Goal: Task Accomplishment & Management: Manage account settings

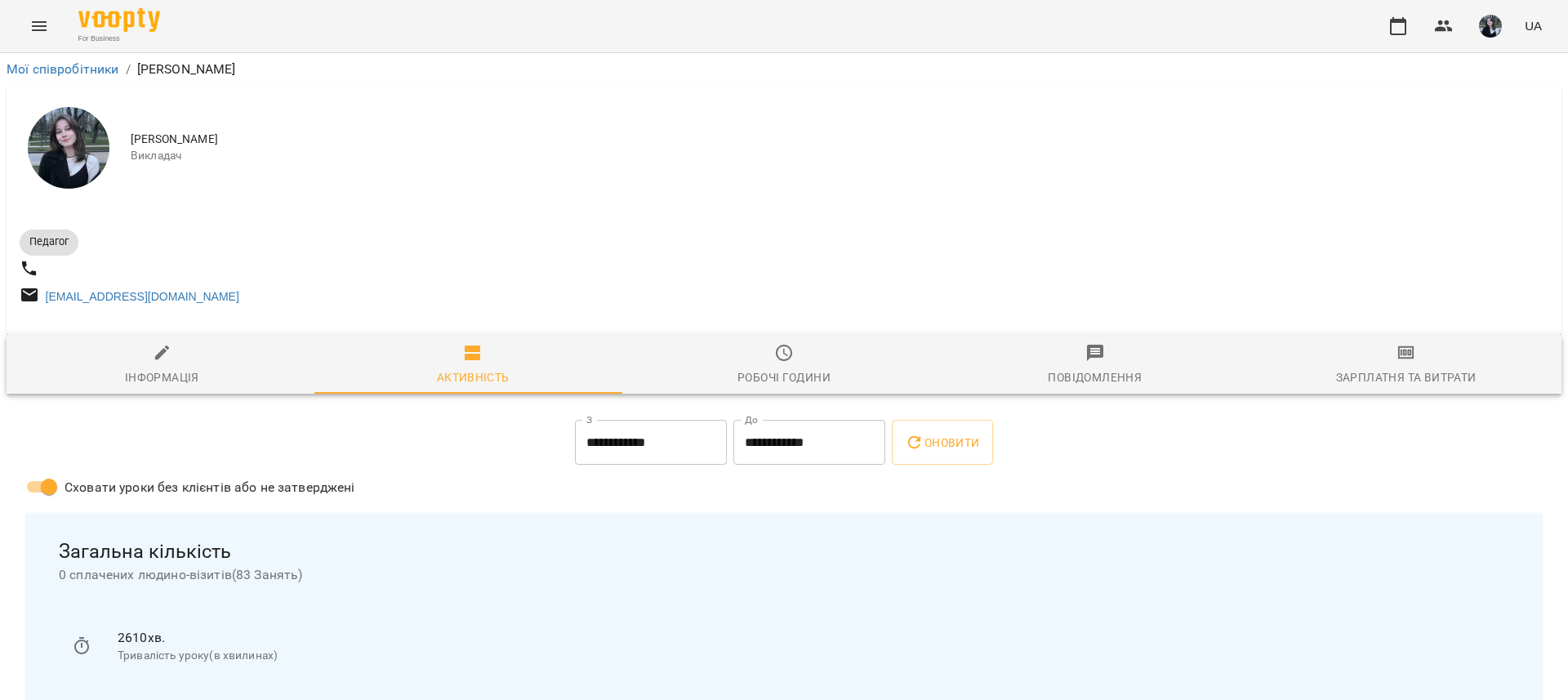
scroll to position [306, 0]
click at [686, 417] on input "**********" at bounding box center [651, 439] width 152 height 46
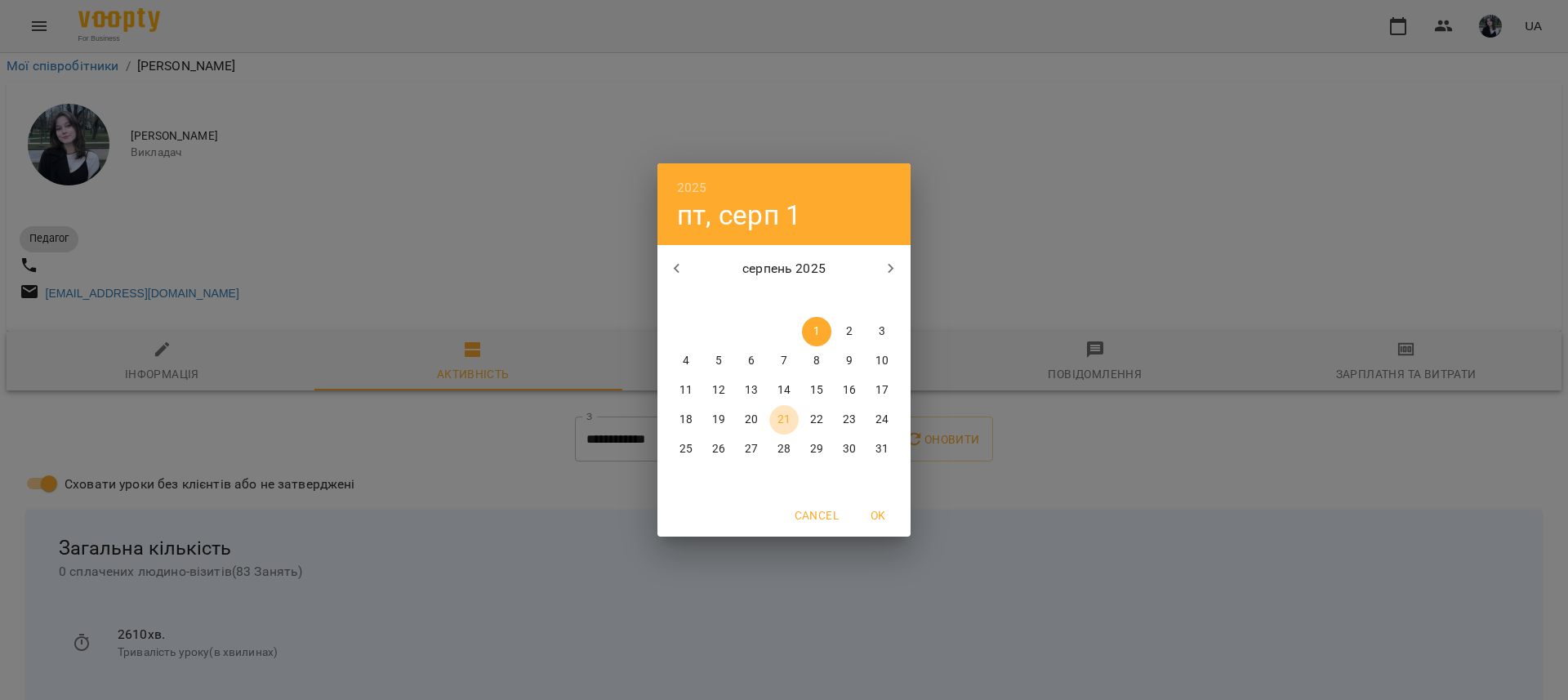
click at [777, 411] on button "21" at bounding box center [784, 420] width 30 height 30
type input "**********"
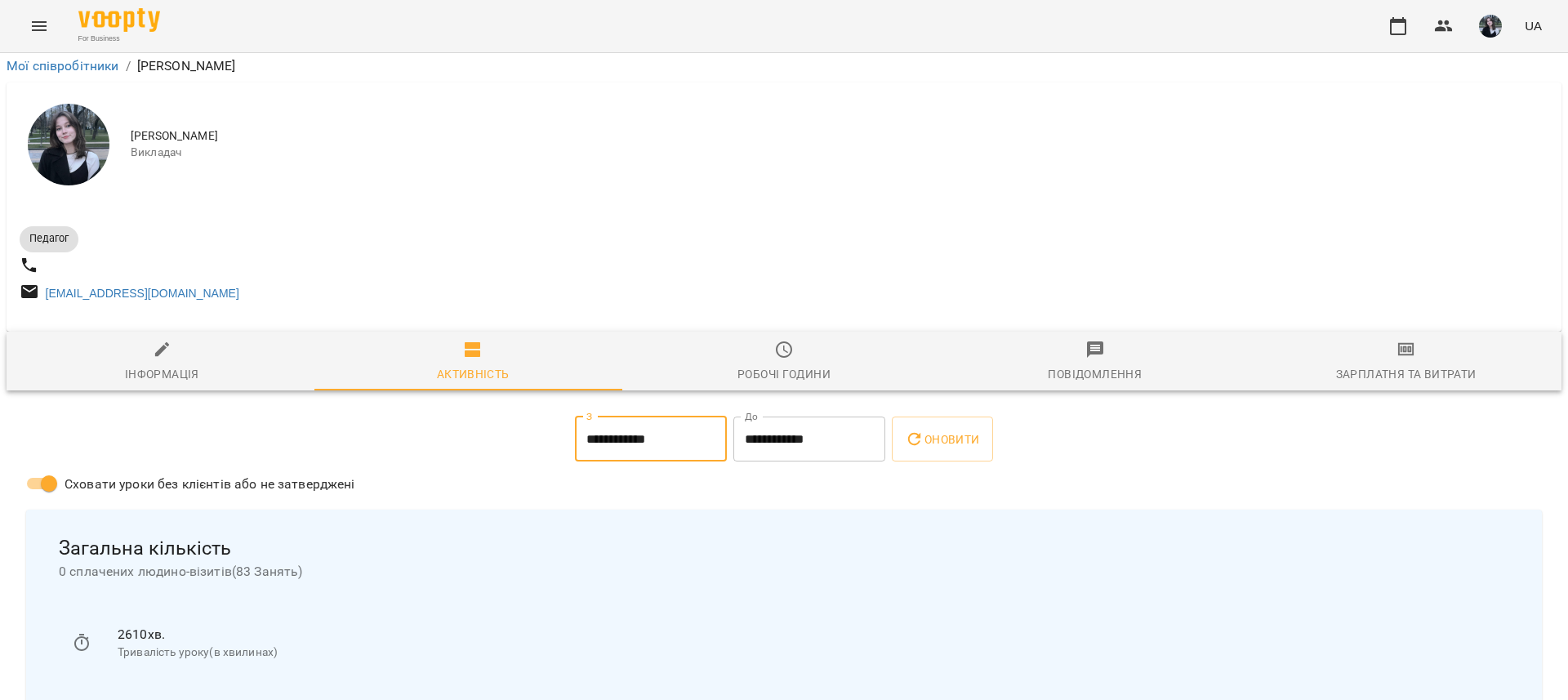
drag, startPoint x: 935, startPoint y: 150, endPoint x: 921, endPoint y: 161, distance: 17.8
click at [930, 430] on span "Оновити" at bounding box center [942, 439] width 75 height 20
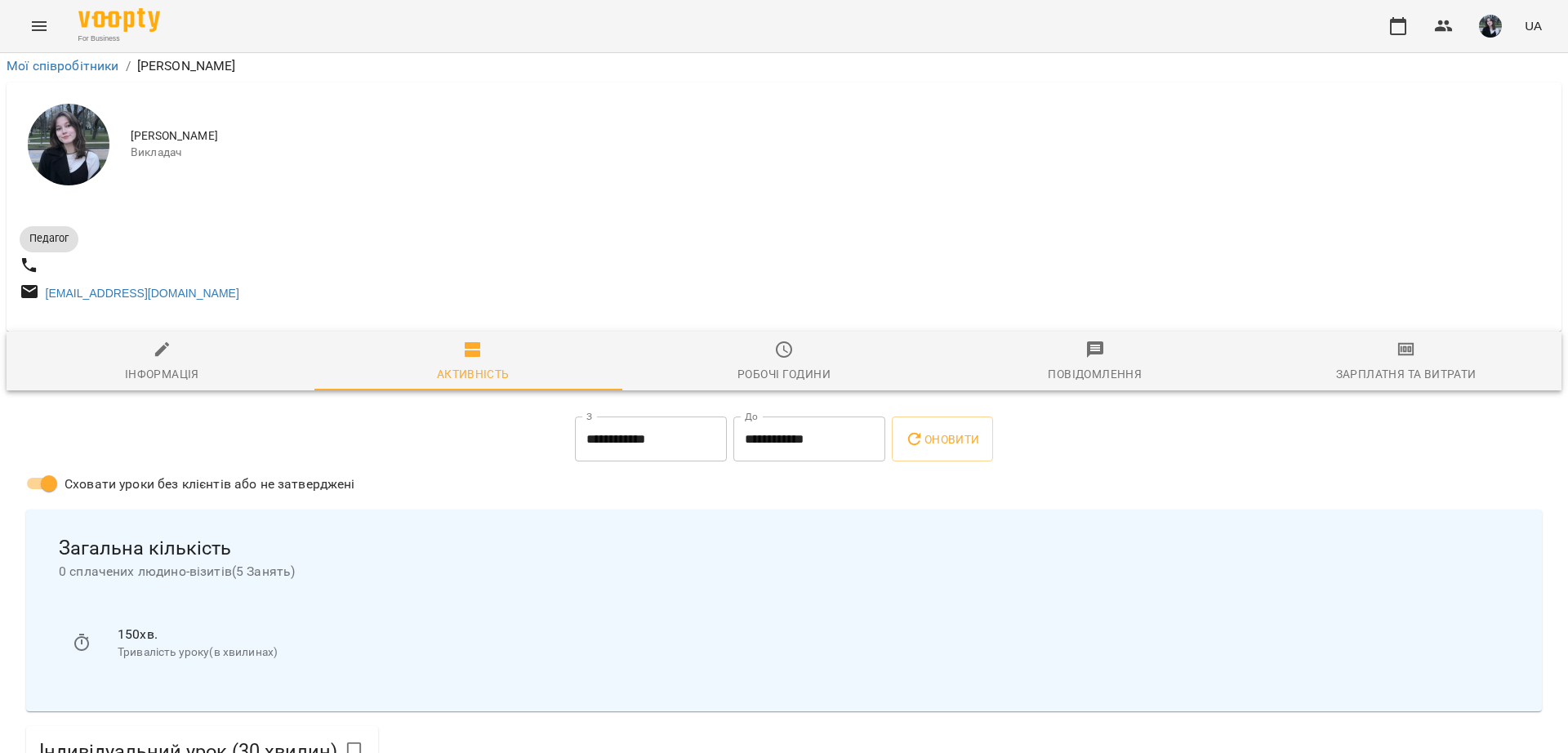
scroll to position [361, 0]
click at [924, 465] on div "Сховати уроки без клієнтів або не затверджені" at bounding box center [784, 485] width 1522 height 41
click at [935, 430] on span "Оновити" at bounding box center [942, 439] width 75 height 20
click at [971, 430] on span "Оновити" at bounding box center [942, 439] width 75 height 20
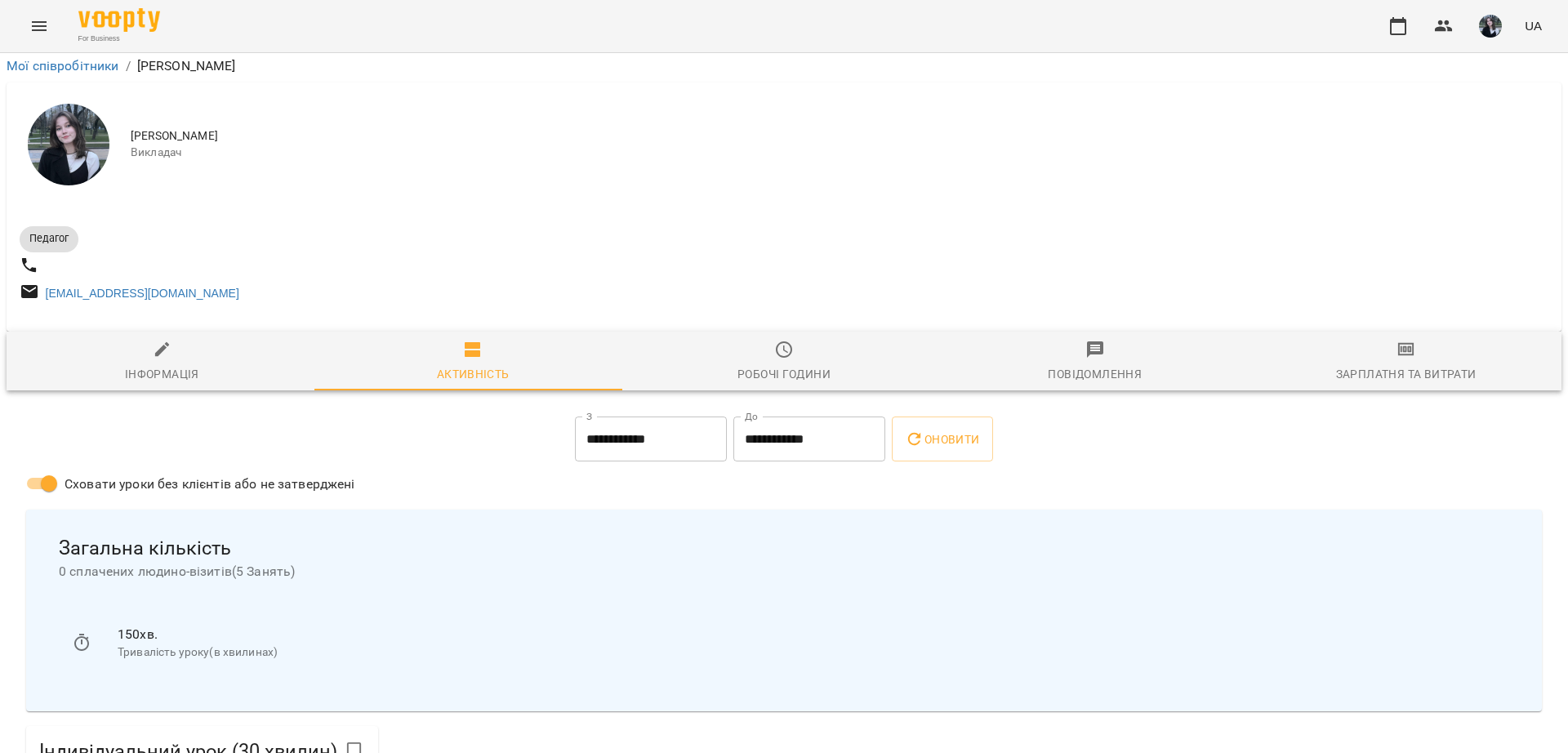
click at [1483, 22] on img "button" at bounding box center [1490, 25] width 22 height 22
click at [1439, 58] on span "[PERSON_NAME]" at bounding box center [1469, 62] width 103 height 20
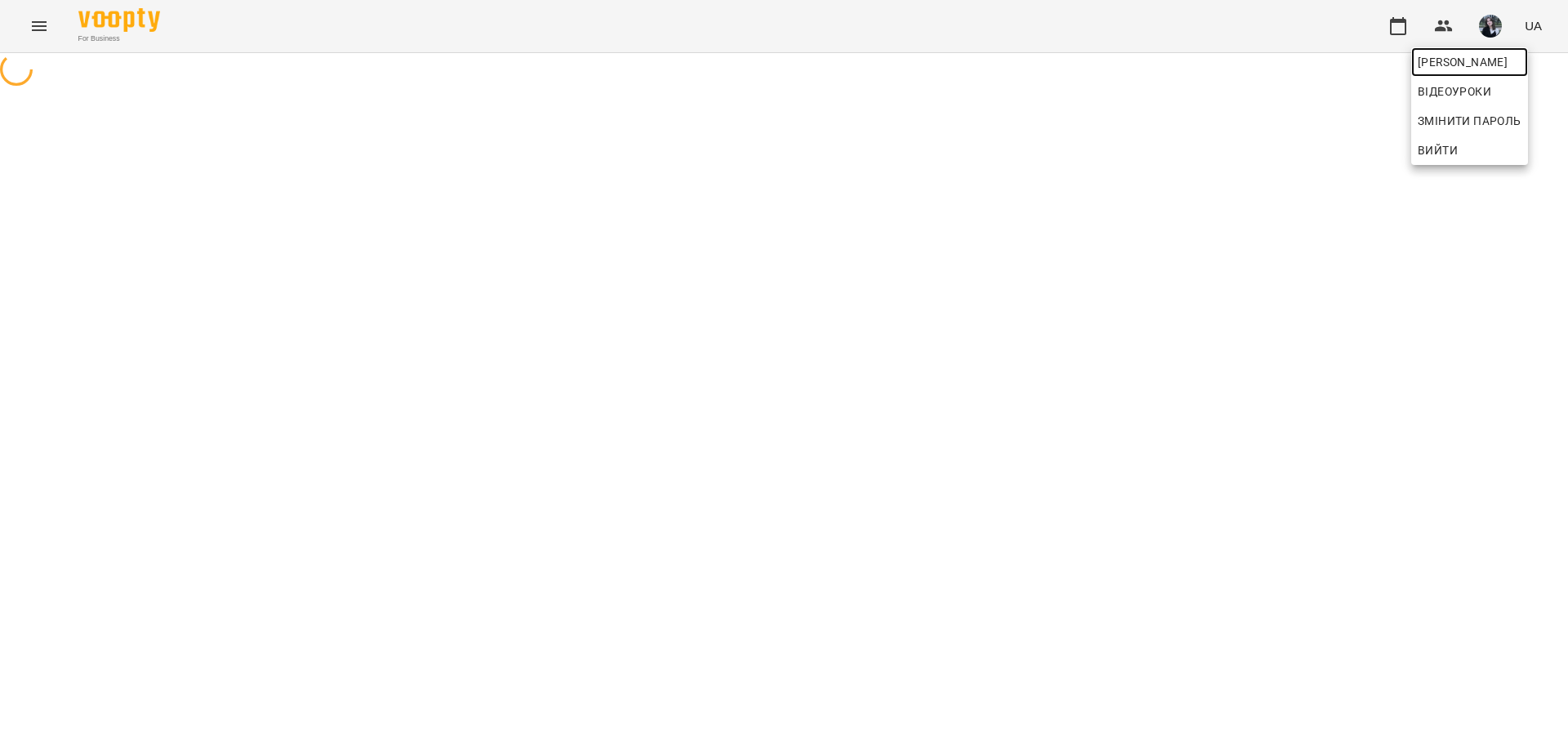
scroll to position [0, 0]
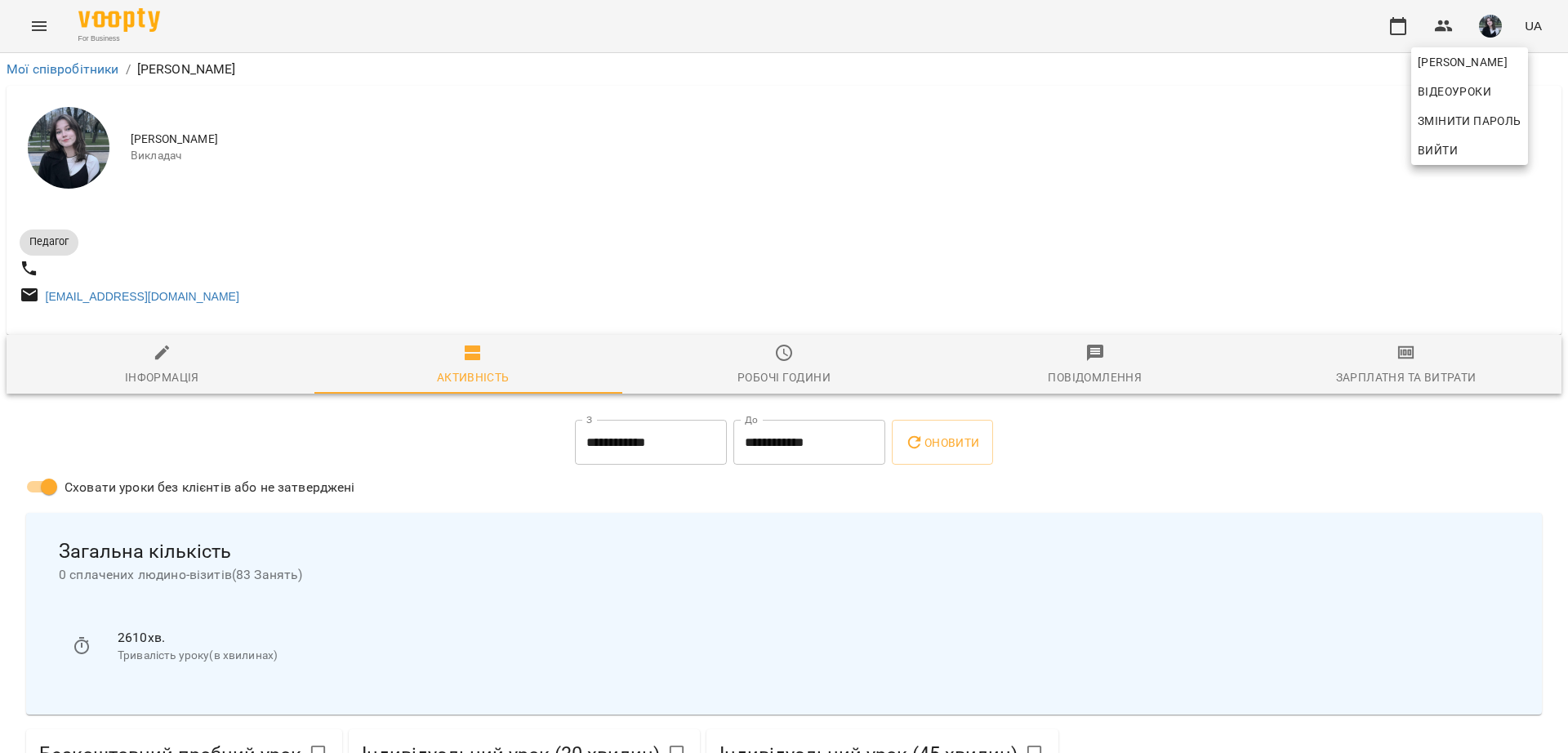
click at [670, 217] on div at bounding box center [784, 376] width 1568 height 753
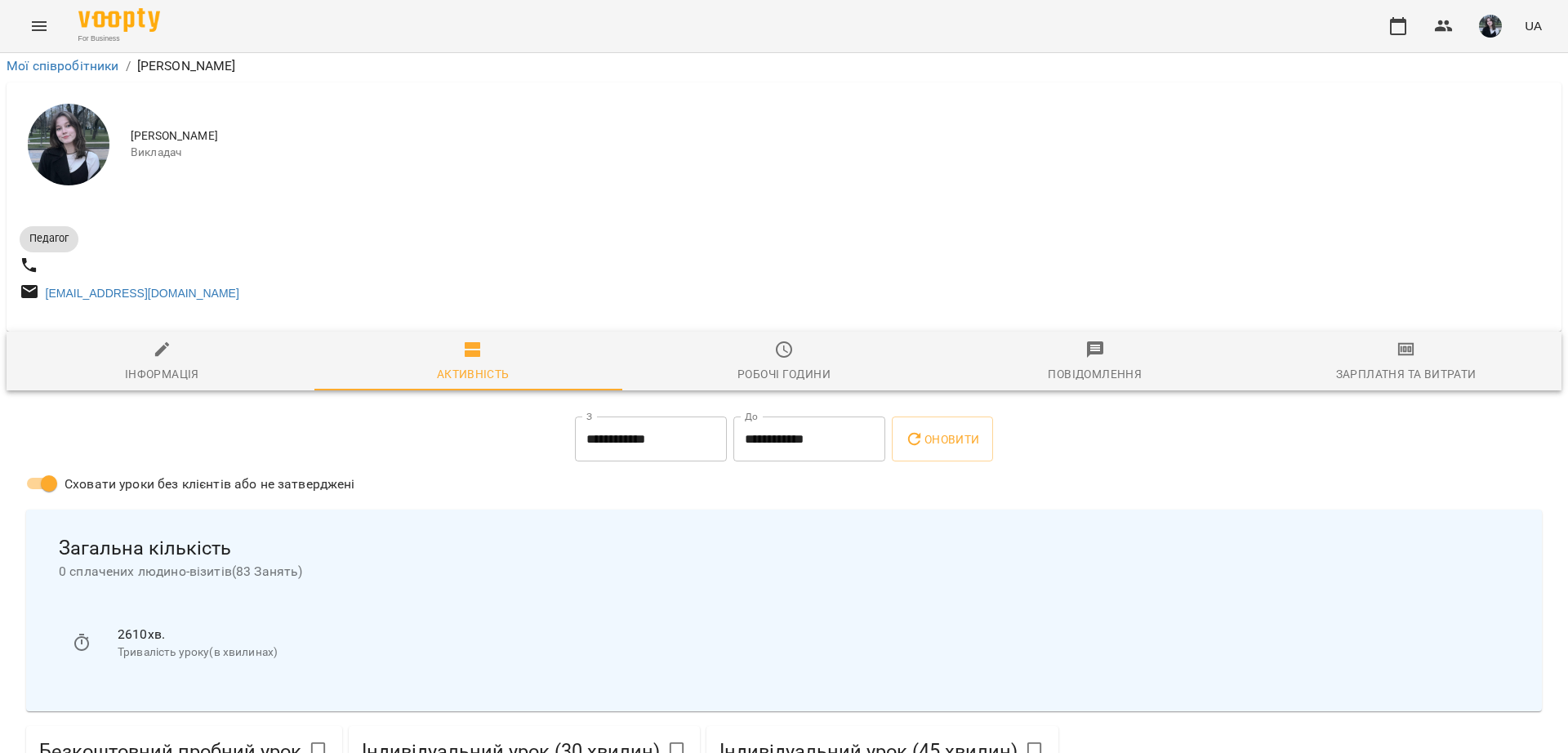
scroll to position [204, 0]
click at [657, 417] on input "**********" at bounding box center [651, 439] width 152 height 46
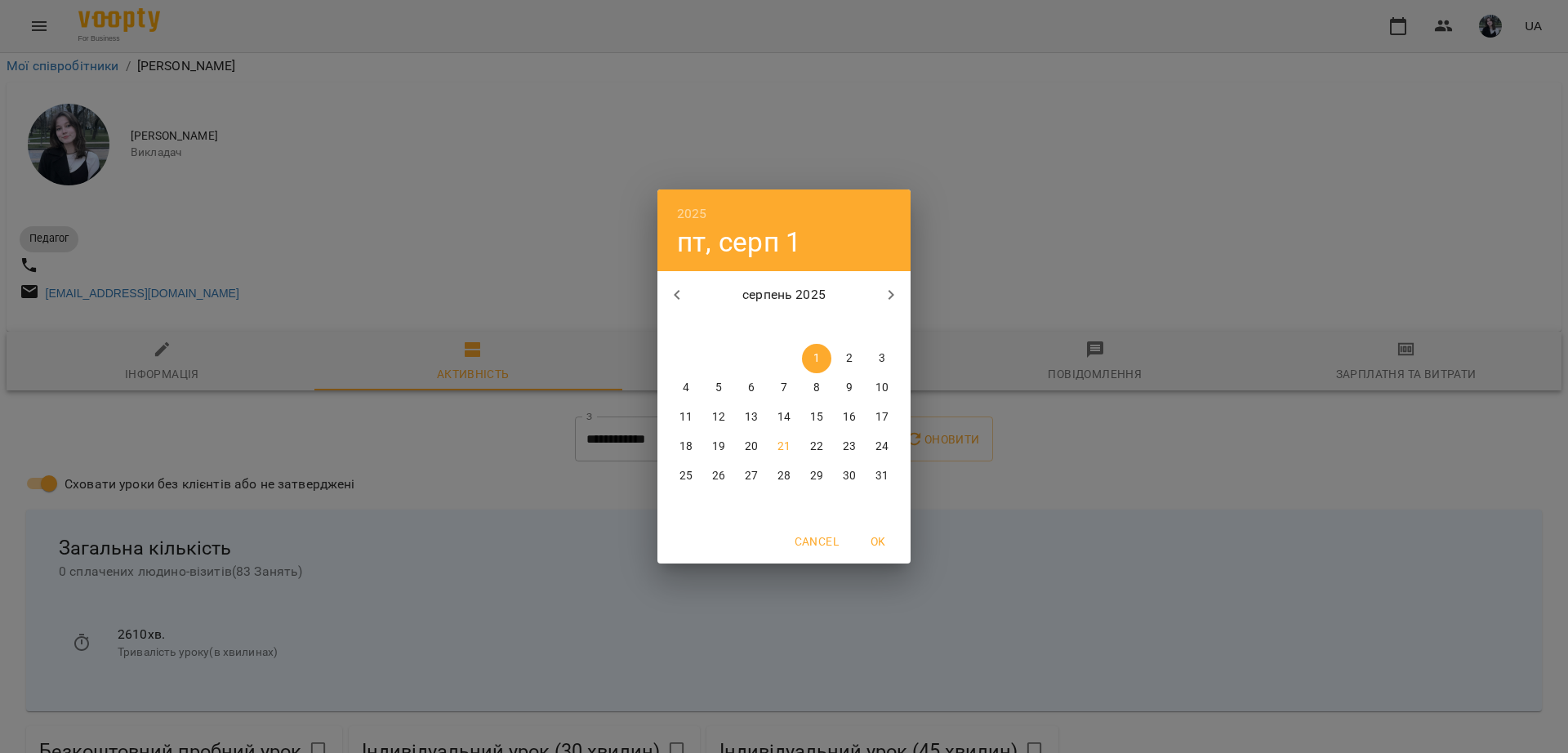
click at [642, 426] on div "2025 пт, серп 1 серпень 2025 пн вт ср чт пт сб нд 28 29 30 31 1 2 3 4 5 6 7 8 9…" at bounding box center [784, 376] width 1568 height 753
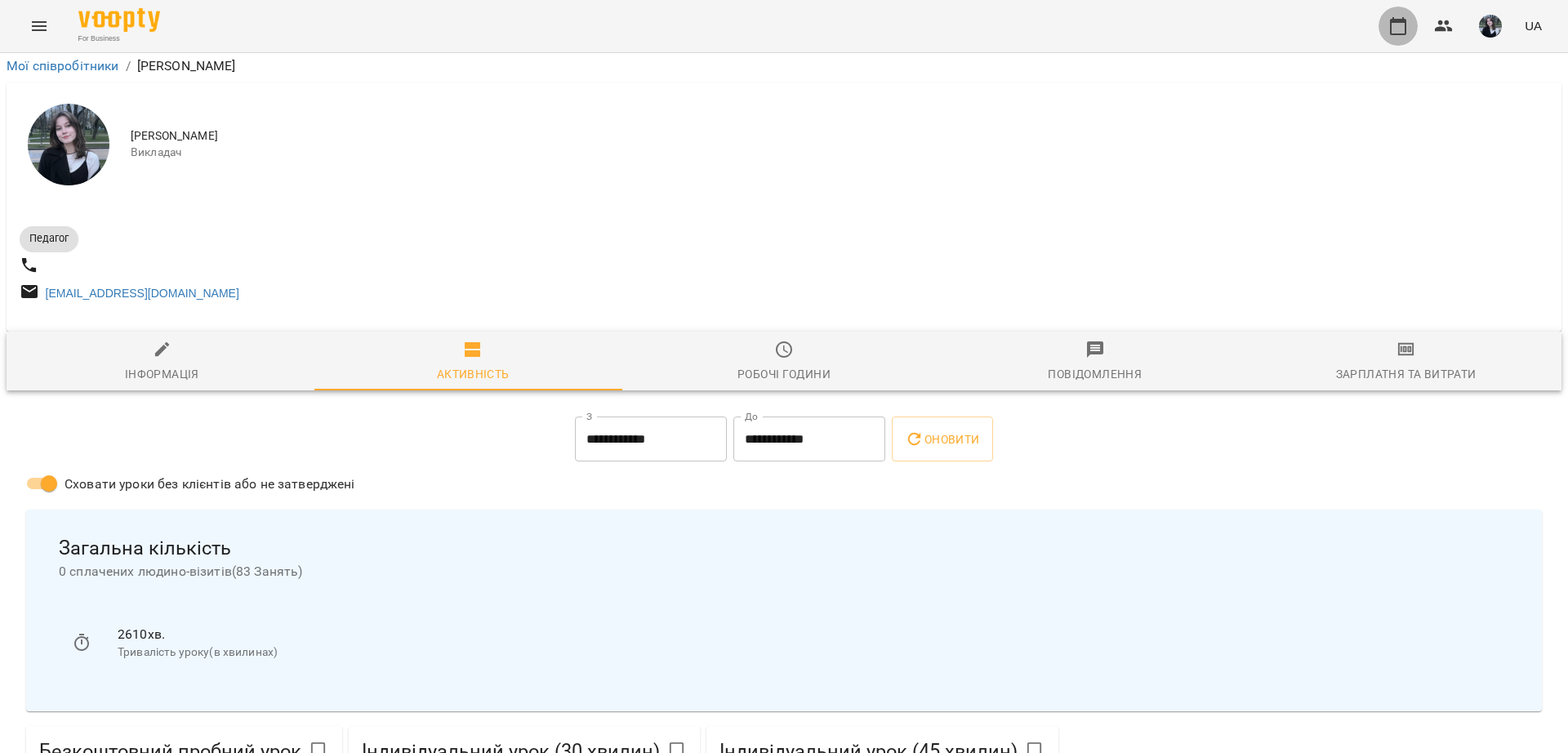
click at [1404, 23] on icon "button" at bounding box center [1398, 26] width 20 height 20
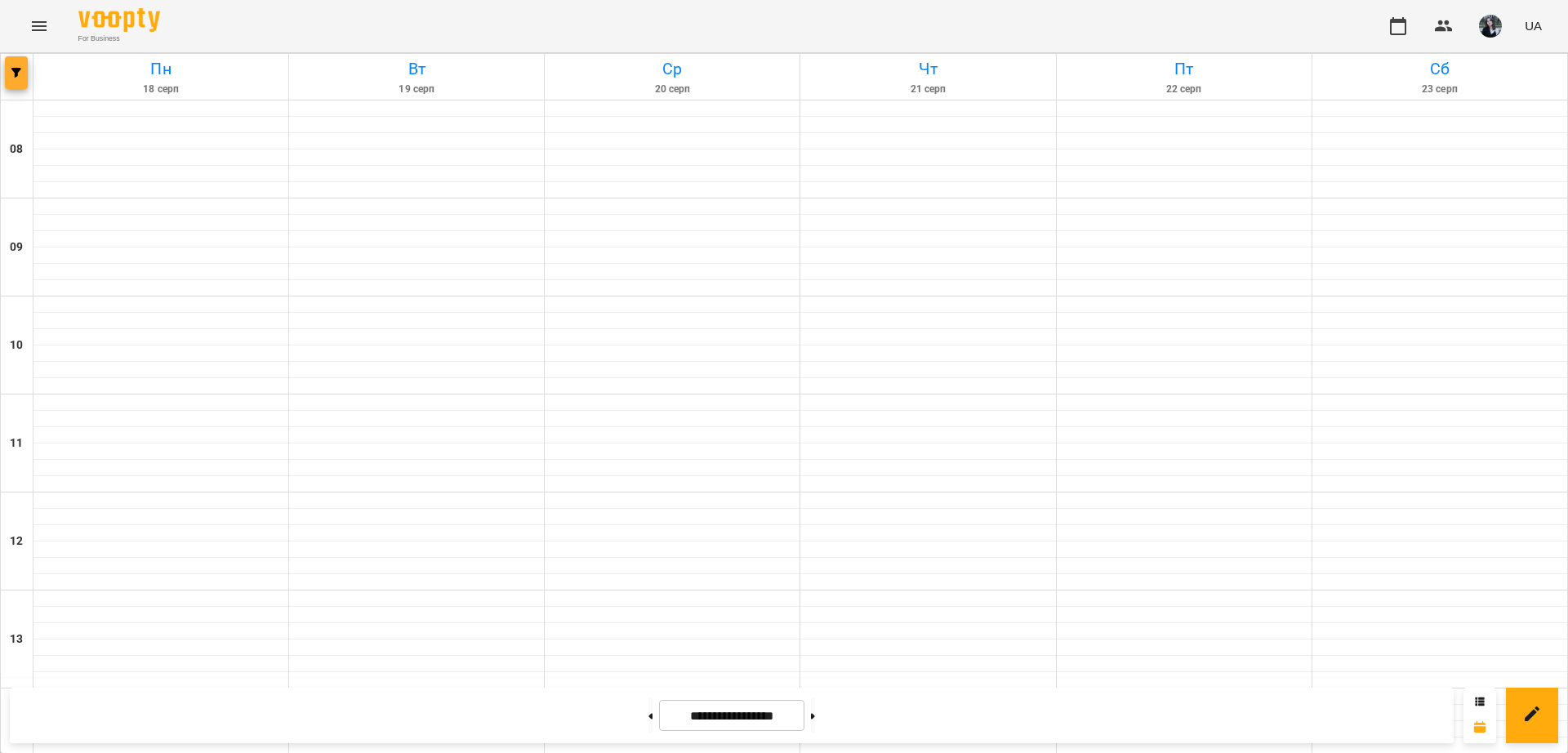
click at [24, 74] on span "button" at bounding box center [15, 72] width 22 height 10
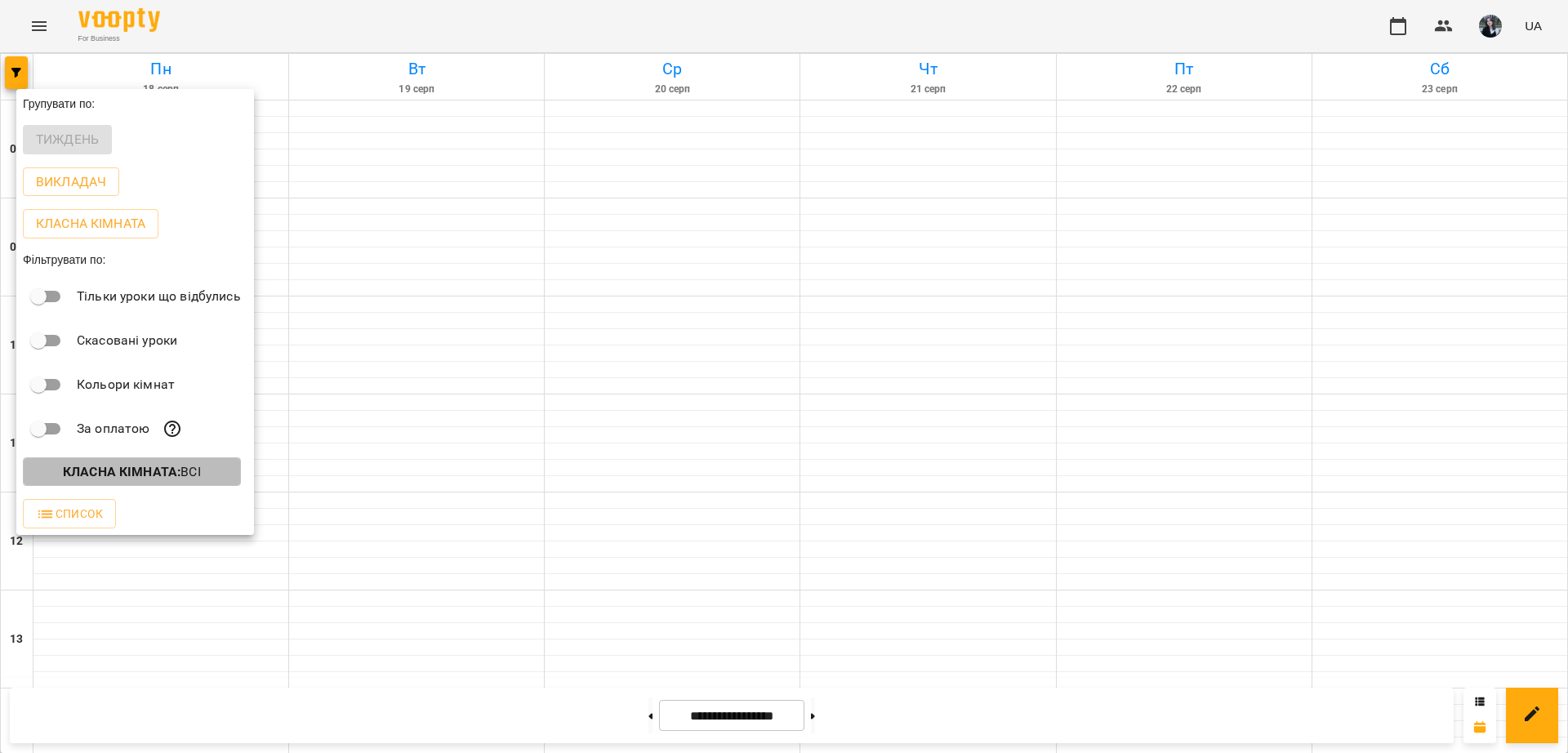
click at [161, 480] on b "Класна кімната :" at bounding box center [121, 471] width 118 height 15
click at [193, 483] on div at bounding box center [784, 376] width 1568 height 753
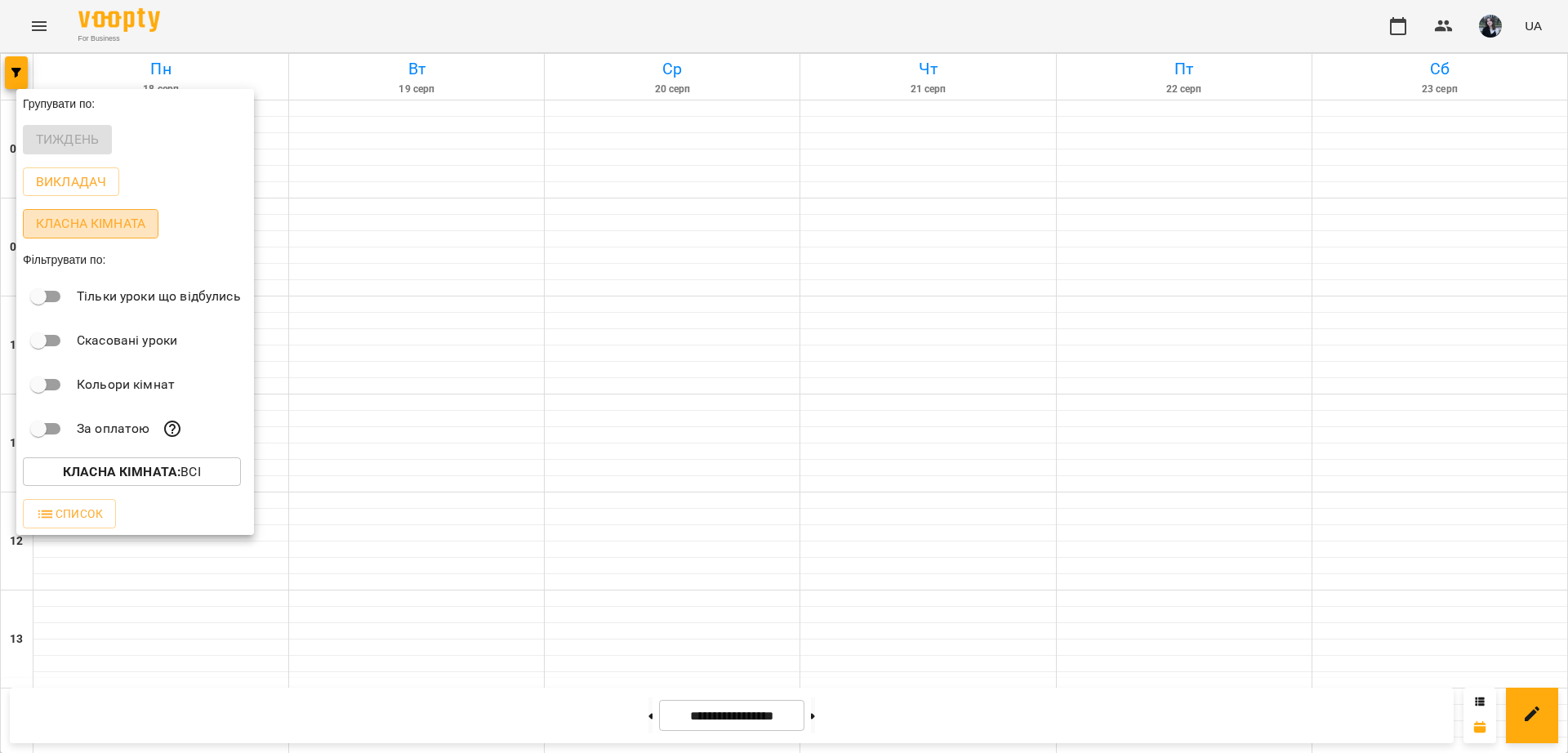
click at [90, 227] on p "Класна кімната" at bounding box center [91, 224] width 110 height 20
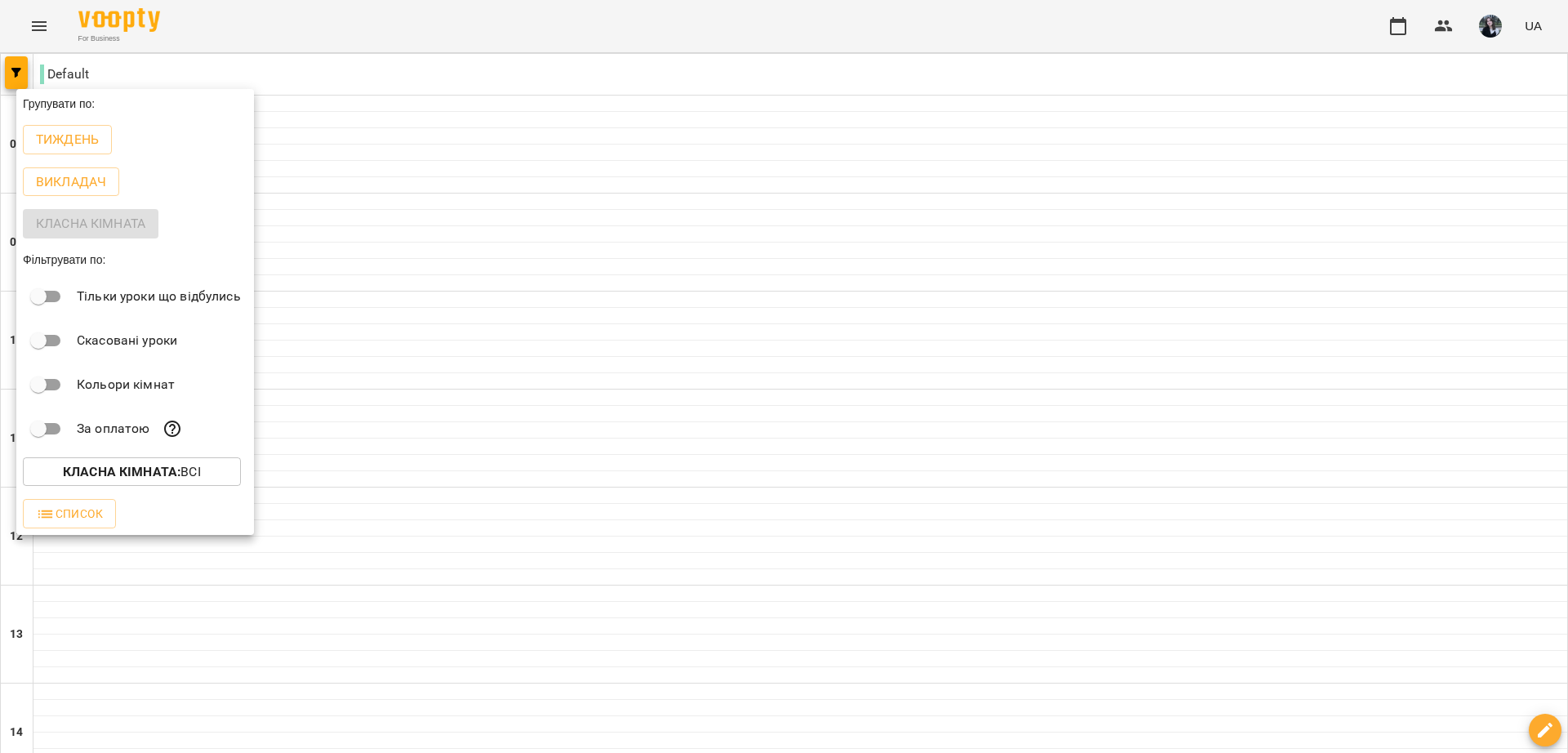
click at [692, 339] on div at bounding box center [784, 376] width 1568 height 753
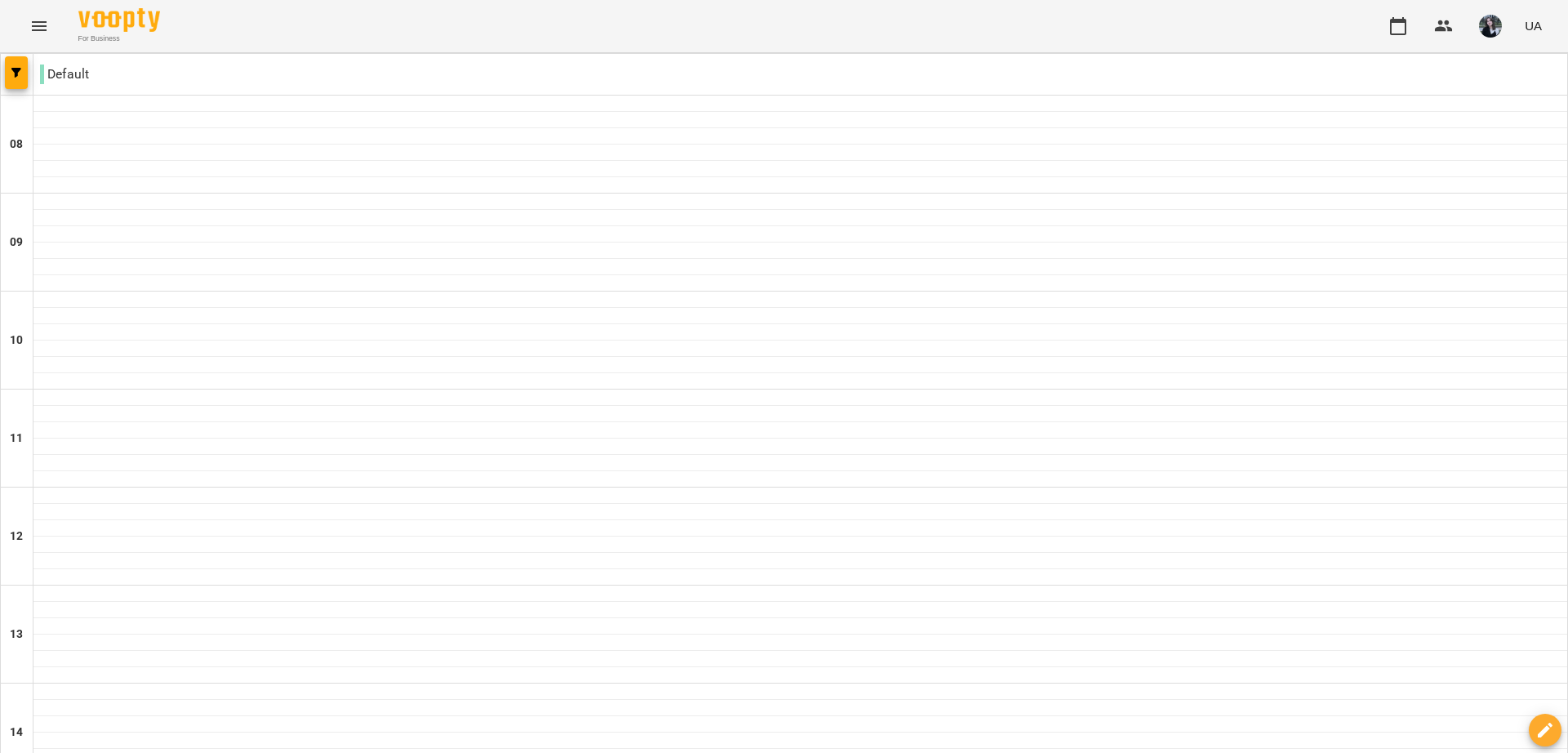
type input "**********"
click at [58, 66] on p "Default" at bounding box center [65, 75] width 49 height 20
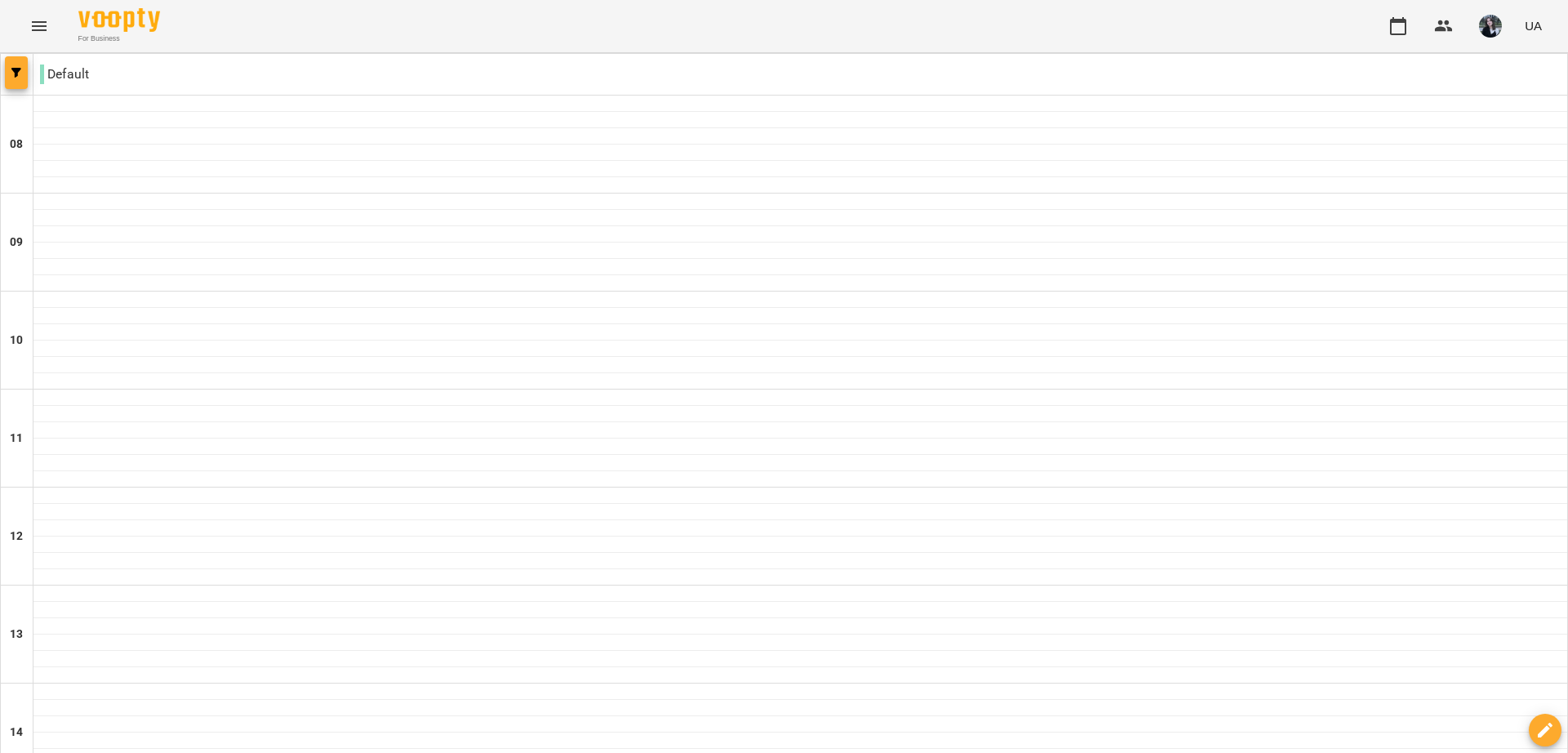
click at [13, 75] on icon "button" at bounding box center [16, 72] width 10 height 10
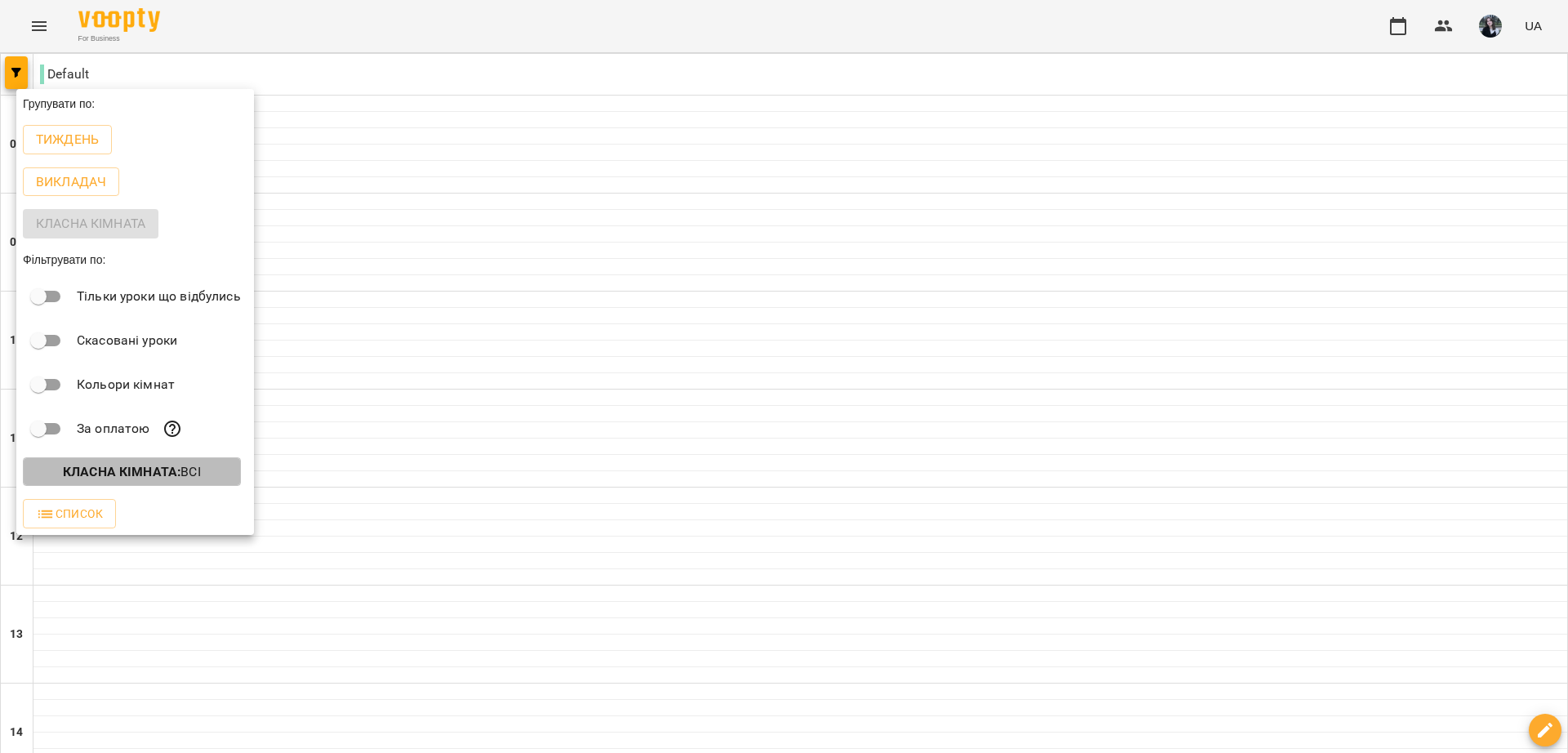
click at [151, 465] on button "Класна кімната : Всі" at bounding box center [131, 472] width 218 height 30
drag, startPoint x: 393, startPoint y: 181, endPoint x: 364, endPoint y: 147, distance: 44.7
click at [389, 174] on div at bounding box center [784, 376] width 1568 height 753
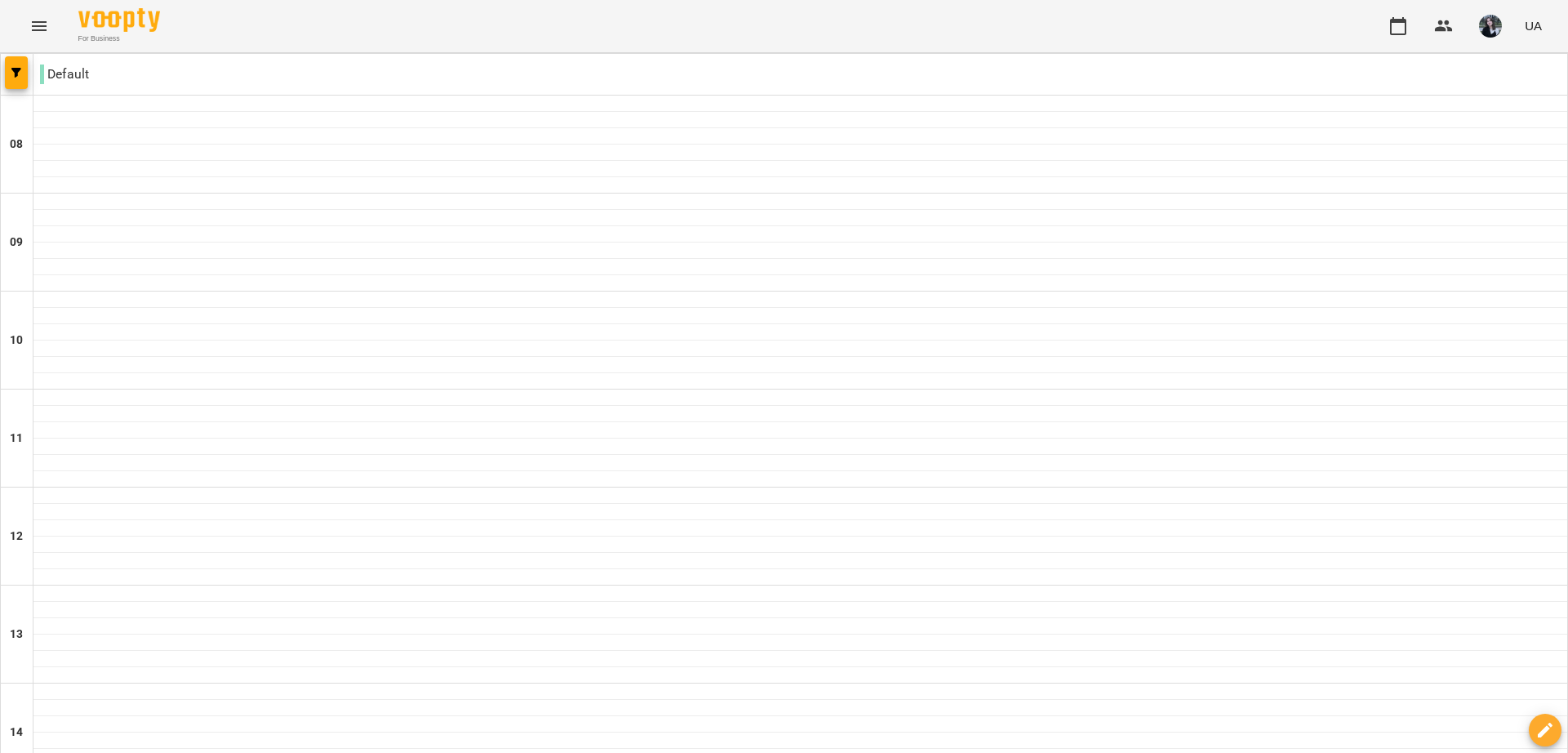
click at [1488, 22] on img "button" at bounding box center [1490, 25] width 22 height 22
click at [1440, 60] on span "[PERSON_NAME]" at bounding box center [1469, 62] width 103 height 20
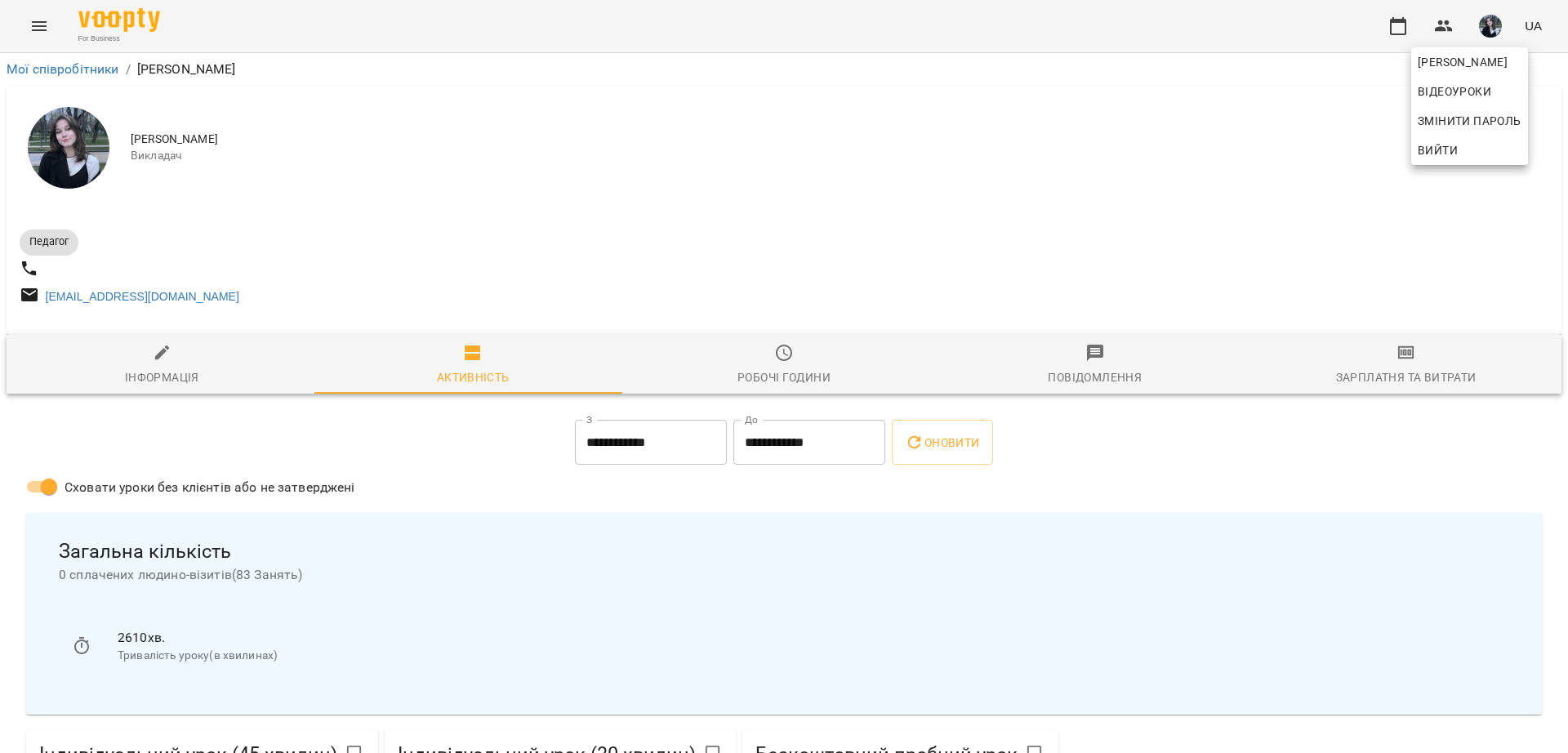
click at [687, 247] on div at bounding box center [784, 376] width 1568 height 753
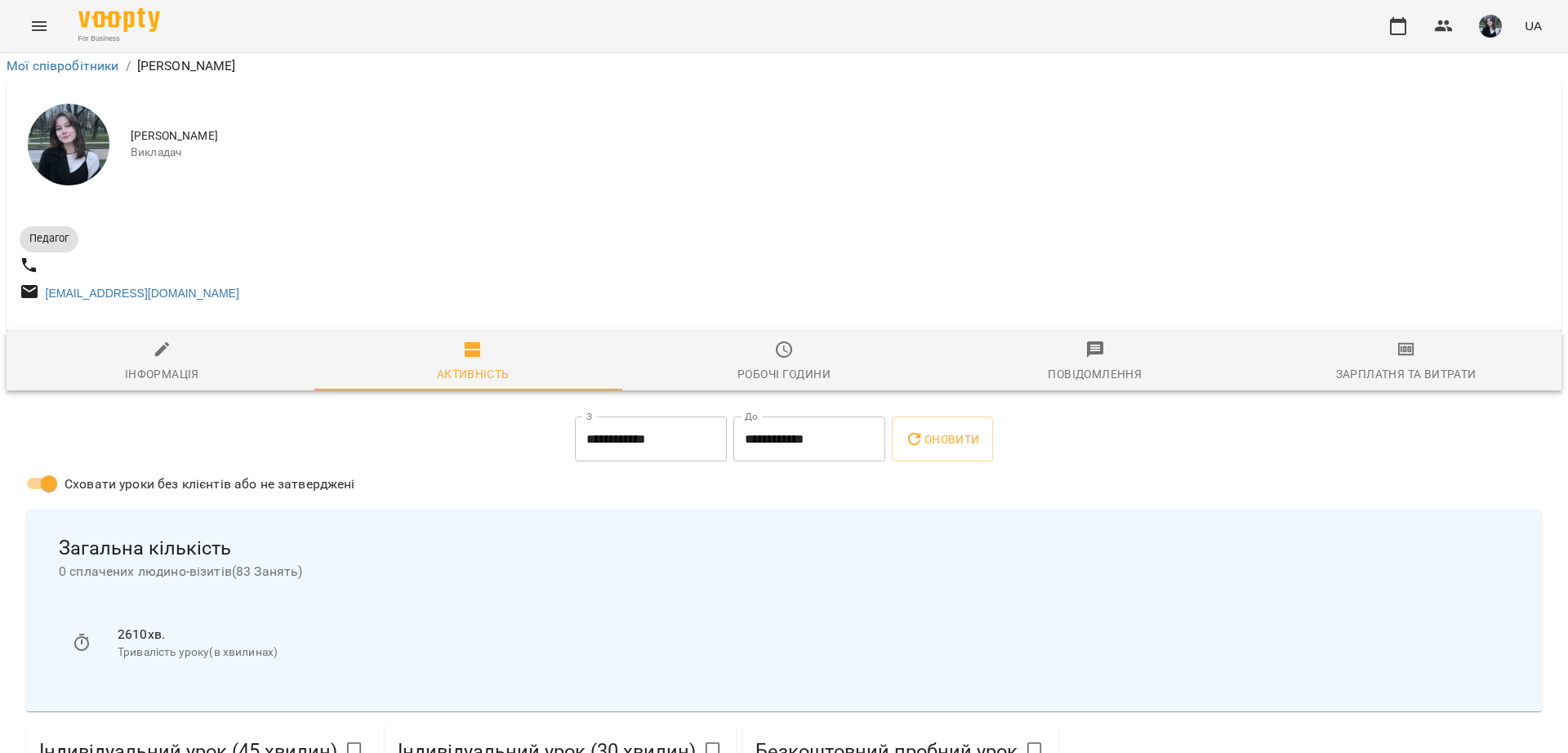
scroll to position [4630, 0]
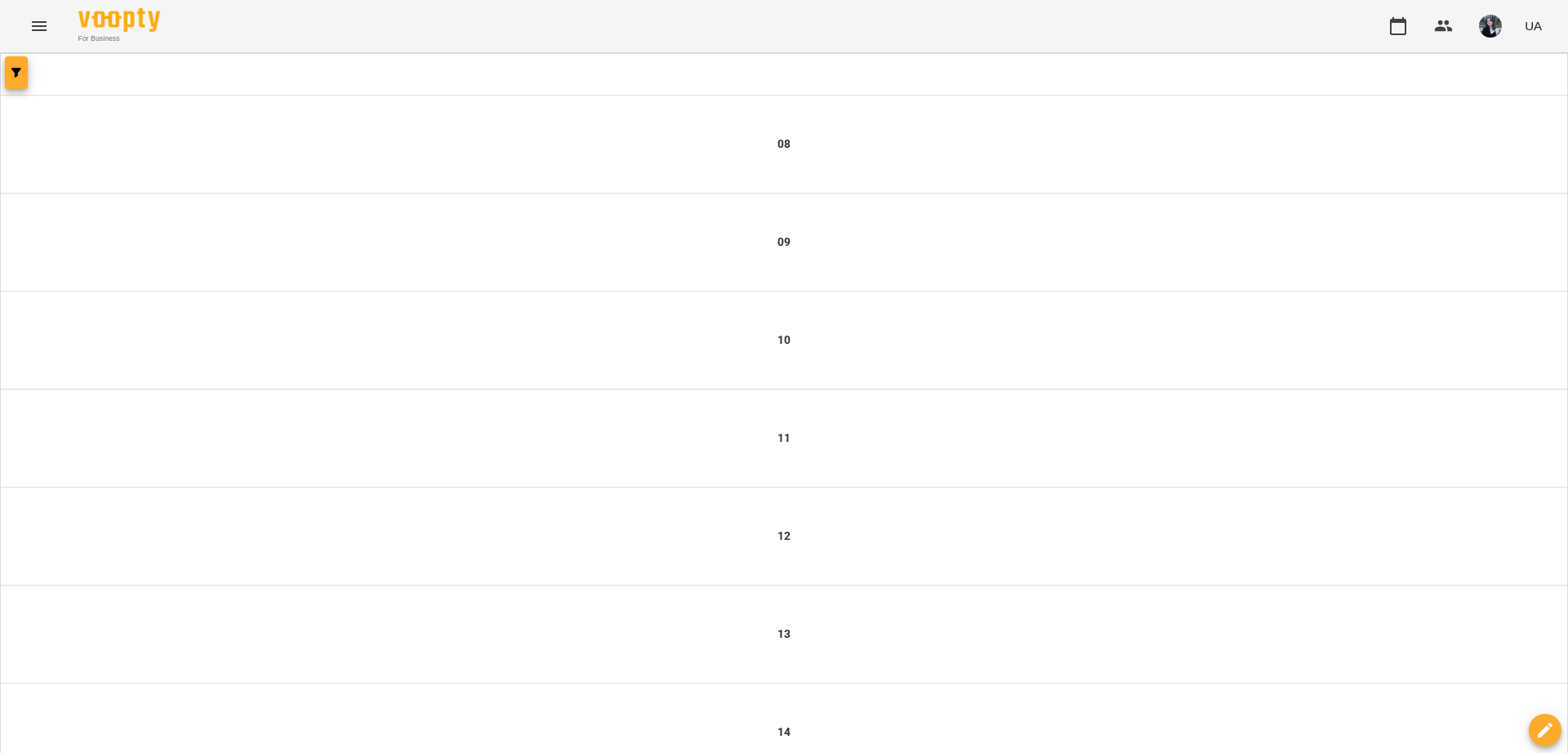
click at [16, 64] on button "button" at bounding box center [15, 73] width 22 height 32
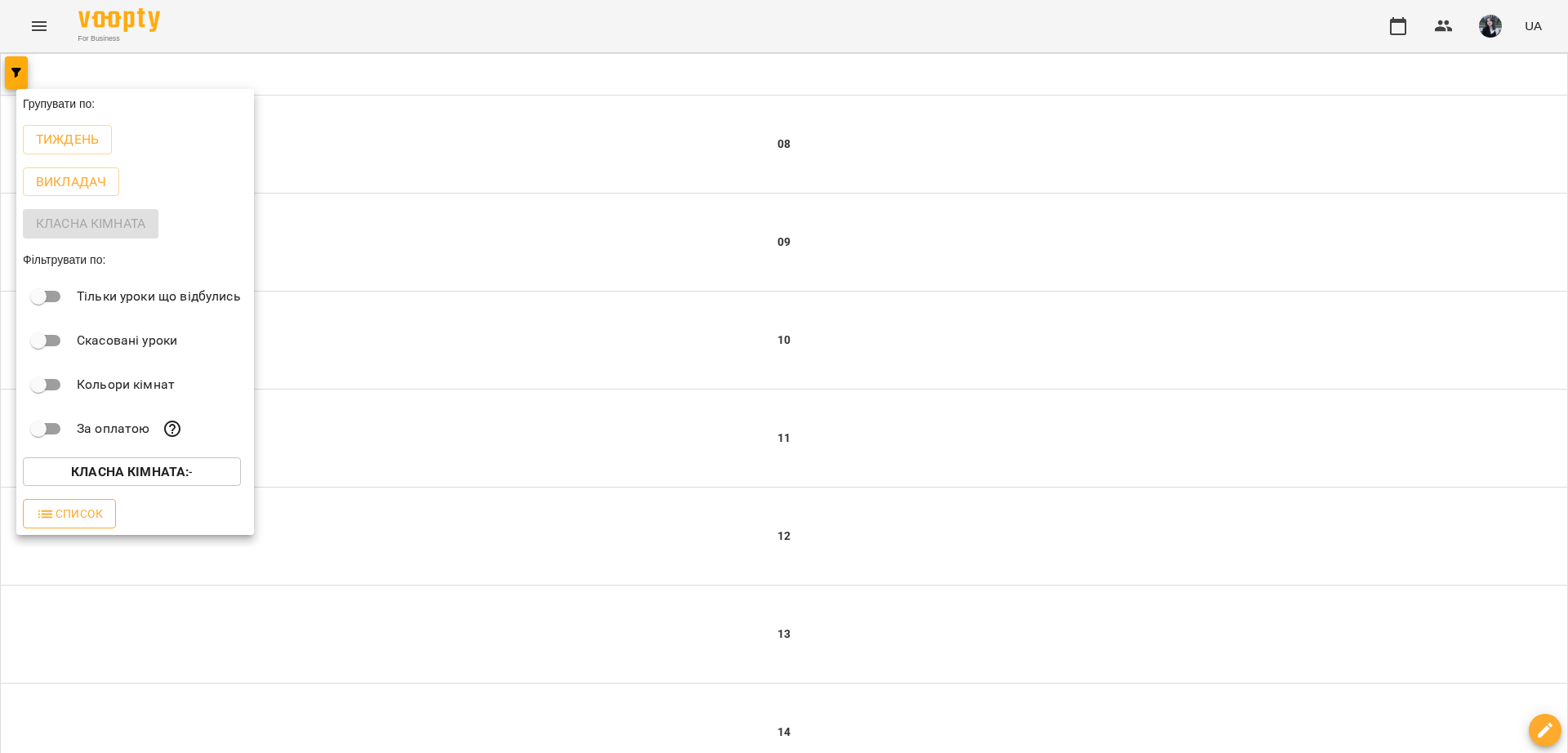
click at [99, 504] on button "Список" at bounding box center [69, 513] width 93 height 30
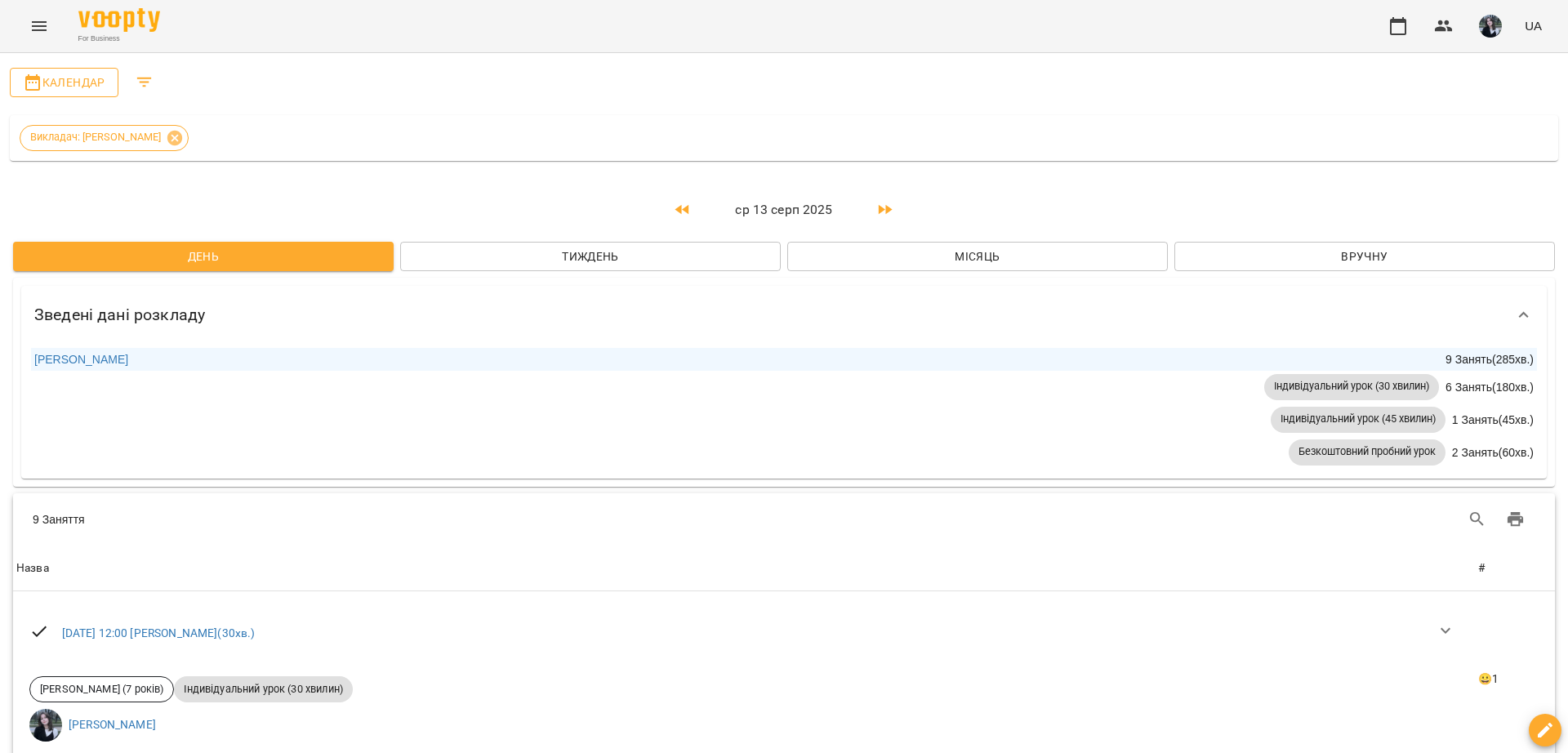
click at [75, 80] on span "Календар" at bounding box center [64, 83] width 83 height 20
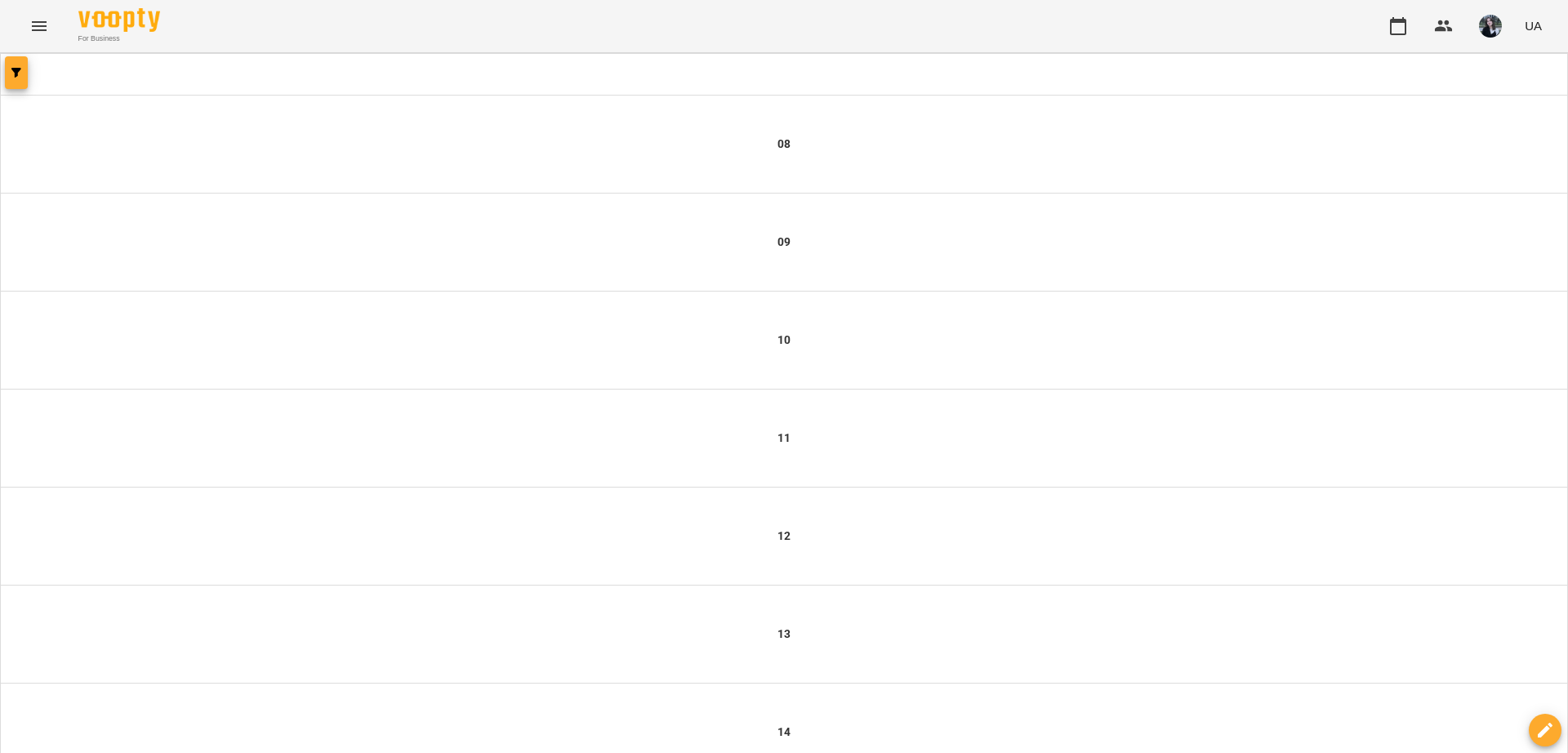
click at [13, 61] on button "button" at bounding box center [15, 73] width 22 height 32
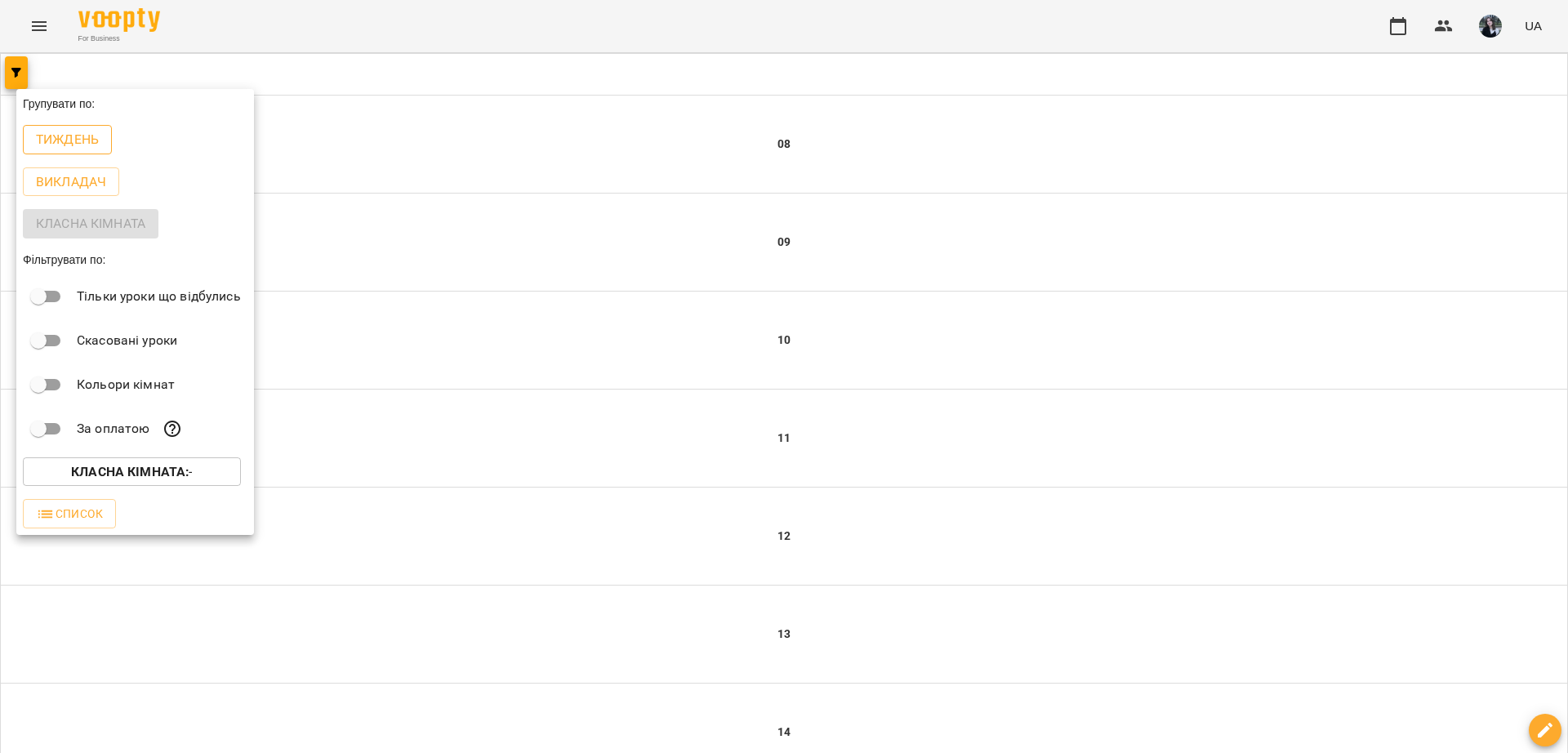
click at [76, 137] on p "Тиждень" at bounding box center [67, 140] width 63 height 20
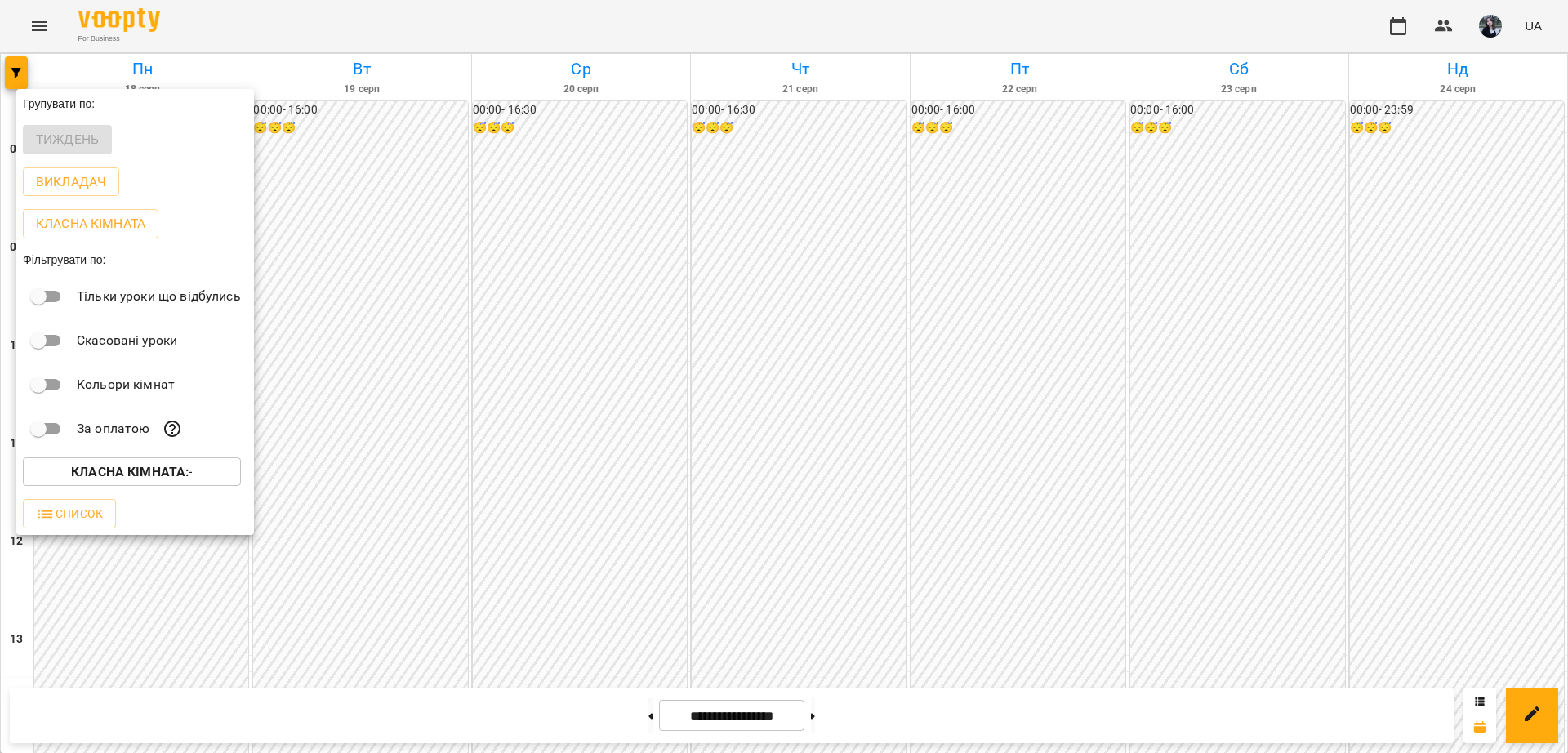
click at [818, 275] on div at bounding box center [784, 376] width 1568 height 753
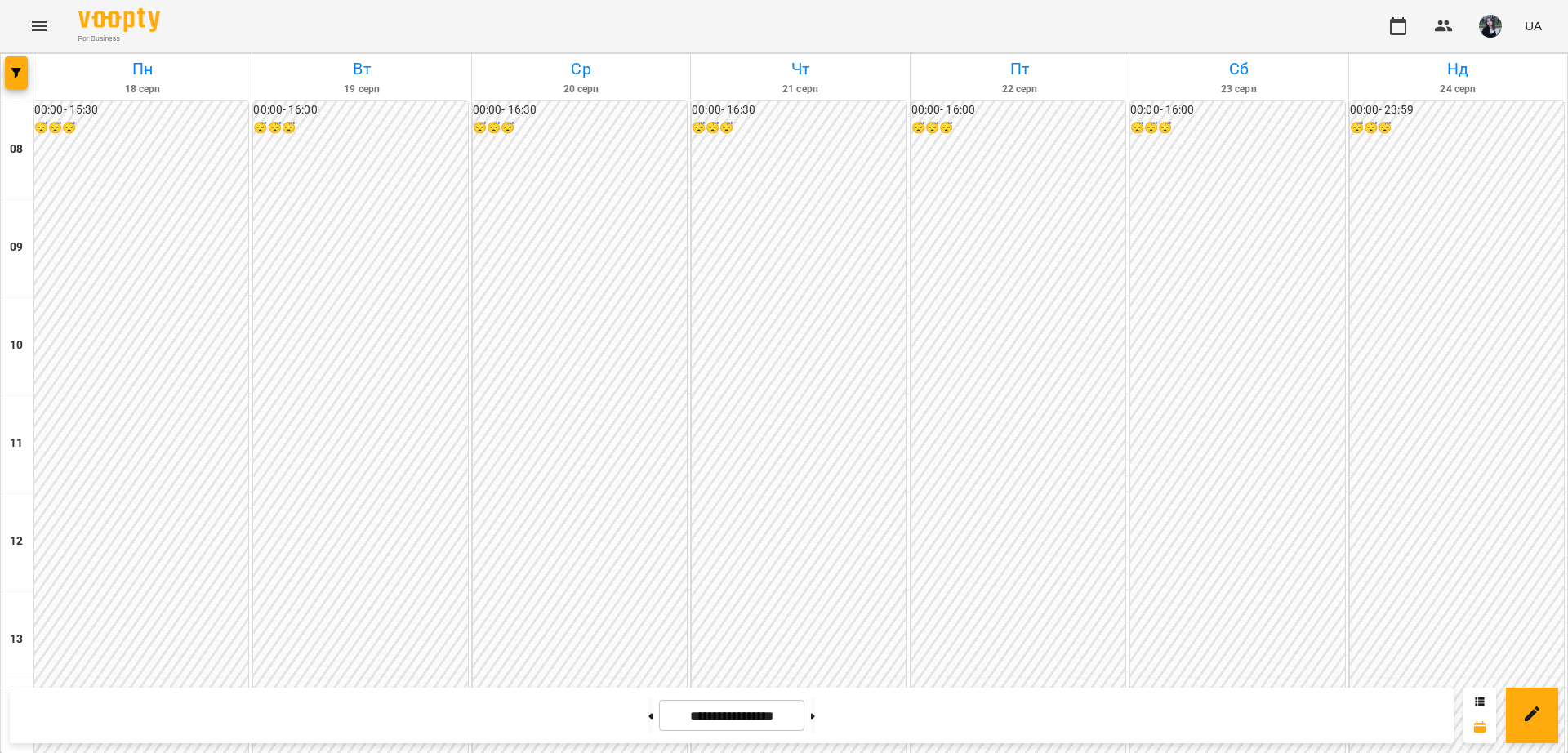
scroll to position [793, 0]
click at [15, 82] on button "button" at bounding box center [15, 73] width 22 height 32
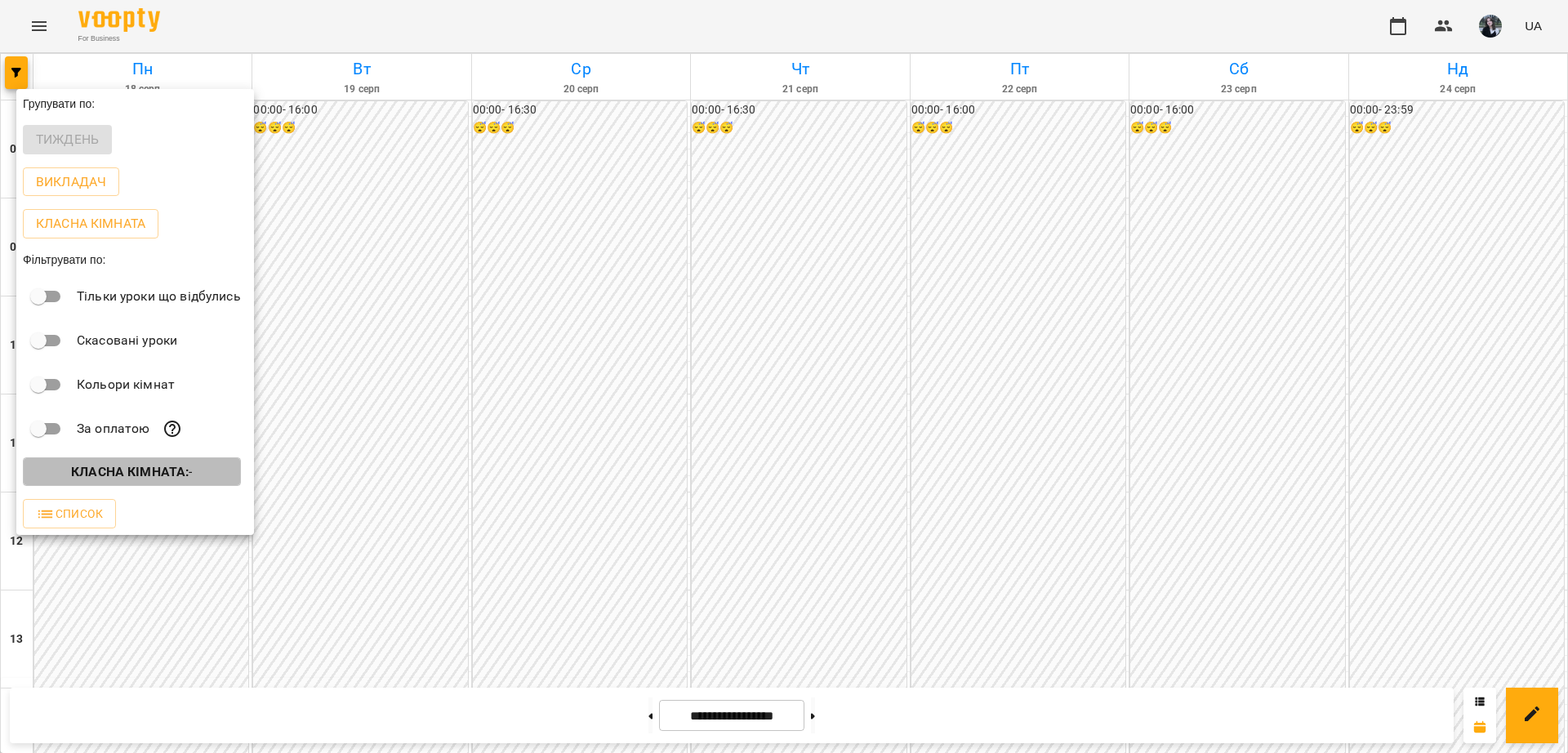
click at [134, 478] on b "Класна кімната :" at bounding box center [129, 471] width 118 height 15
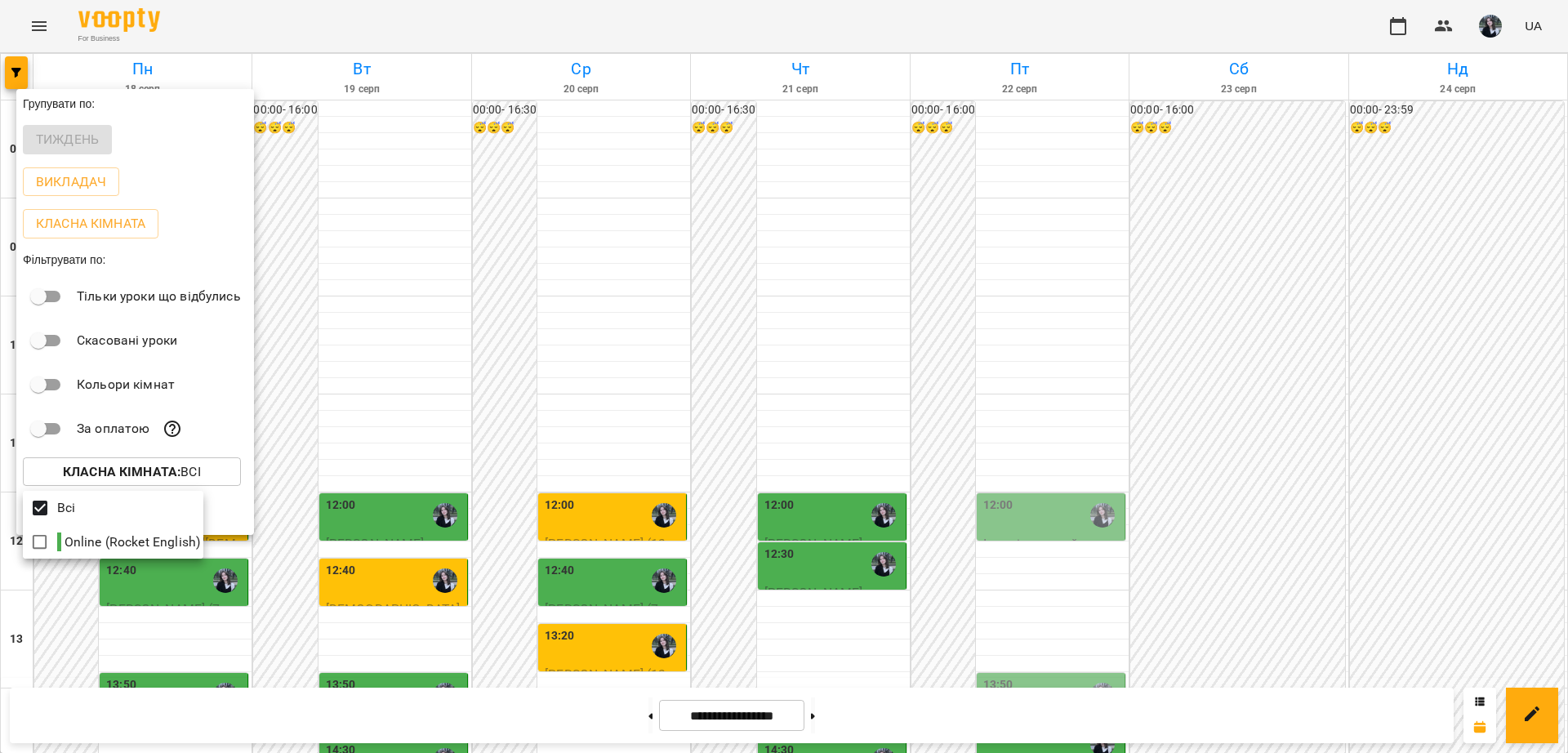
click at [303, 523] on div at bounding box center [784, 376] width 1568 height 753
click at [361, 465] on div at bounding box center [784, 376] width 1568 height 753
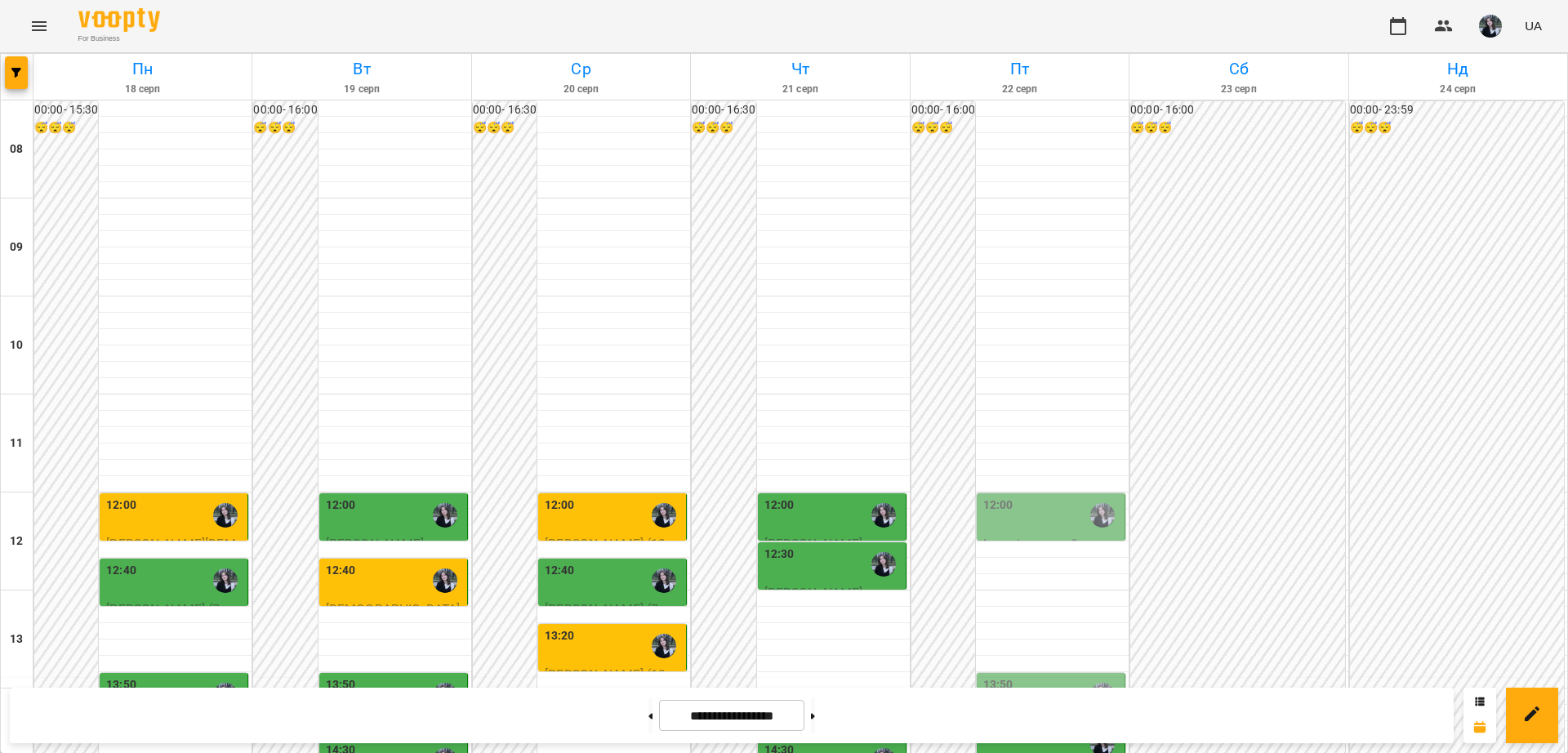
scroll to position [306, 0]
click at [1053, 497] on div "12:00" at bounding box center [1052, 516] width 138 height 38
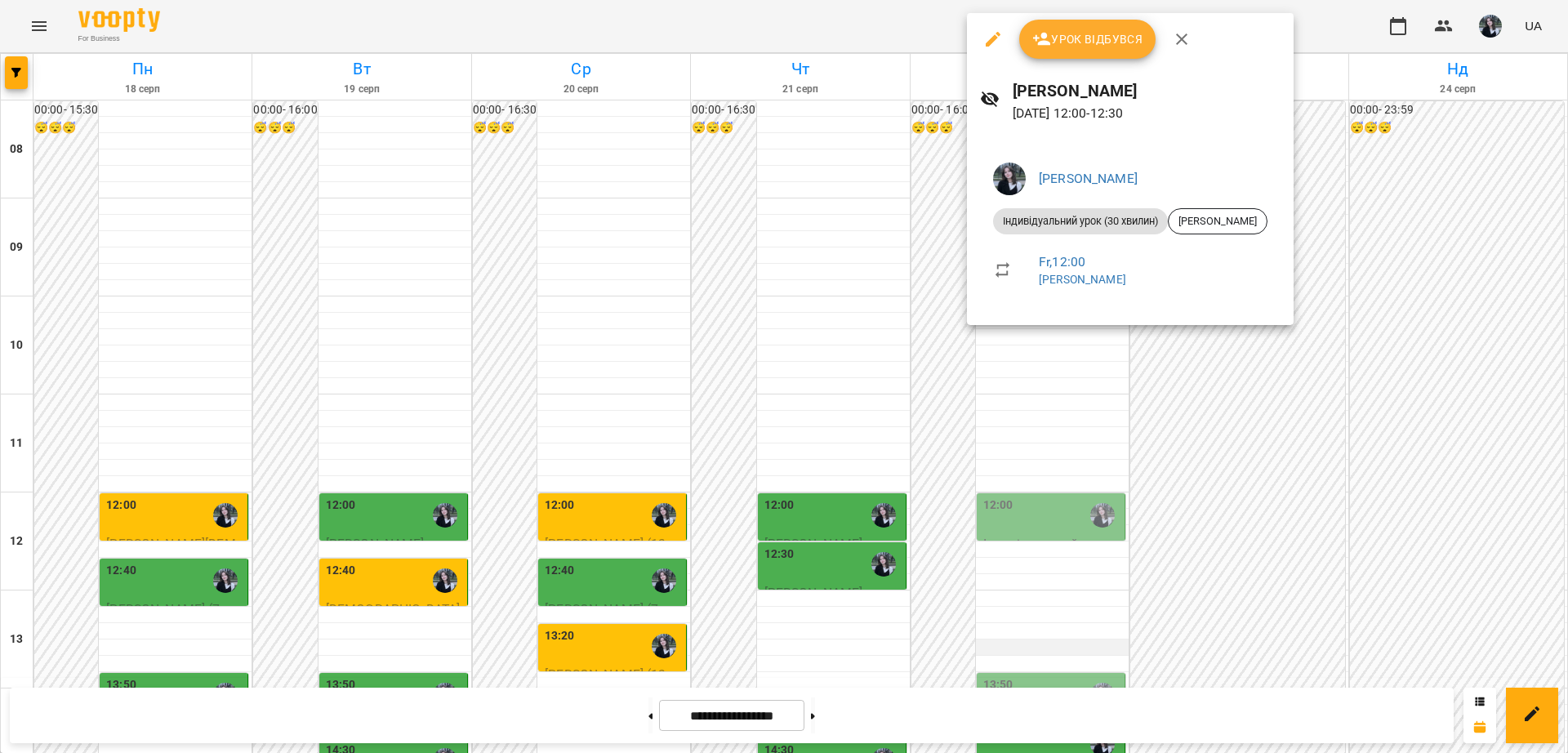
drag, startPoint x: 1010, startPoint y: 353, endPoint x: 993, endPoint y: 333, distance: 26.2
click at [1010, 352] on div at bounding box center [784, 376] width 1568 height 753
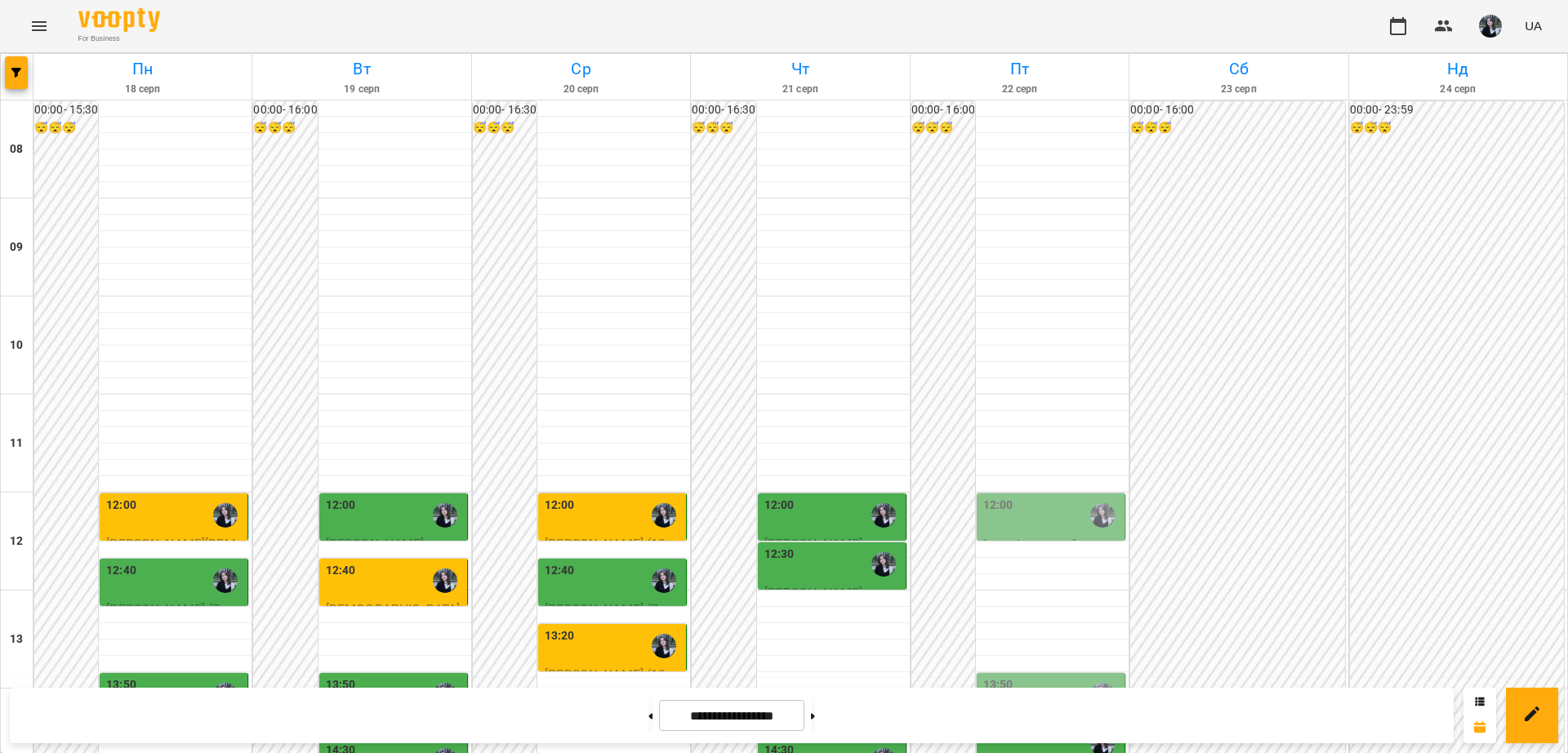
click at [830, 497] on div "12:00" at bounding box center [834, 516] width 138 height 38
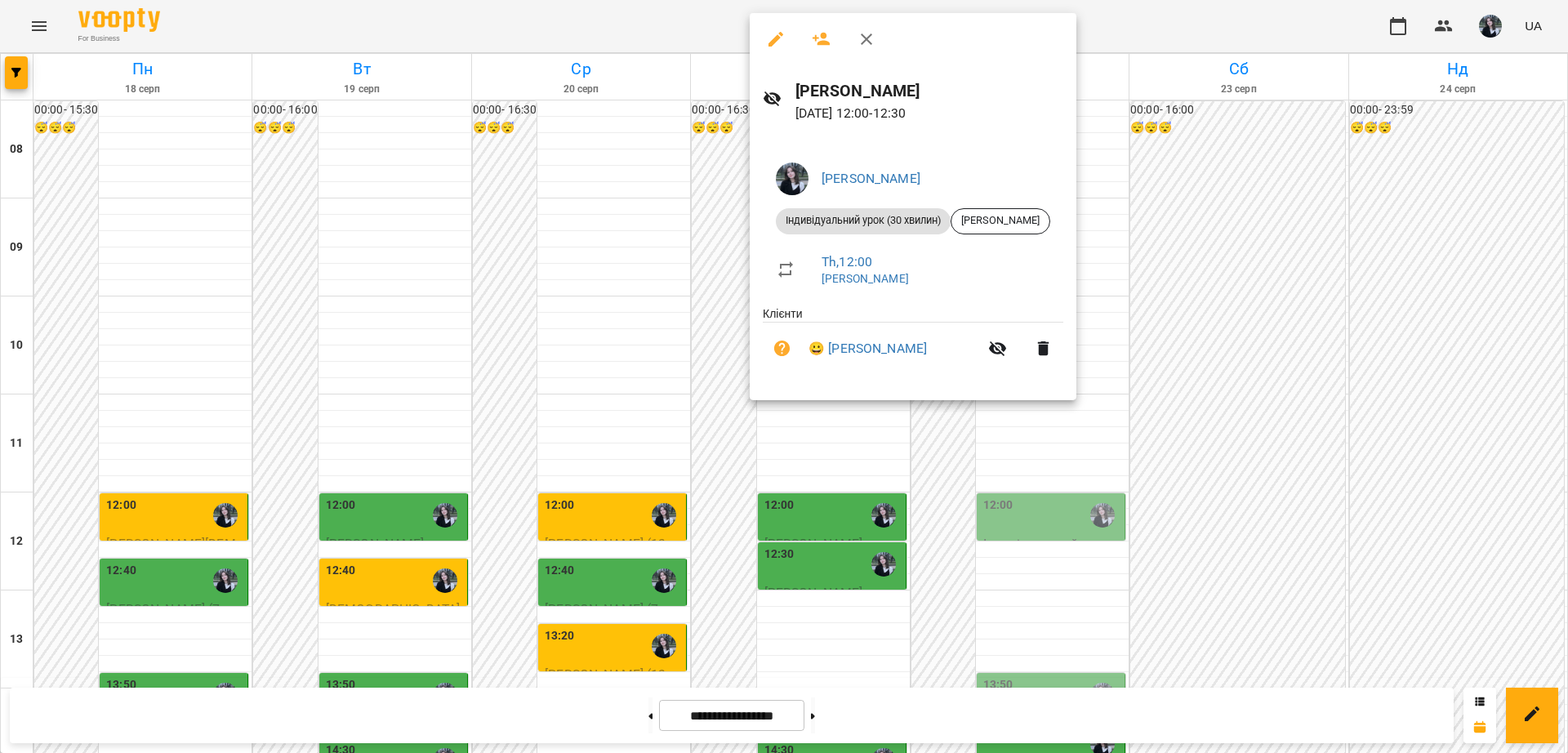
click at [928, 450] on div at bounding box center [784, 376] width 1568 height 753
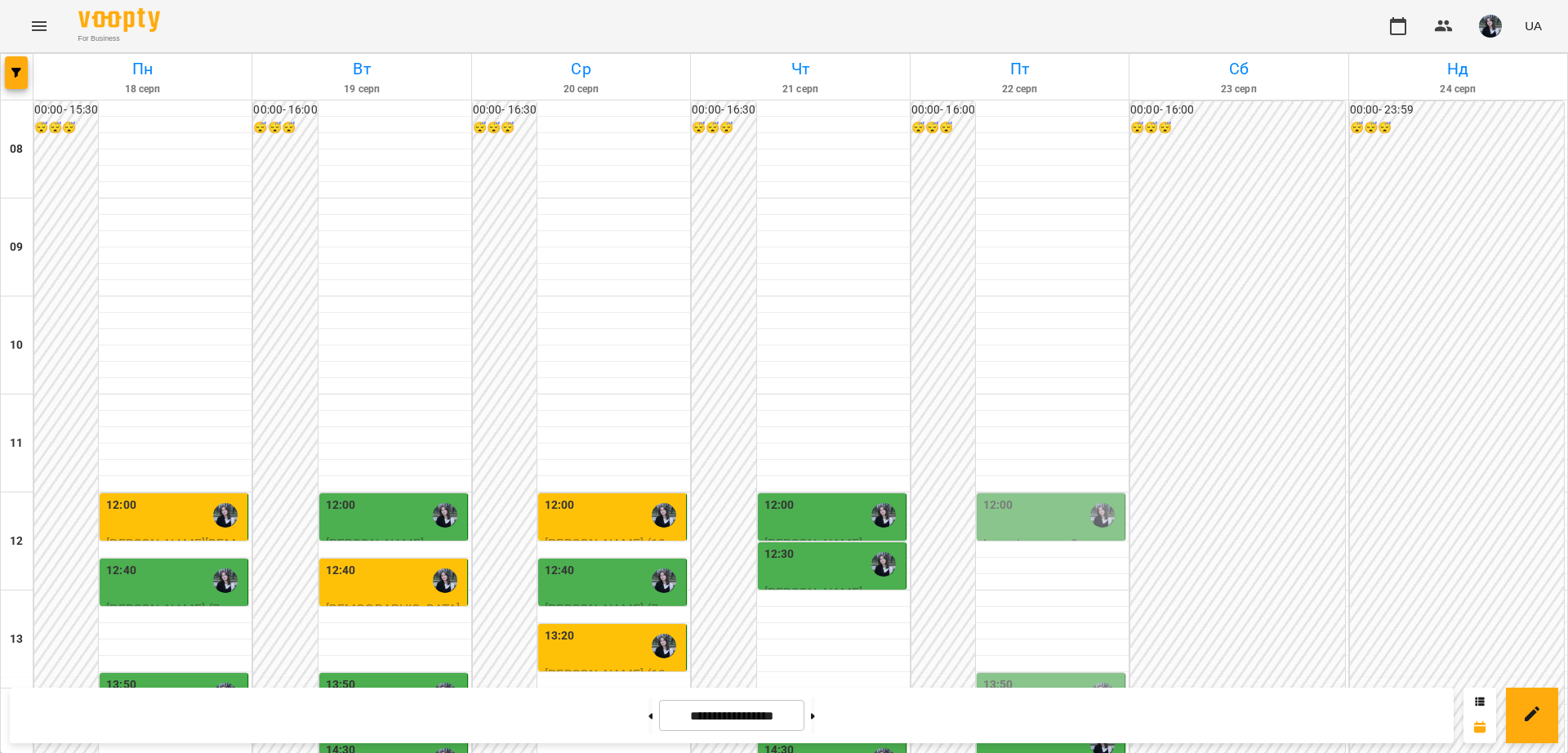
click at [1026, 677] on div "13:50" at bounding box center [1052, 695] width 138 height 38
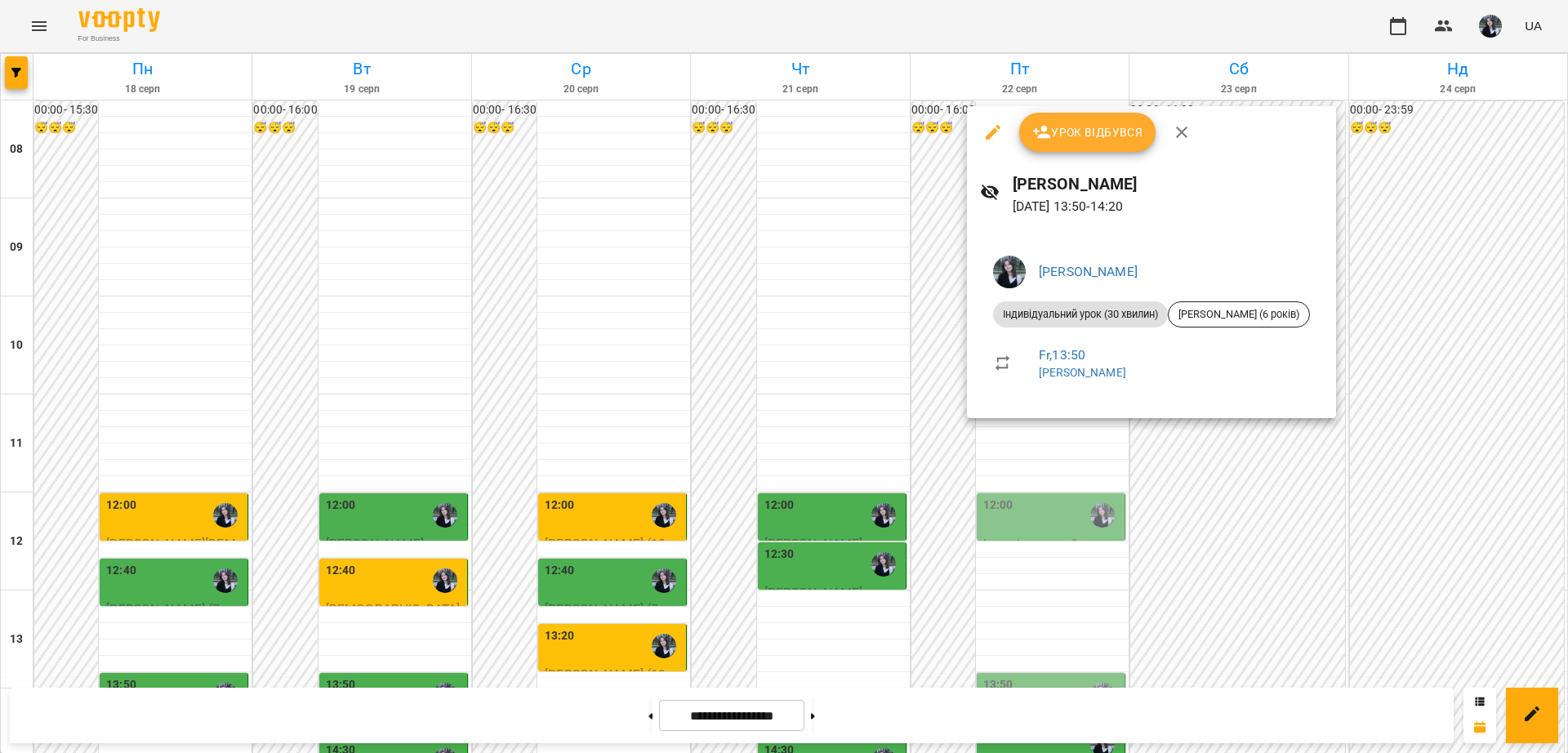
click at [971, 418] on div "Сікора Марія Юріївна Індивідуальний урок (30 хвилин) Трохимчук Варʼя (6 років) …" at bounding box center [1151, 323] width 369 height 189
click at [1028, 435] on div at bounding box center [784, 376] width 1568 height 753
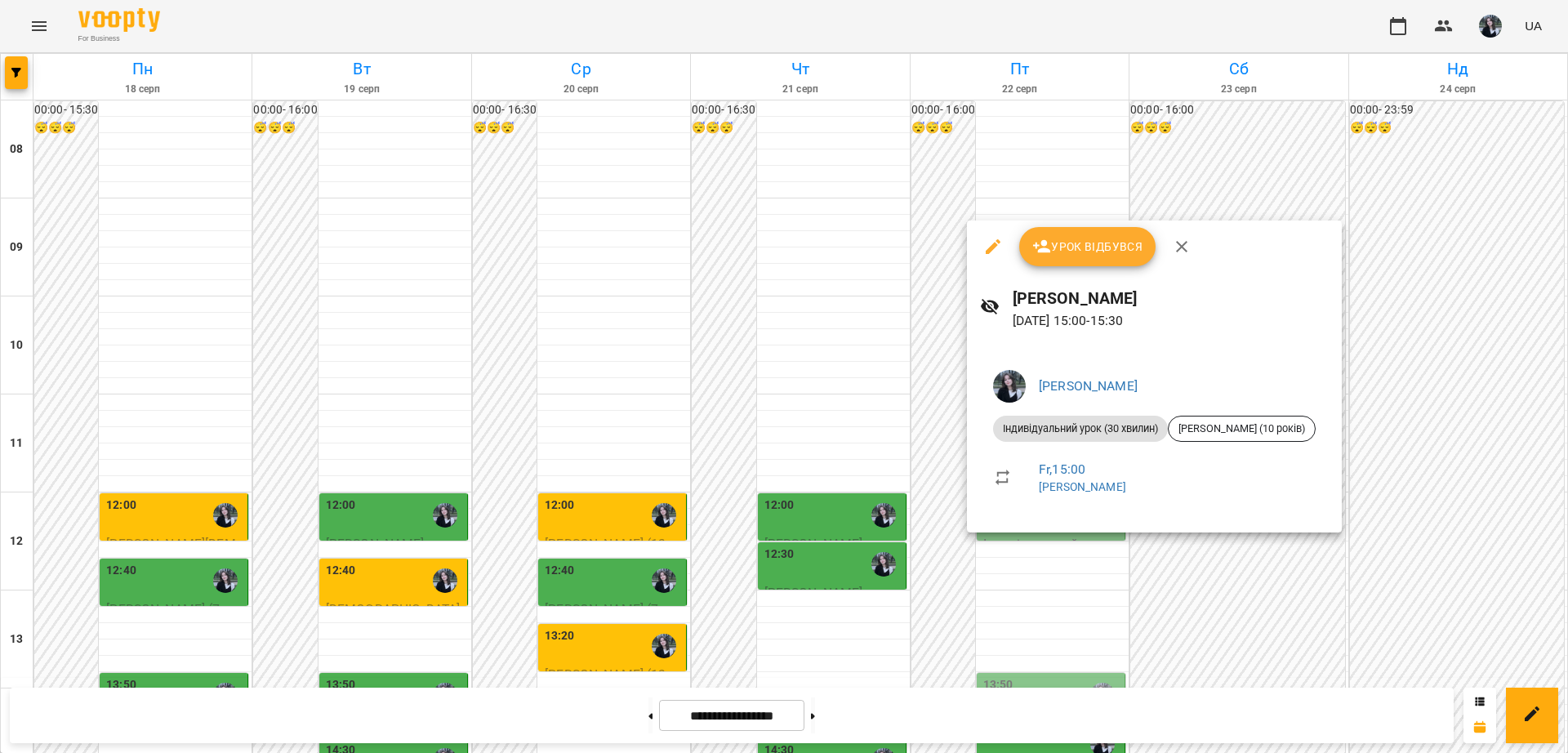
drag, startPoint x: 928, startPoint y: 416, endPoint x: 961, endPoint y: 417, distance: 33.0
click at [929, 416] on div at bounding box center [784, 376] width 1568 height 753
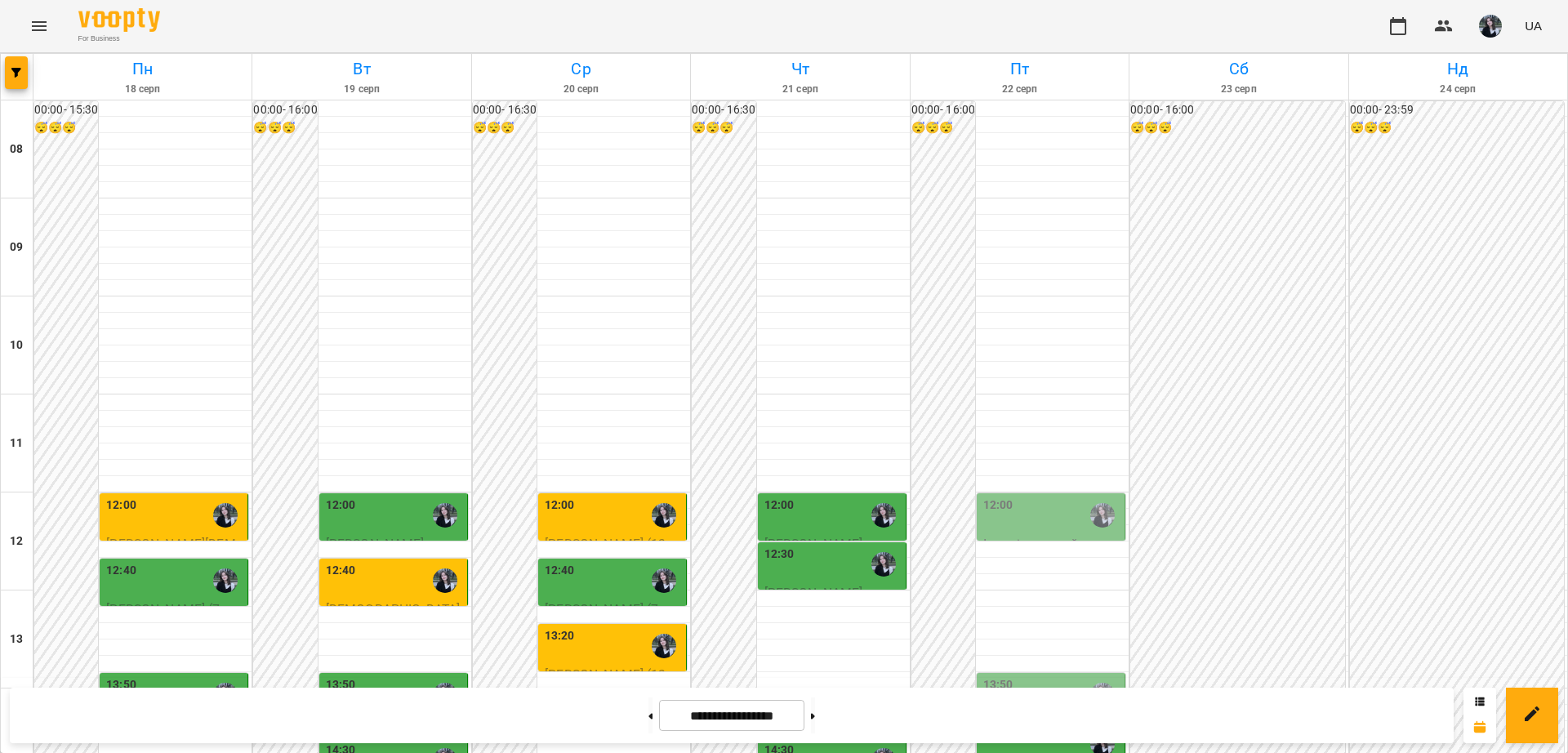
click at [1046, 725] on div "14:20" at bounding box center [1052, 744] width 138 height 38
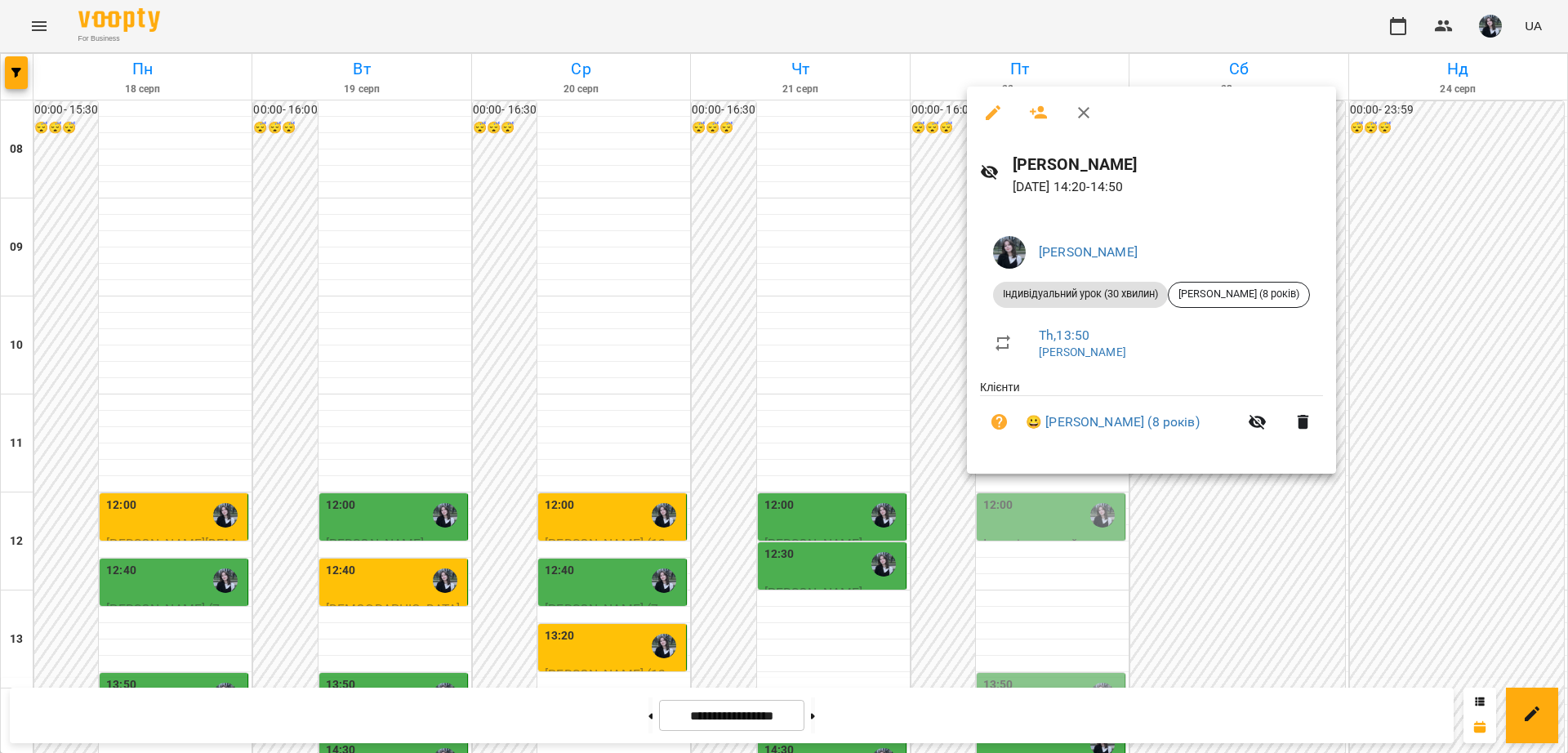
click at [967, 425] on div "Сікора Марія Юріївна Індивідуальний урок (30 хвилин) Жмура Артем (8 років) Th ,…" at bounding box center [1151, 342] width 369 height 265
click at [1059, 581] on div at bounding box center [784, 376] width 1568 height 753
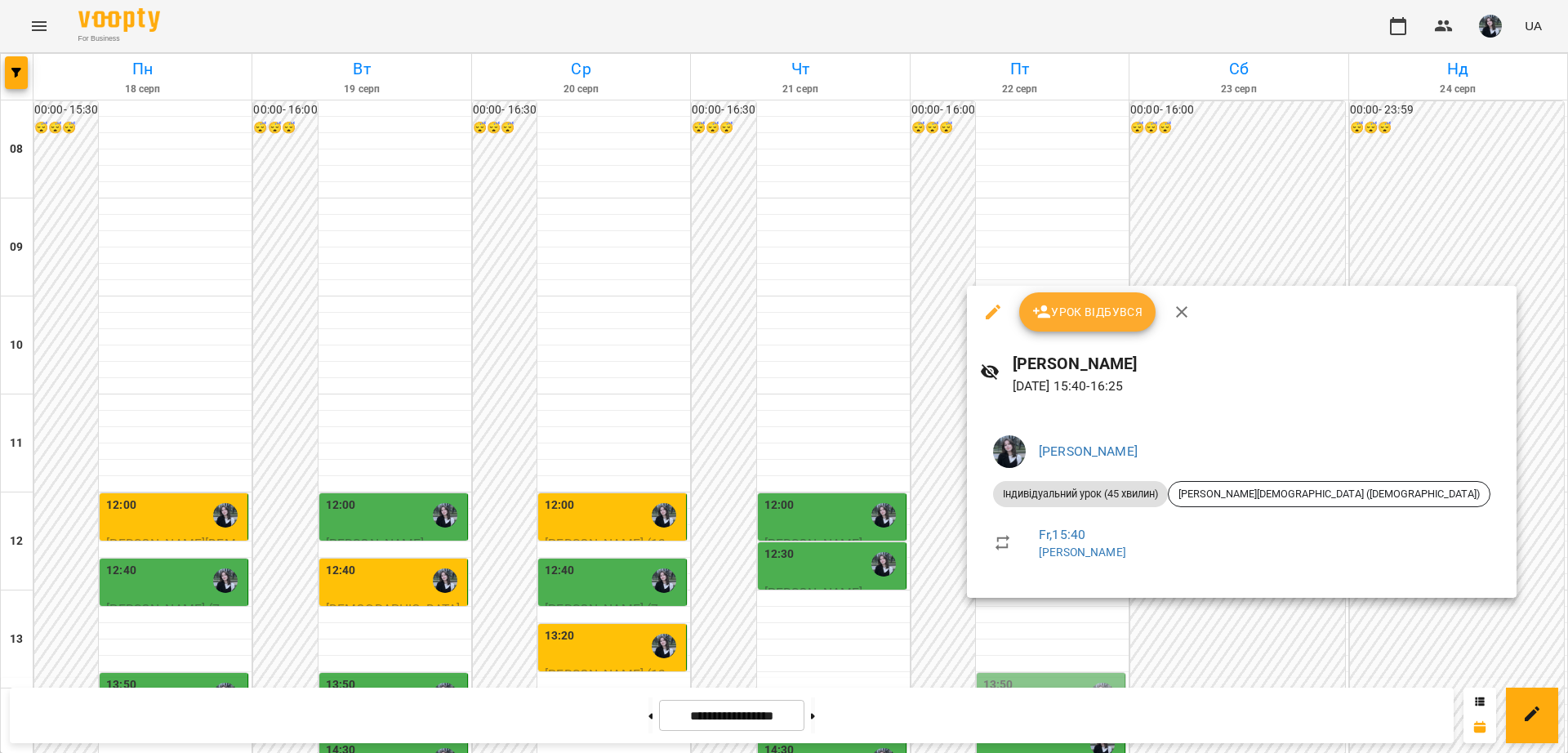
click at [933, 525] on div at bounding box center [784, 376] width 1568 height 753
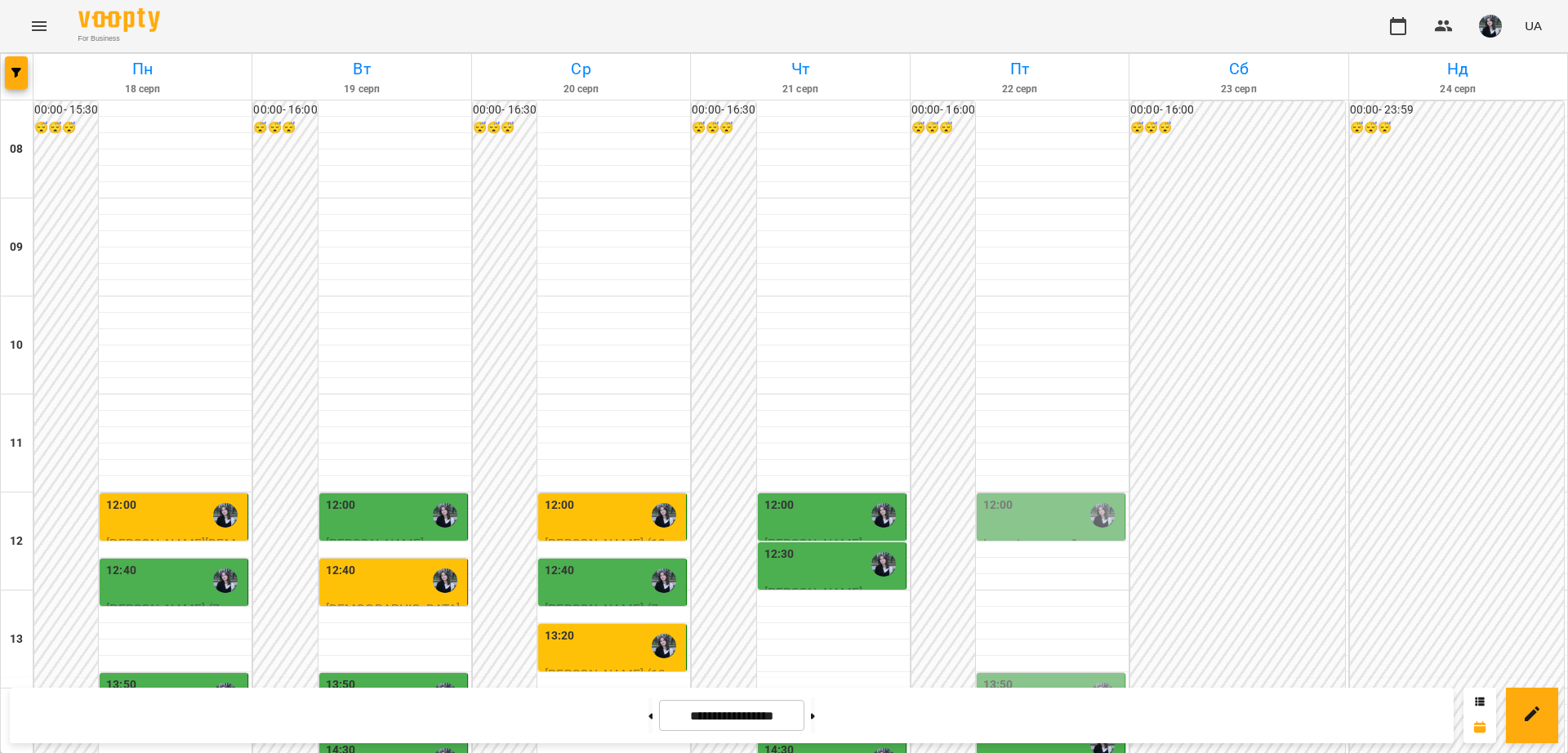
scroll to position [409, 0]
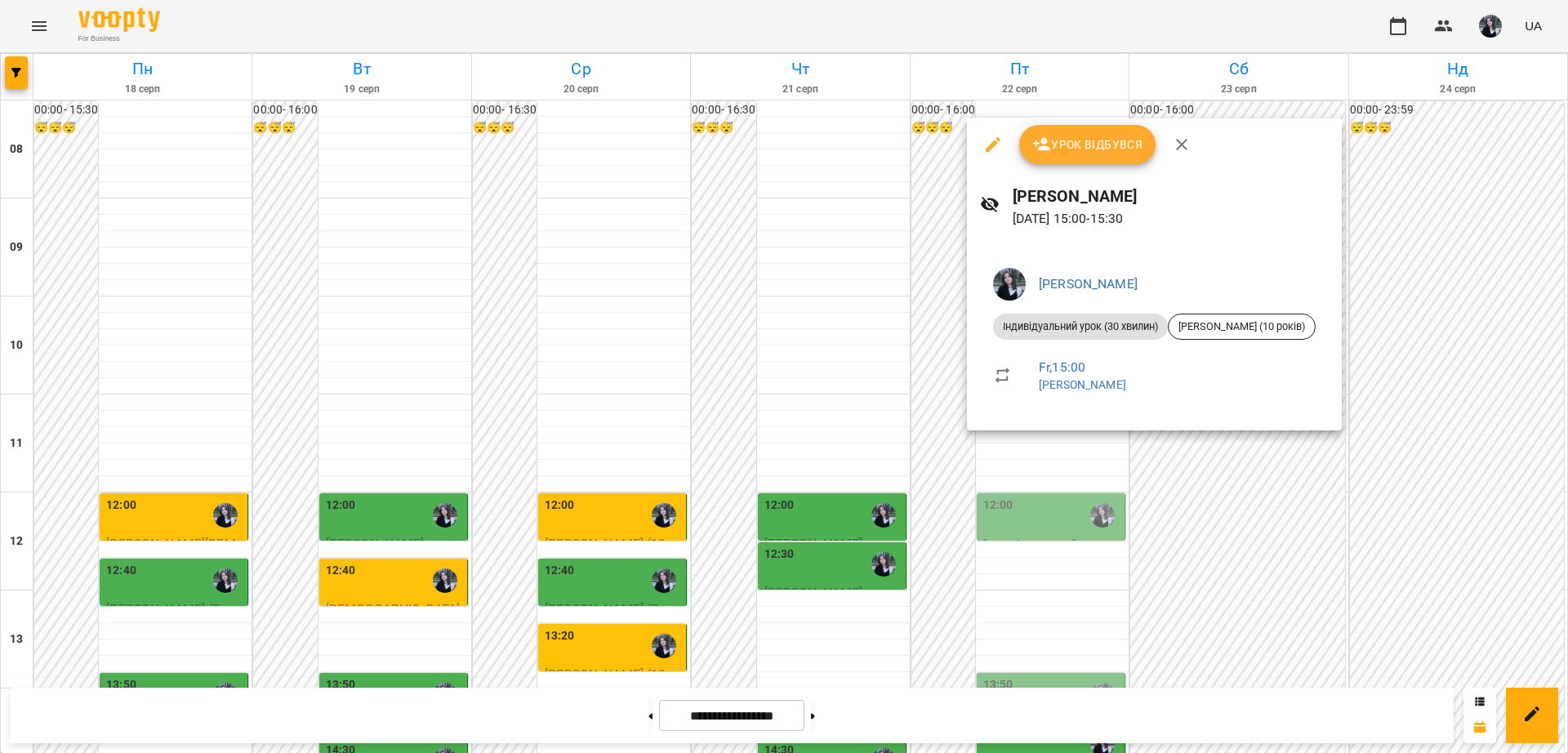
click at [1020, 469] on div at bounding box center [784, 376] width 1568 height 753
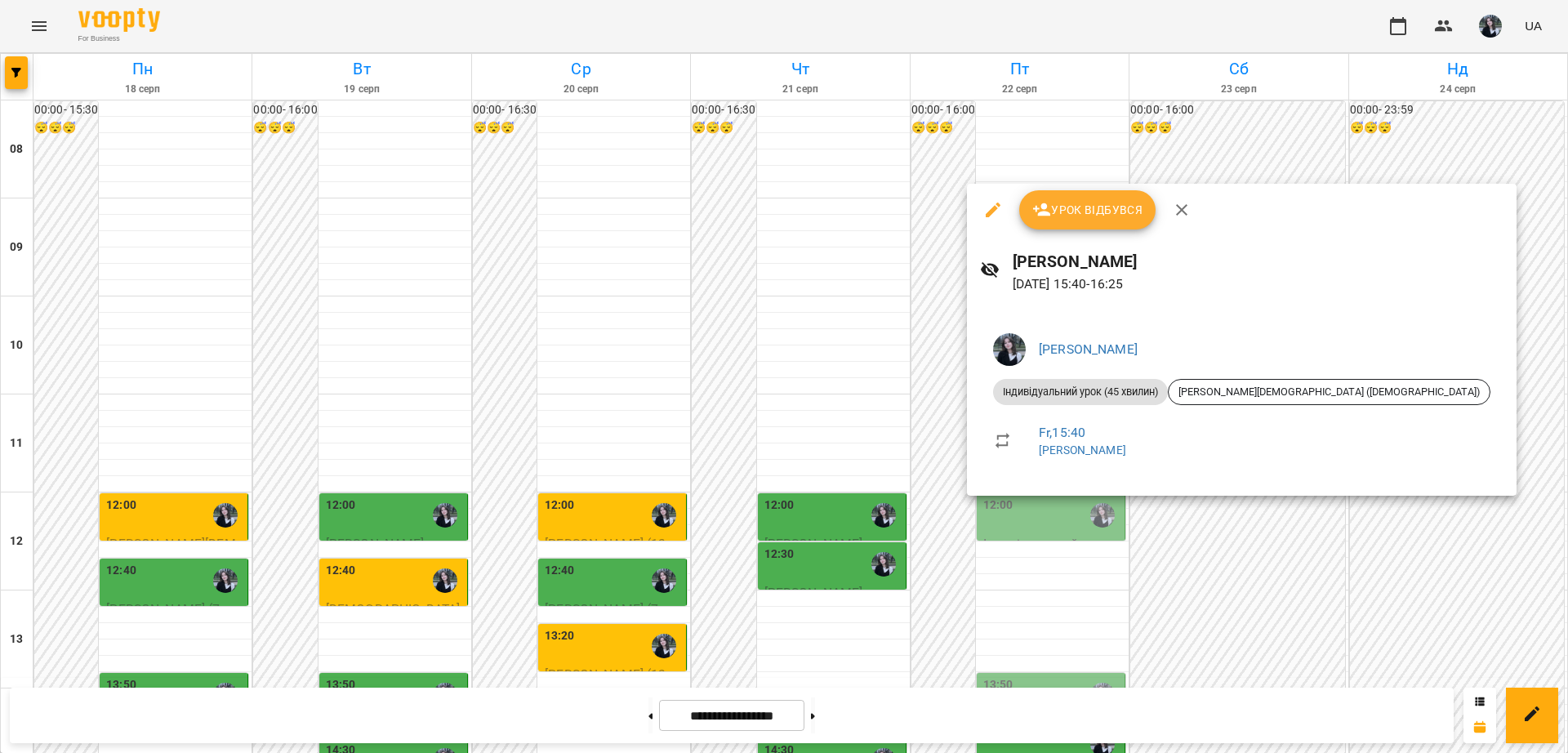
click at [968, 519] on div at bounding box center [784, 376] width 1568 height 753
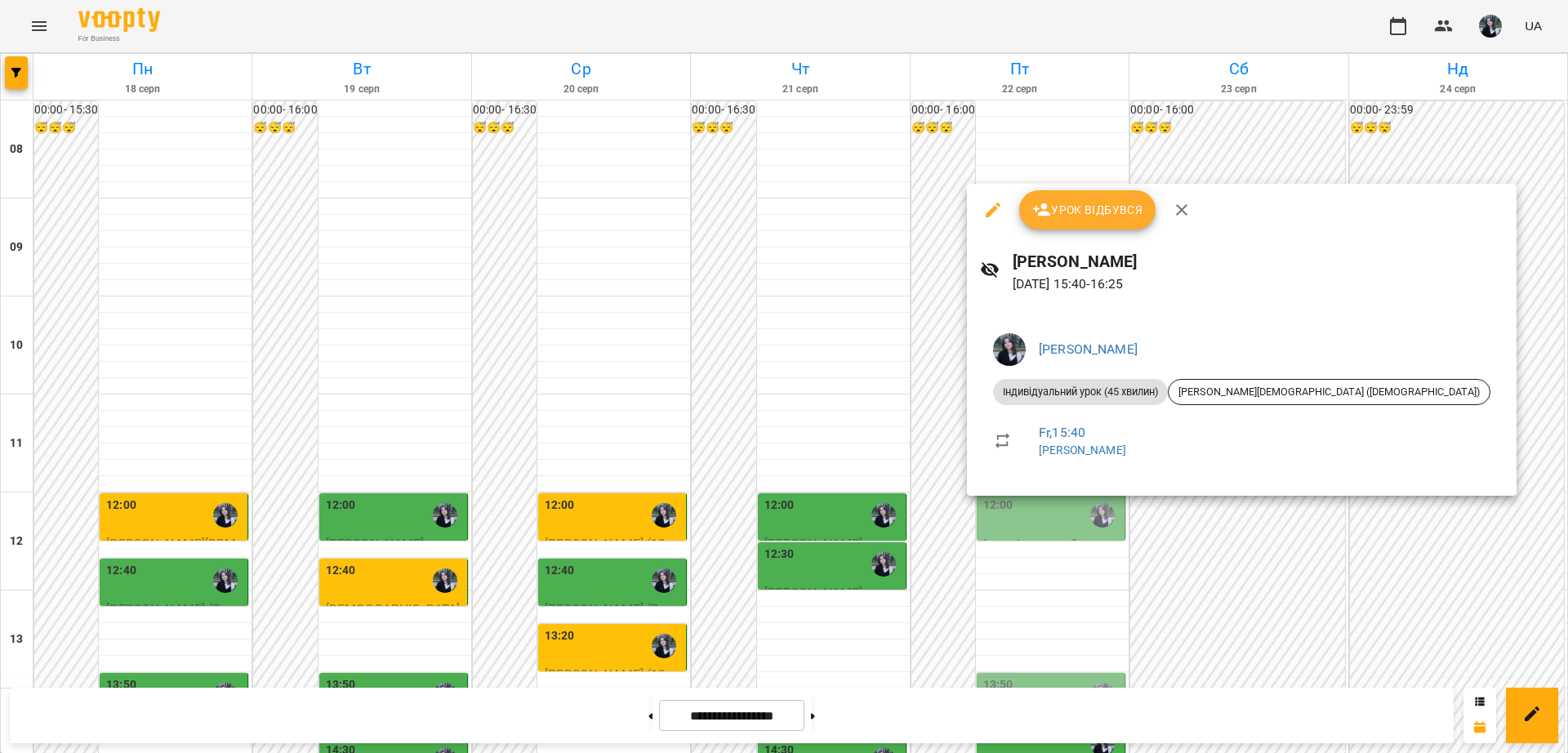
click at [971, 582] on div at bounding box center [784, 376] width 1568 height 753
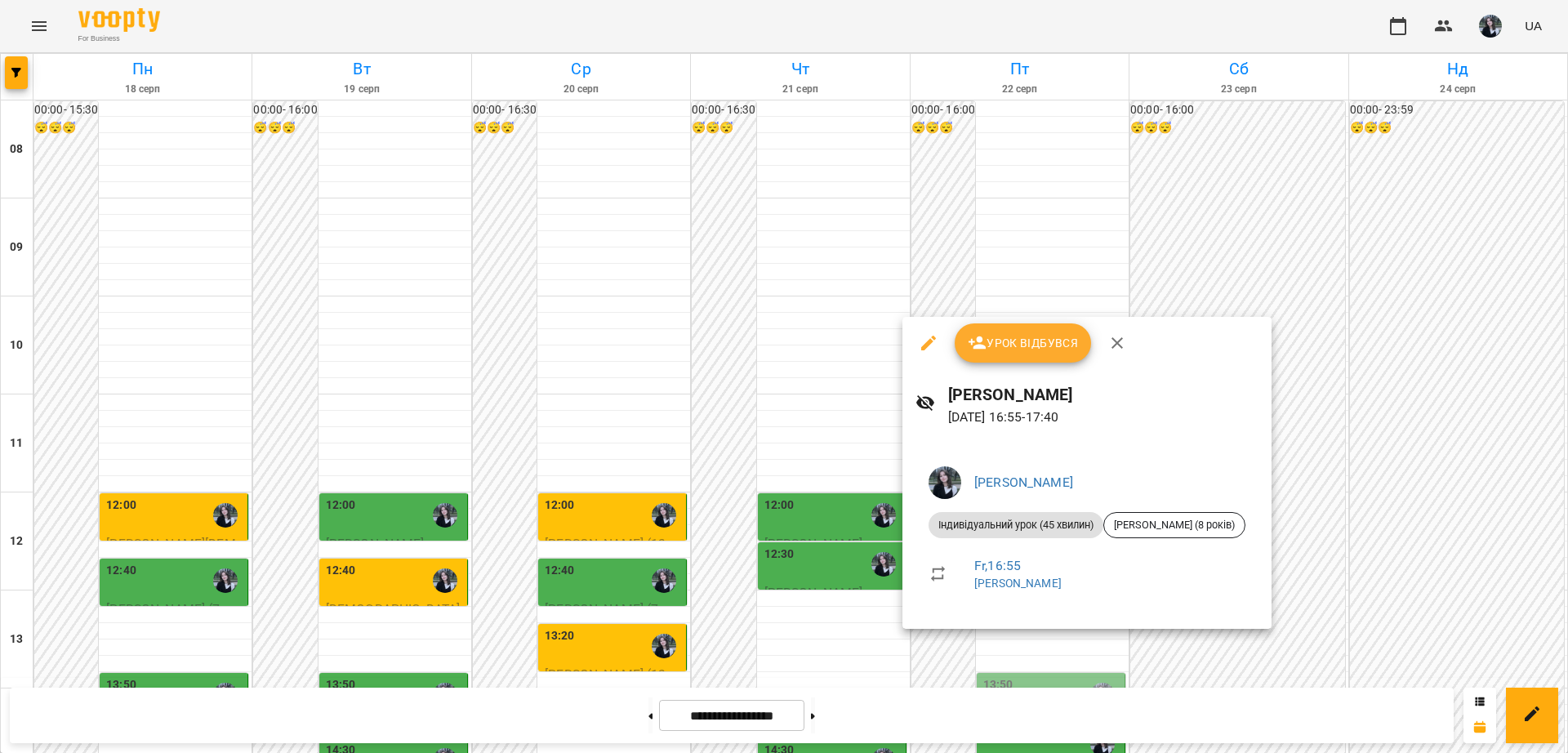
click at [885, 607] on div at bounding box center [784, 376] width 1568 height 753
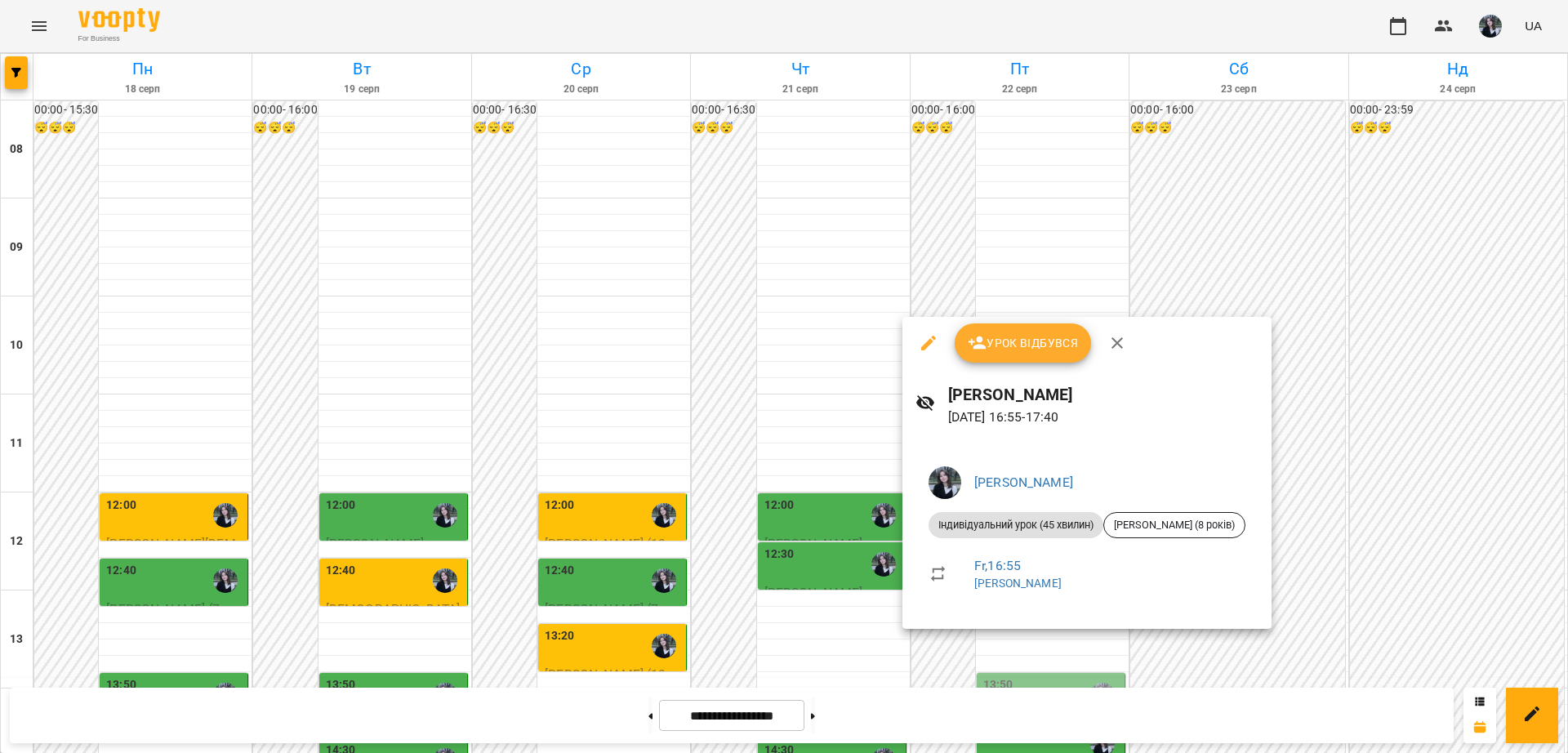
click at [884, 545] on div at bounding box center [784, 376] width 1568 height 753
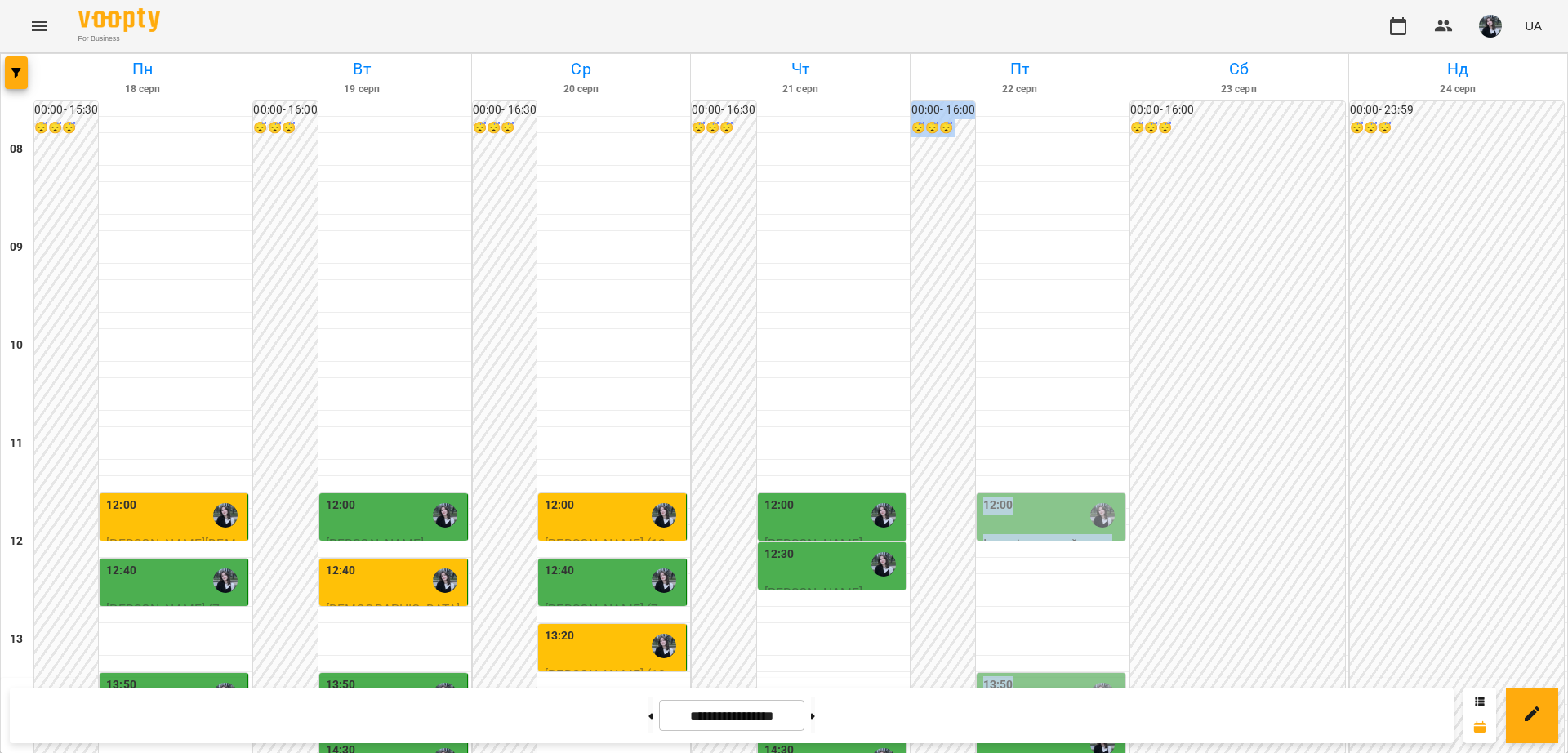
drag, startPoint x: 957, startPoint y: 580, endPoint x: 1044, endPoint y: 538, distance: 96.6
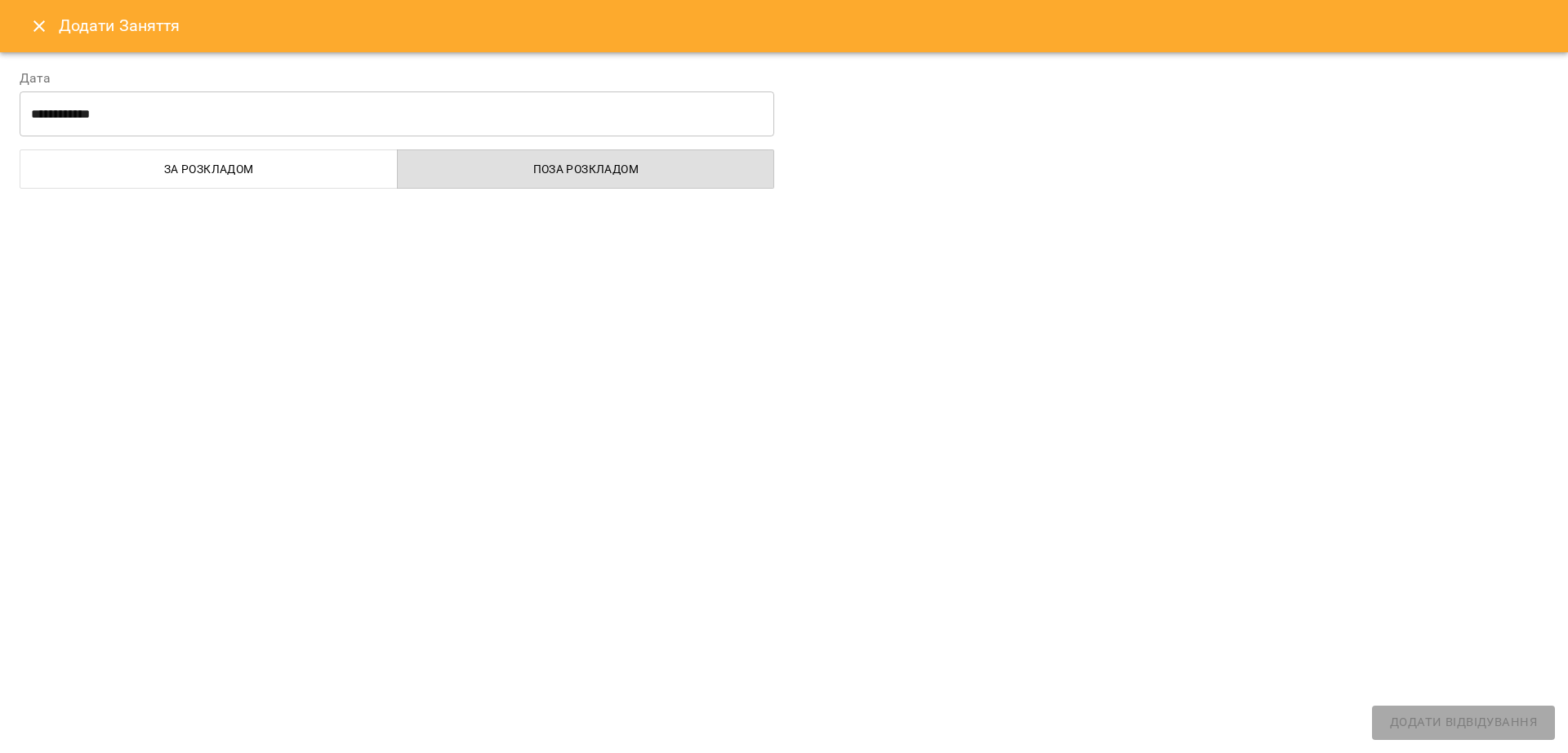
select select "**********"
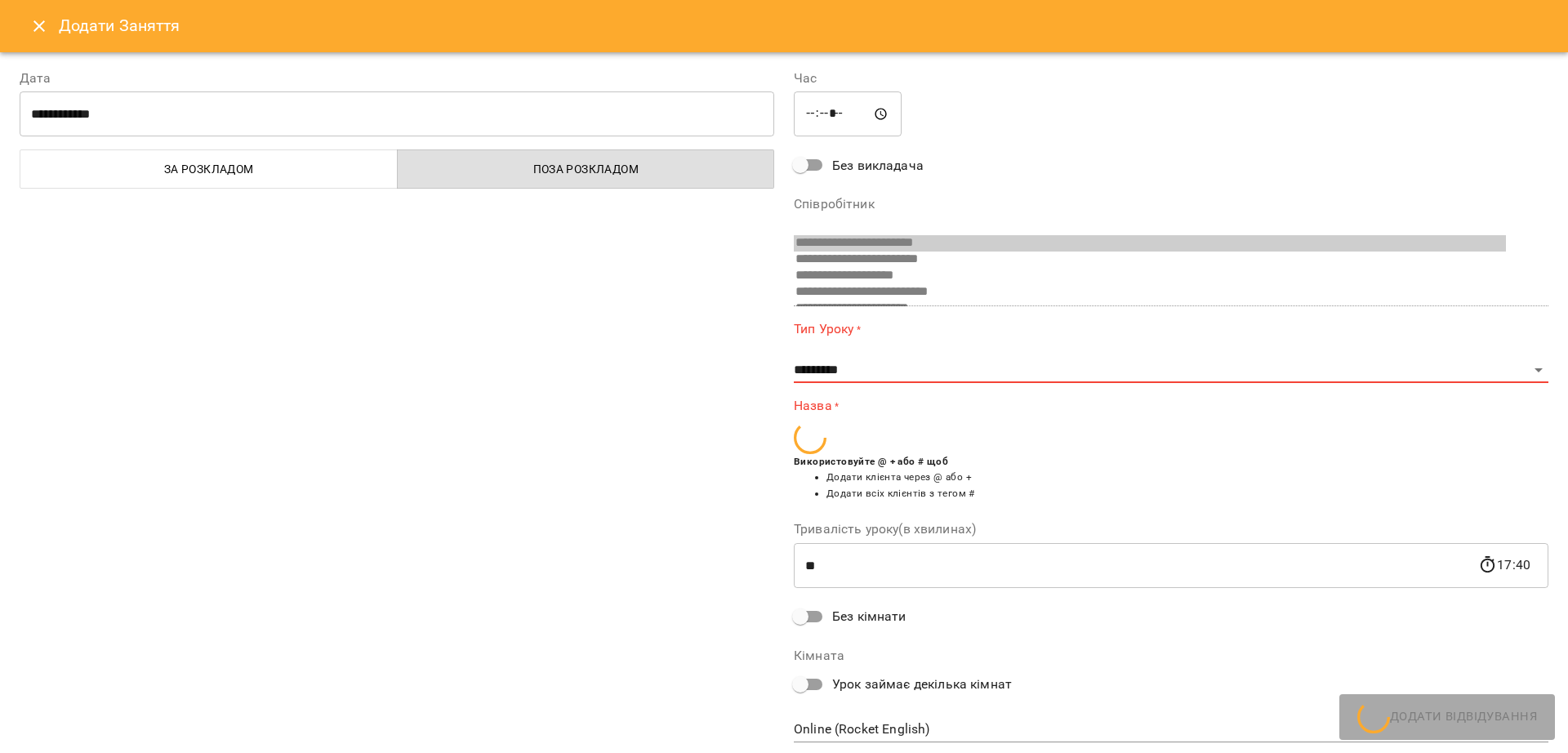
scroll to position [174, 0]
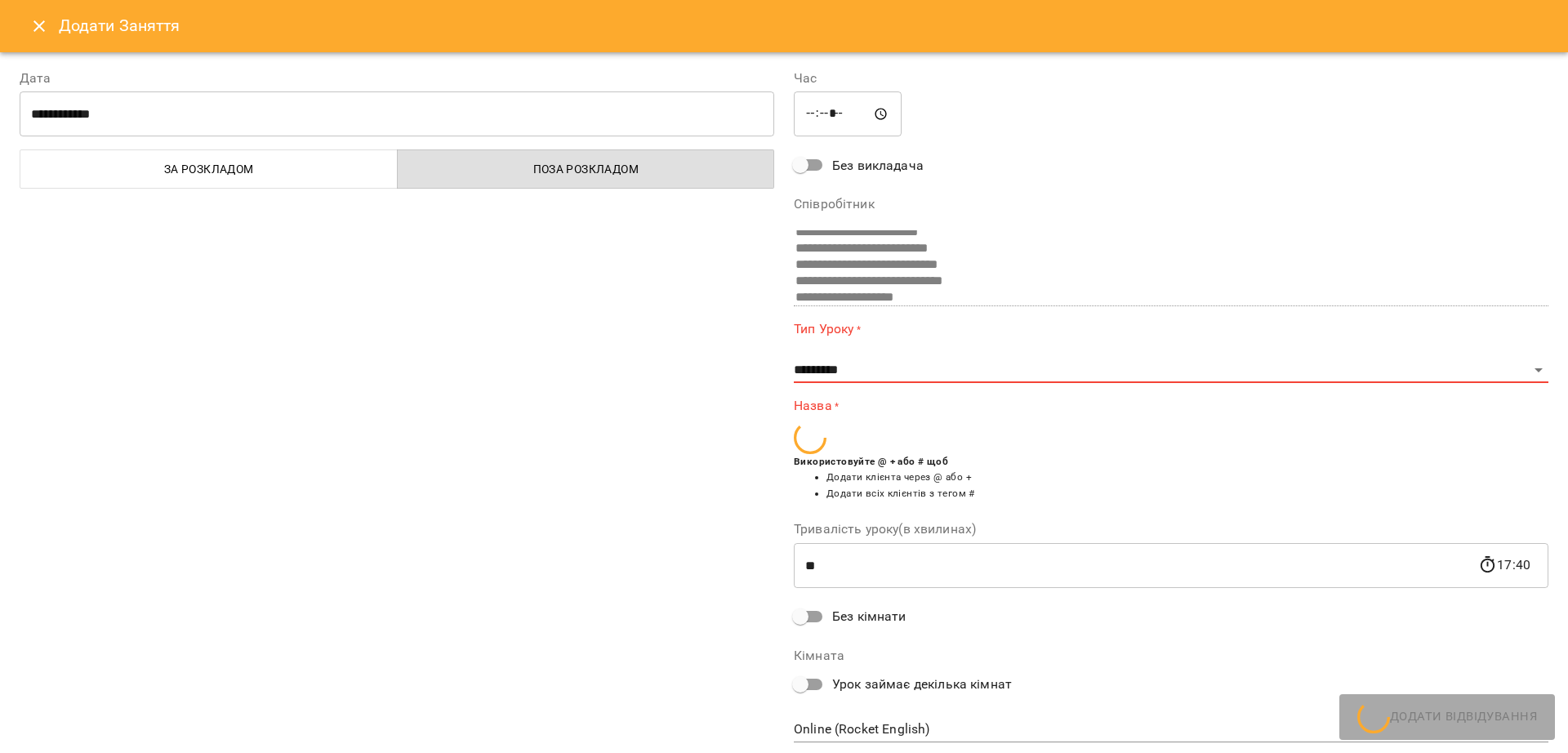
click at [42, 29] on icon "Close" at bounding box center [39, 26] width 12 height 12
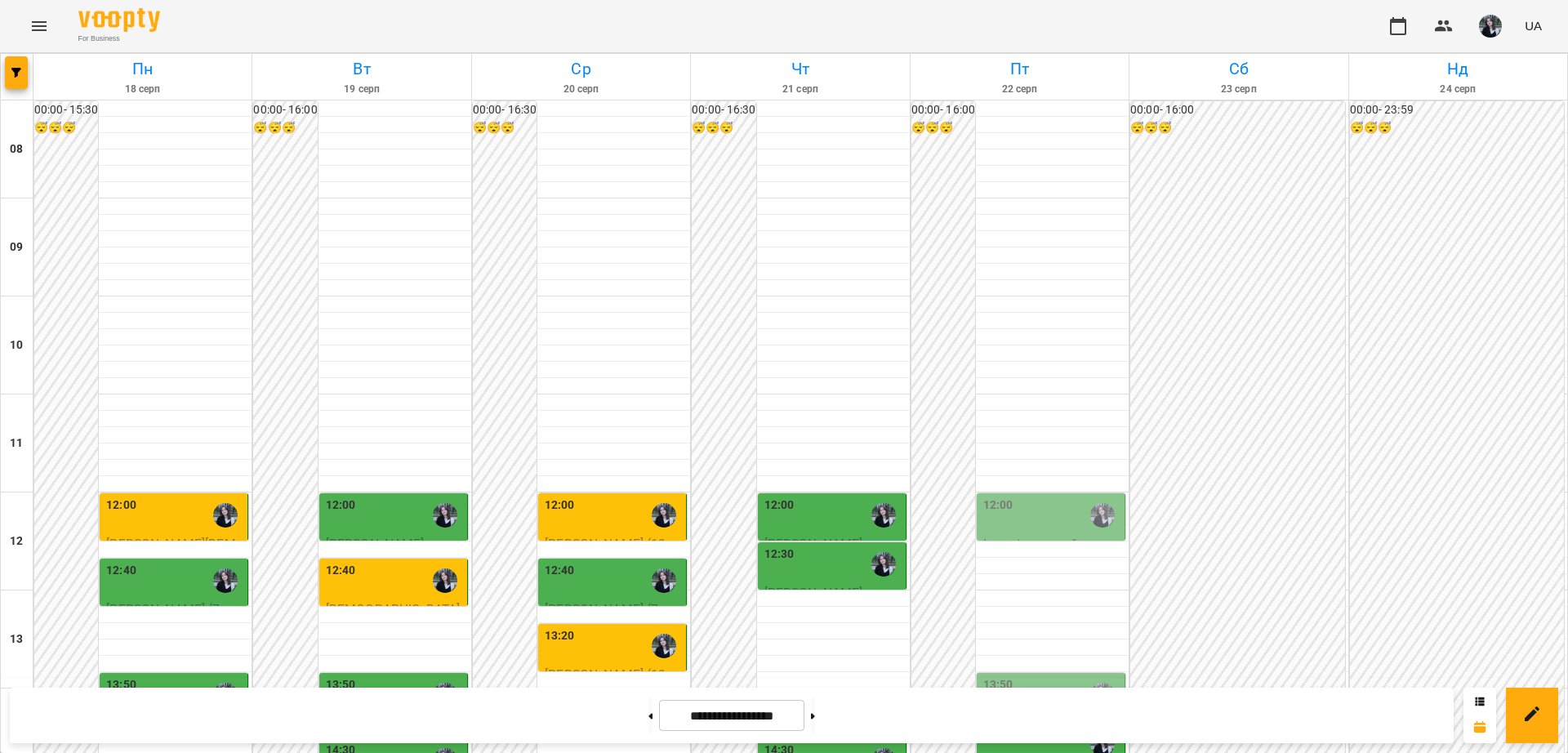
scroll to position [510, 0]
click at [815, 714] on button at bounding box center [813, 715] width 4 height 36
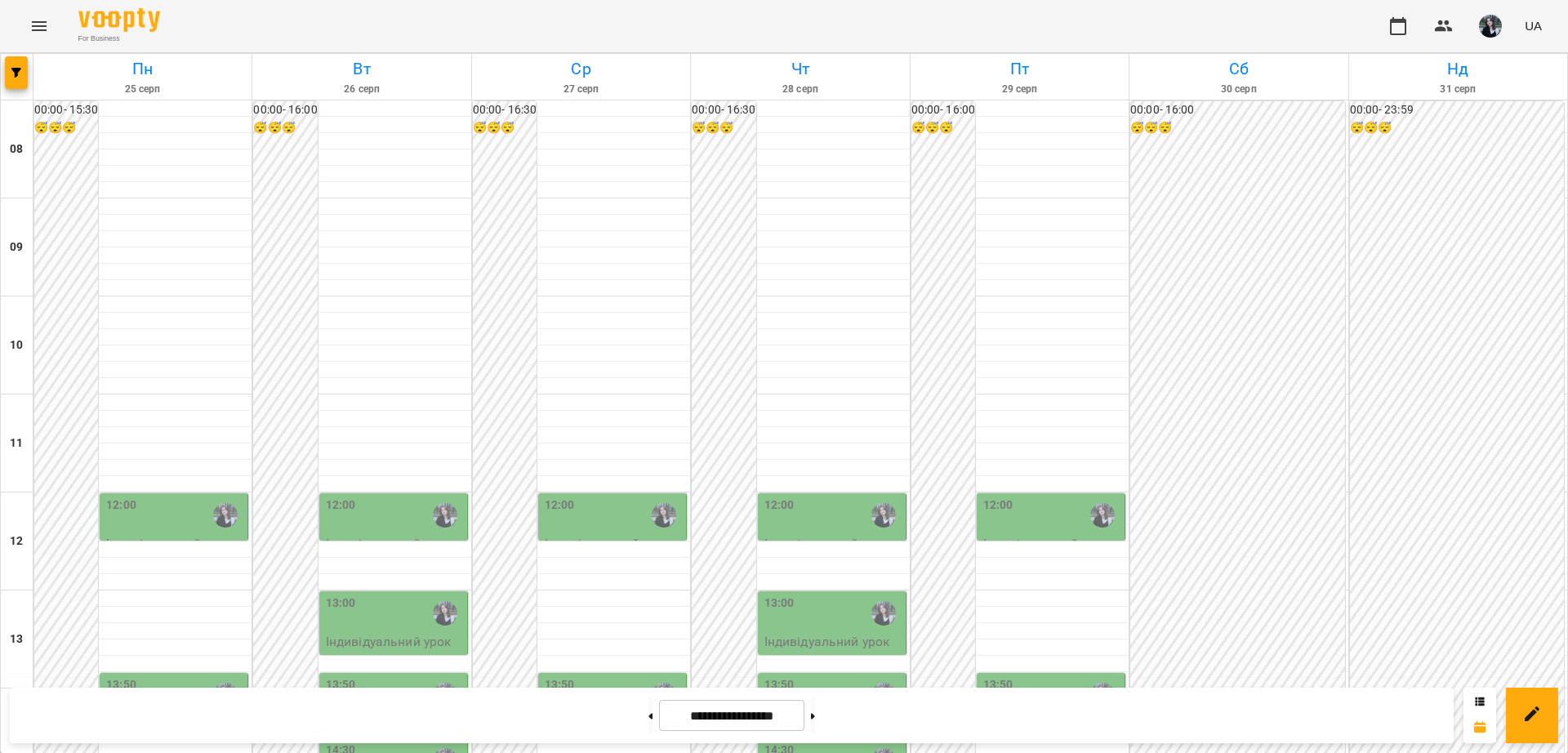
scroll to position [0, 0]
click at [173, 517] on div "12:00" at bounding box center [175, 516] width 138 height 38
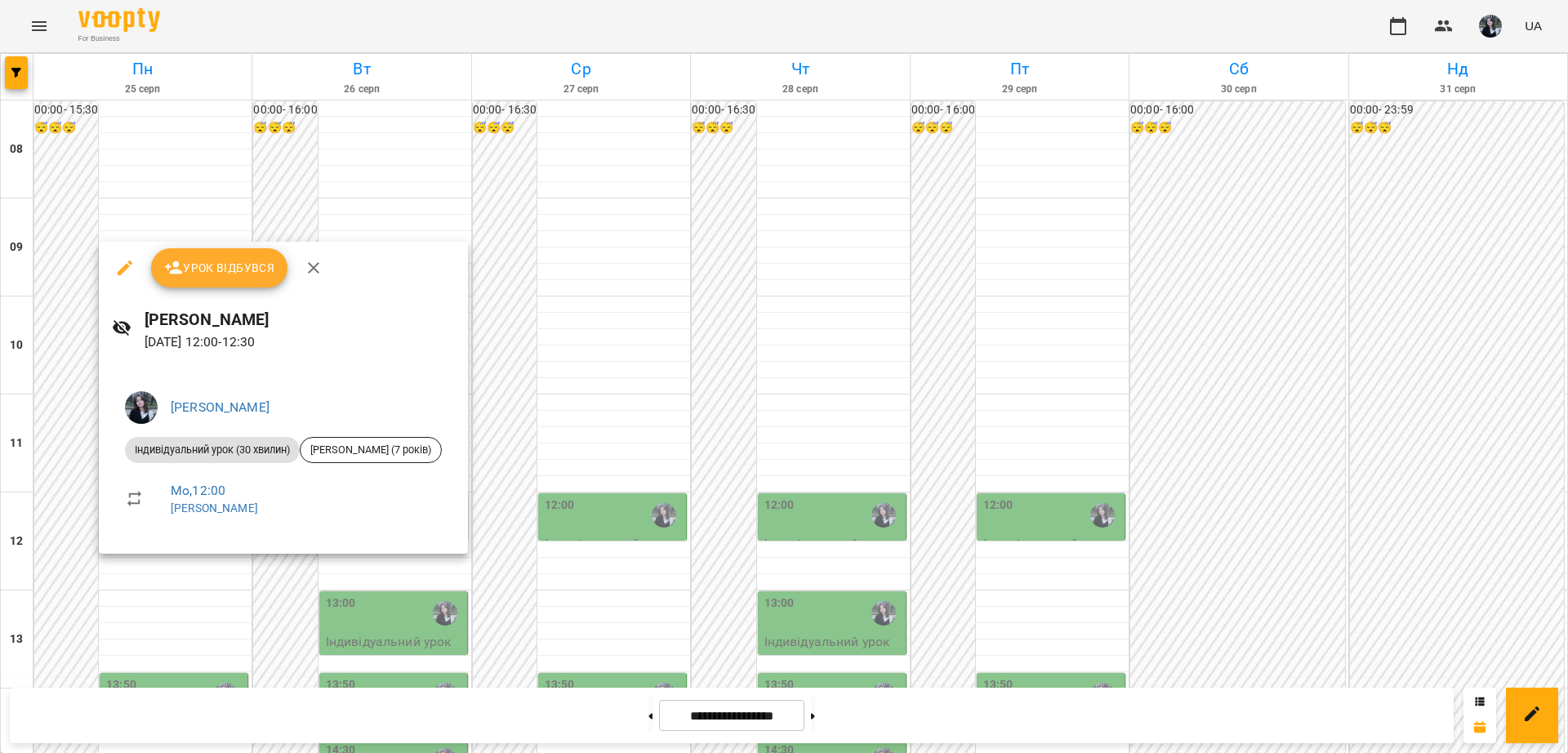
click at [175, 594] on div at bounding box center [784, 376] width 1568 height 753
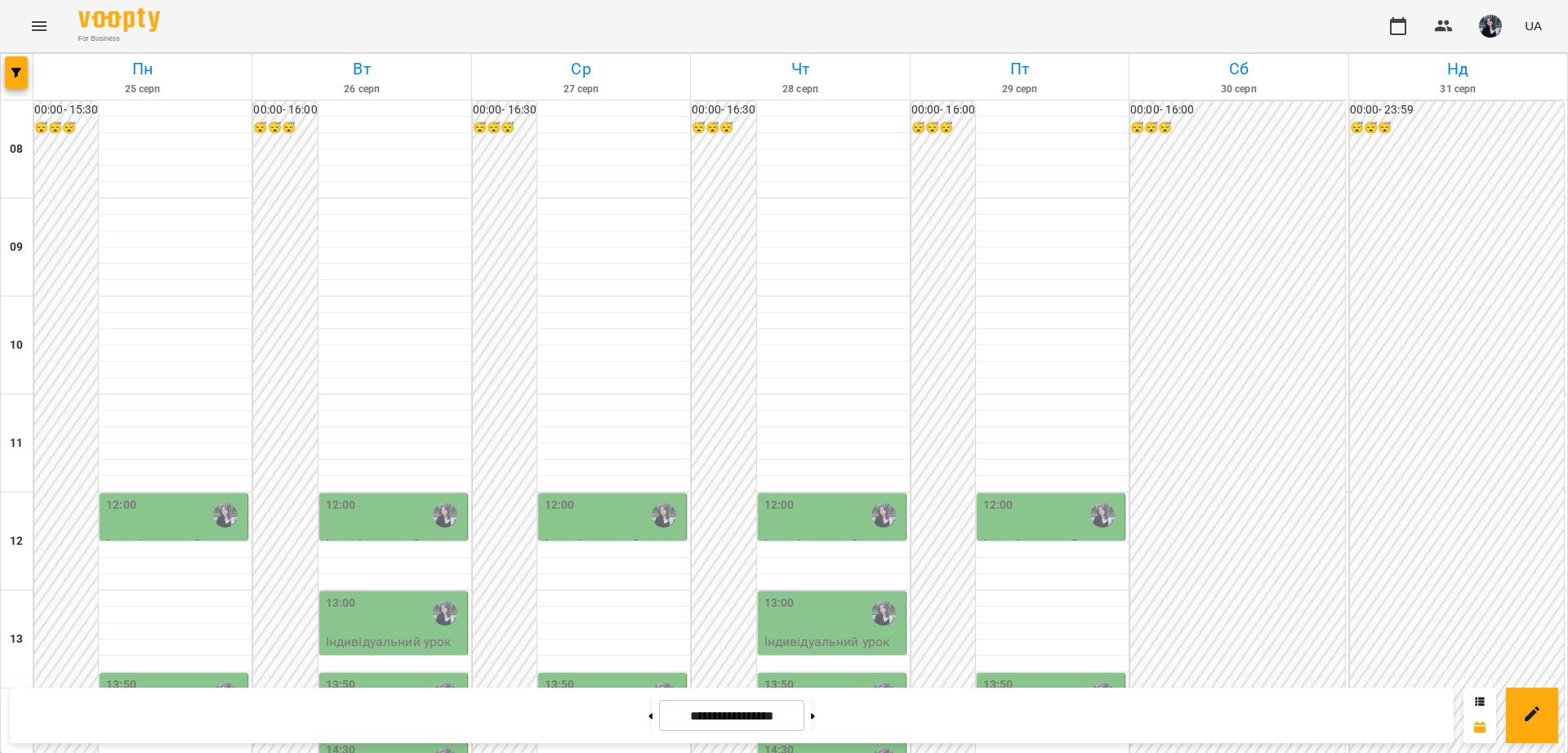
scroll to position [306, 0]
click at [180, 677] on div "13:50" at bounding box center [175, 695] width 138 height 38
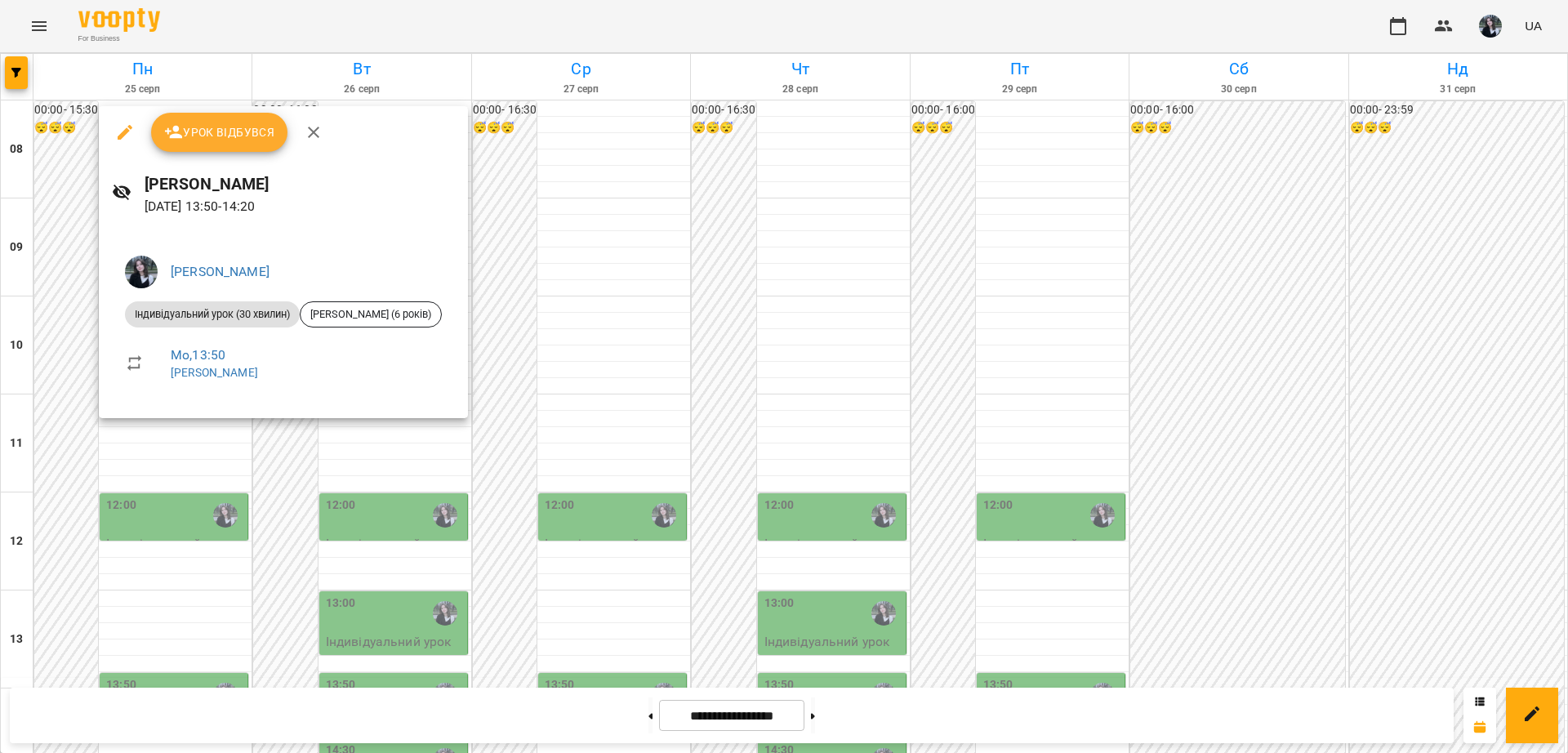
click at [156, 457] on div at bounding box center [784, 376] width 1568 height 753
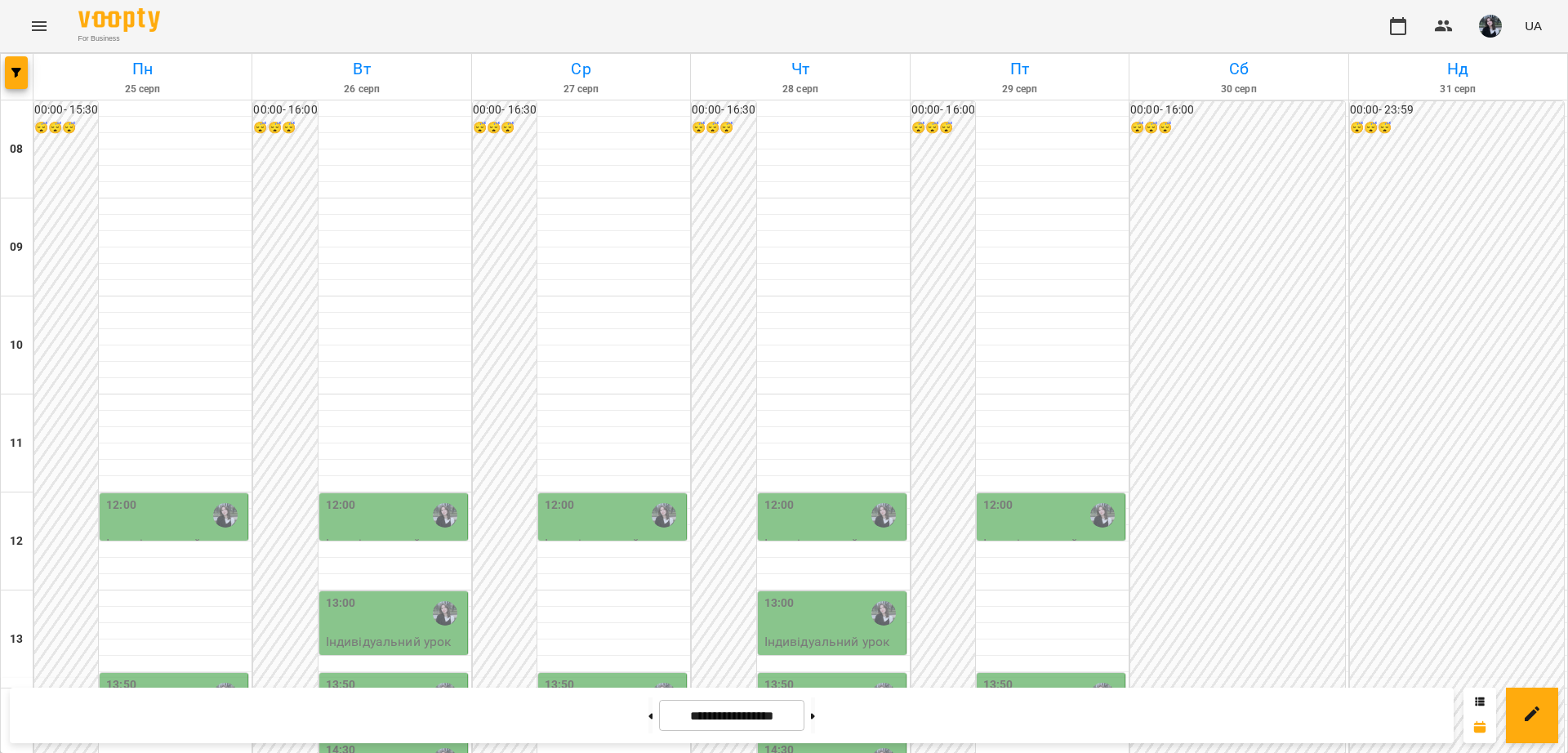
click at [404, 633] on p "Індивідуальний урок (45 хвилин) - Калова Аліна (11 років)" at bounding box center [395, 661] width 138 height 58
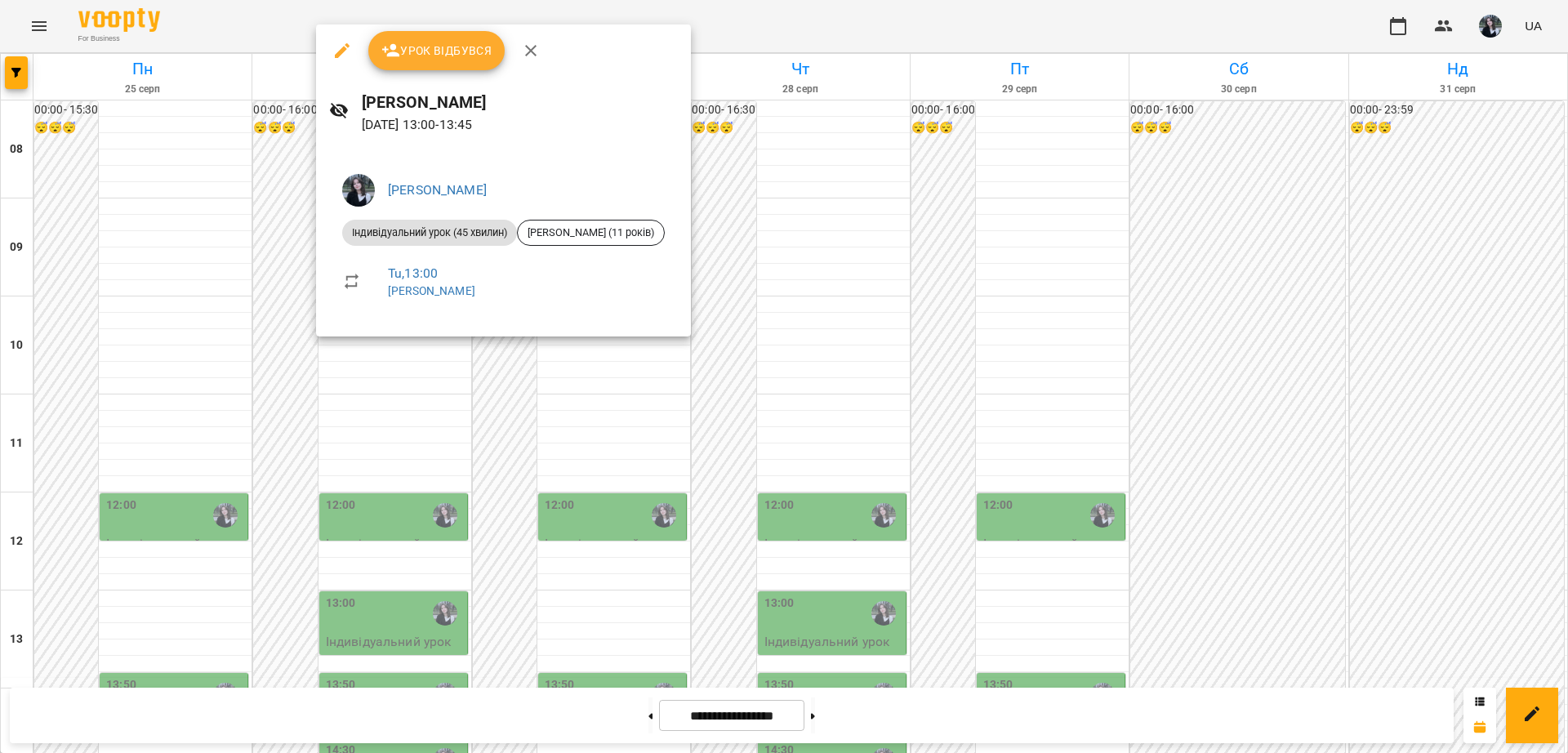
click at [274, 439] on div at bounding box center [784, 376] width 1568 height 753
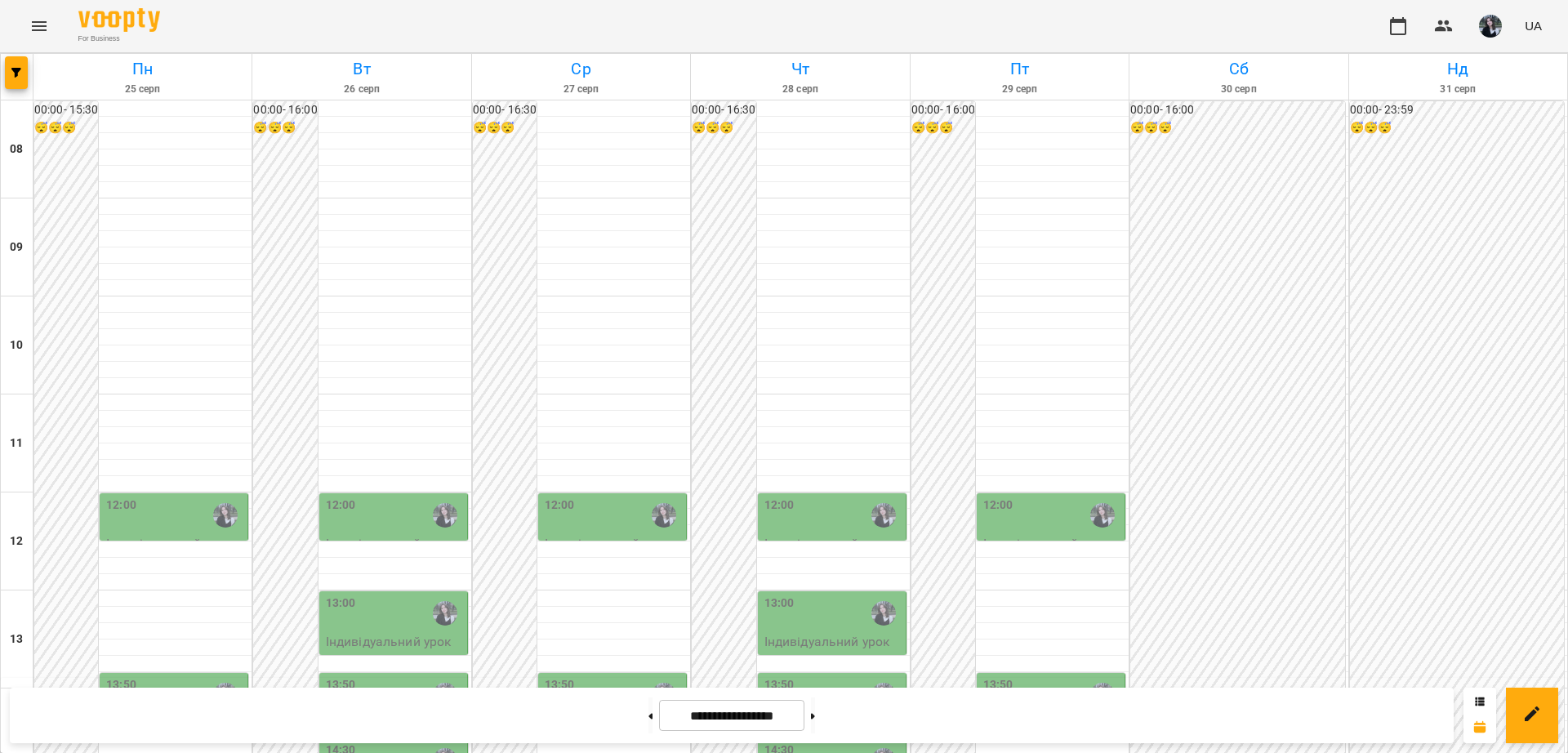
click at [399, 677] on div "13:50" at bounding box center [395, 695] width 138 height 38
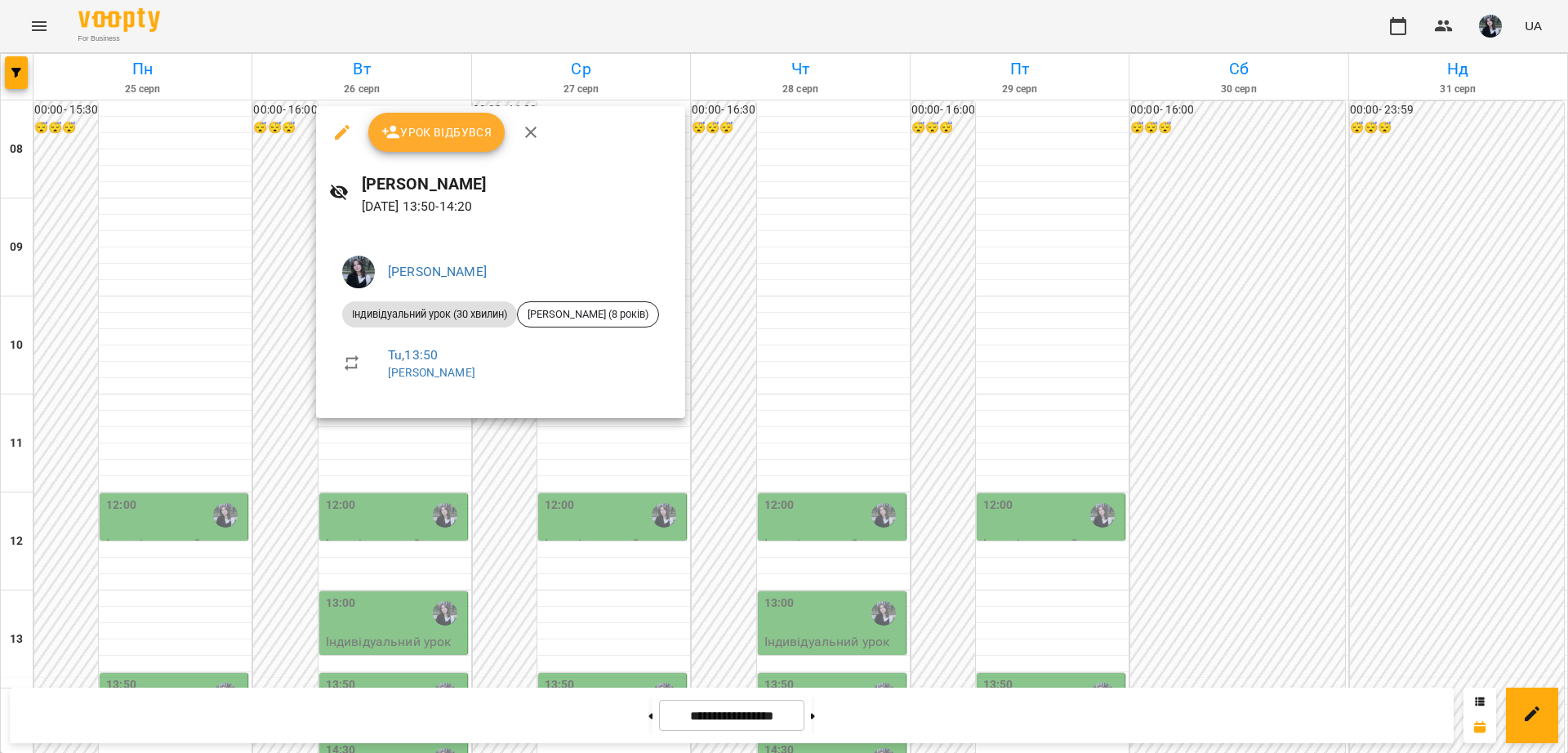
drag, startPoint x: 344, startPoint y: 426, endPoint x: 363, endPoint y: 420, distance: 19.9
click at [360, 420] on div at bounding box center [784, 376] width 1568 height 753
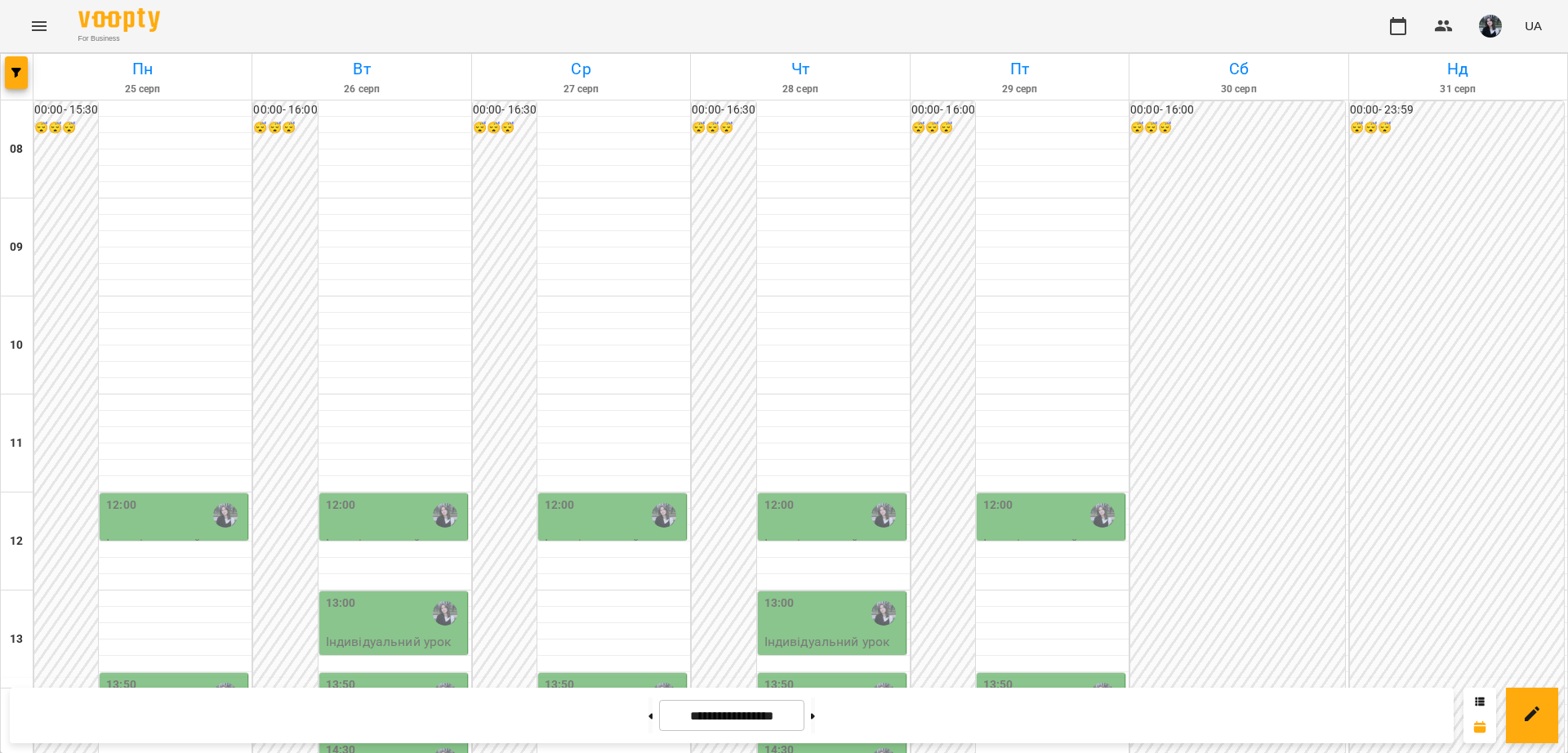
click at [365, 741] on div "14:30" at bounding box center [395, 760] width 138 height 38
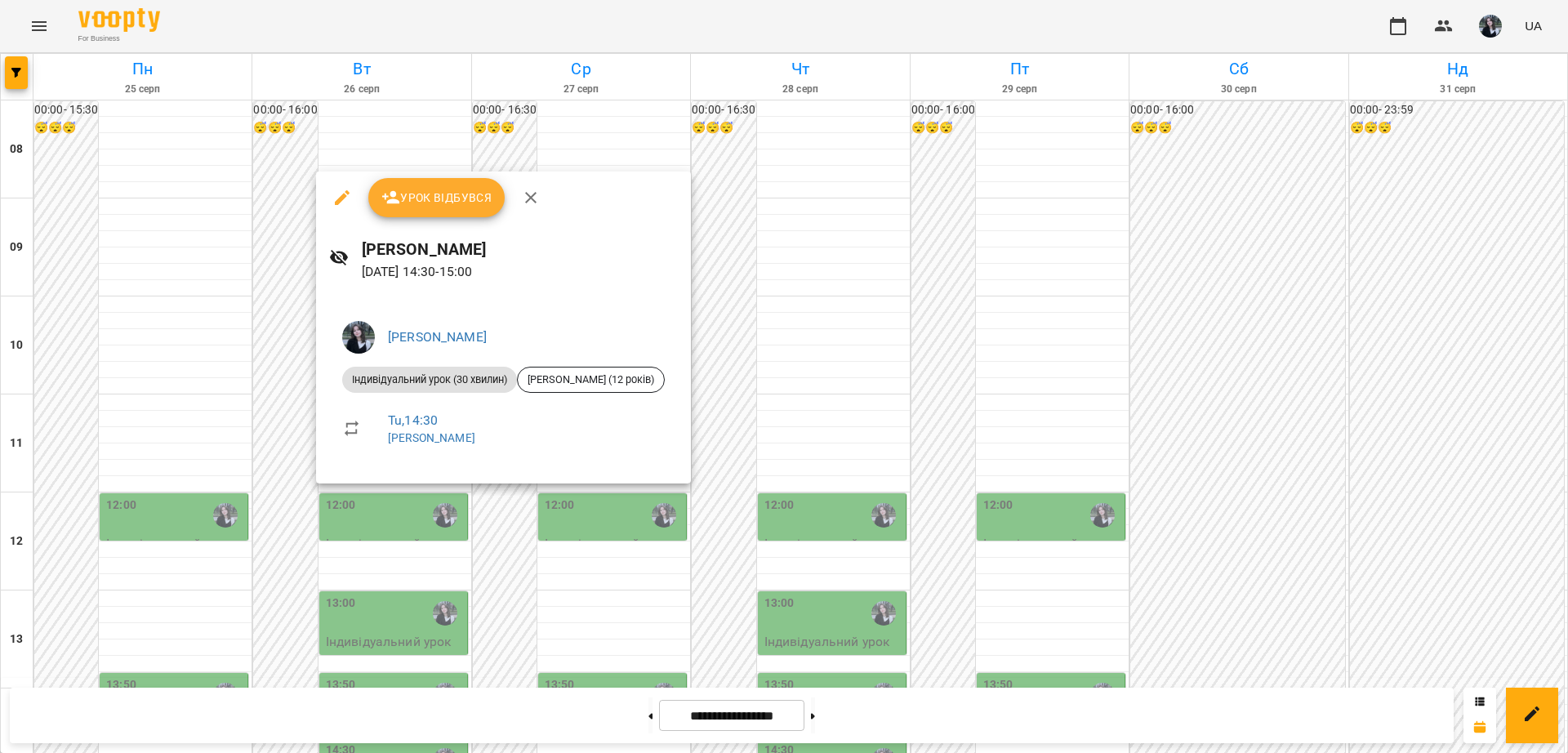
click at [368, 502] on div at bounding box center [784, 376] width 1568 height 753
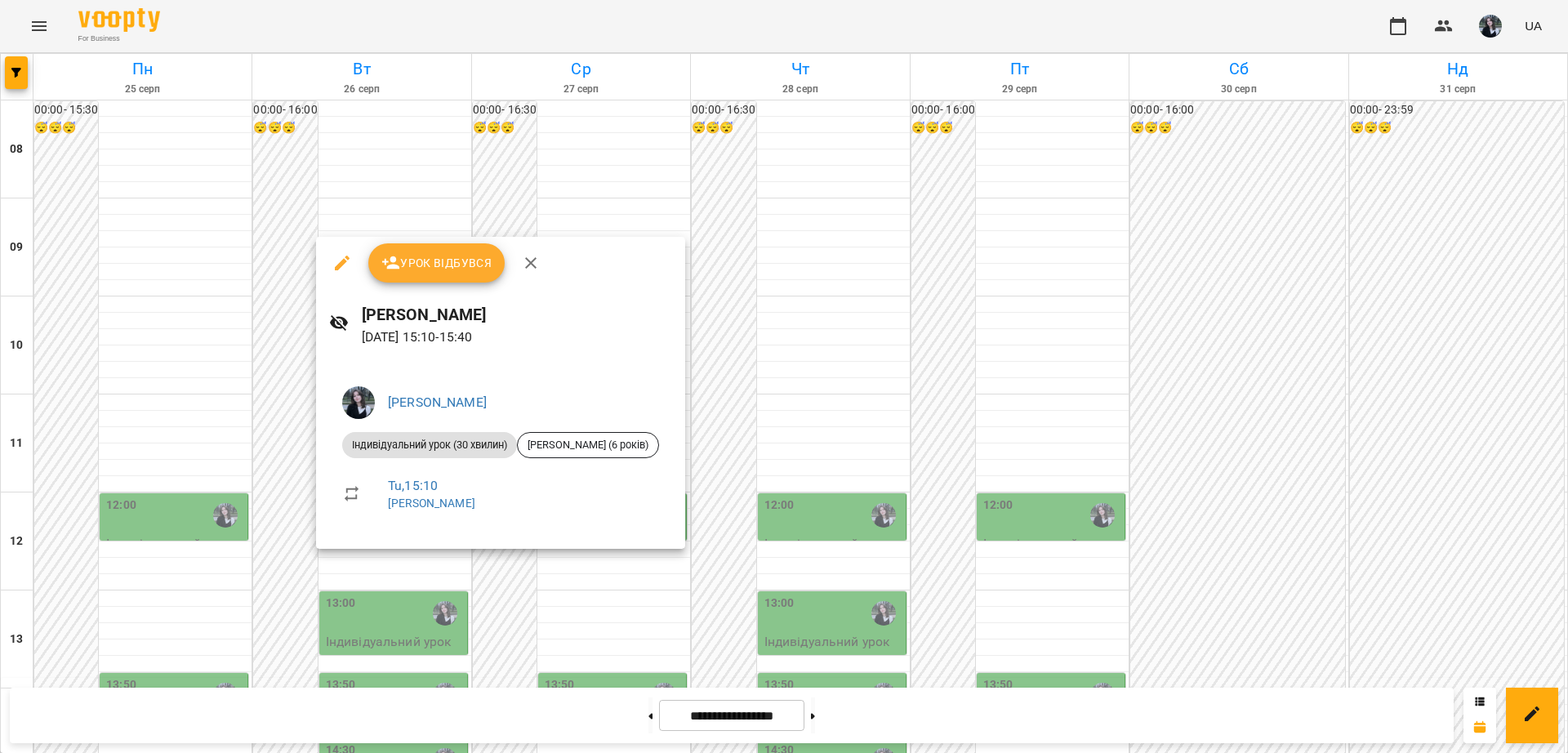
click at [278, 549] on div at bounding box center [784, 376] width 1568 height 753
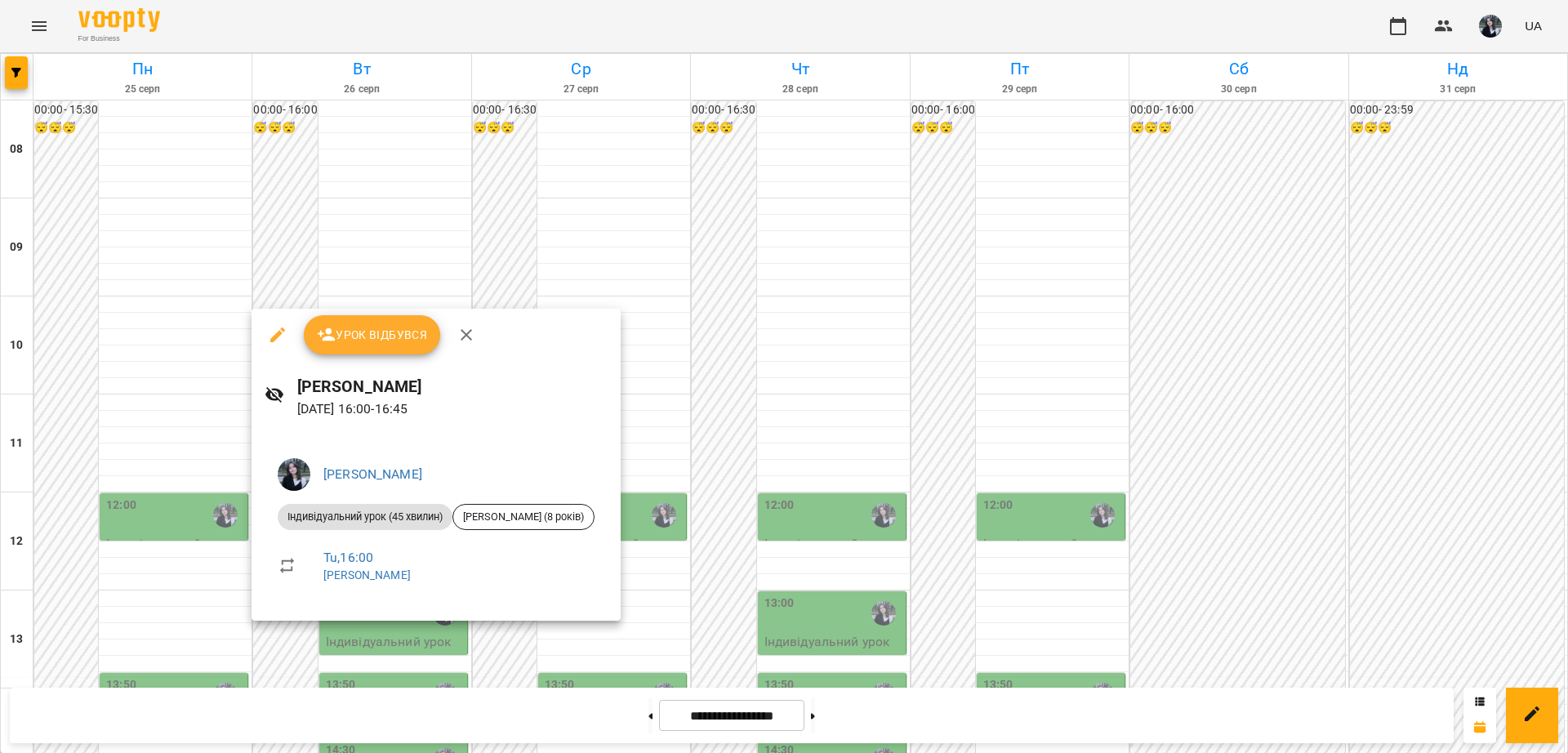
click at [292, 646] on div at bounding box center [784, 376] width 1568 height 753
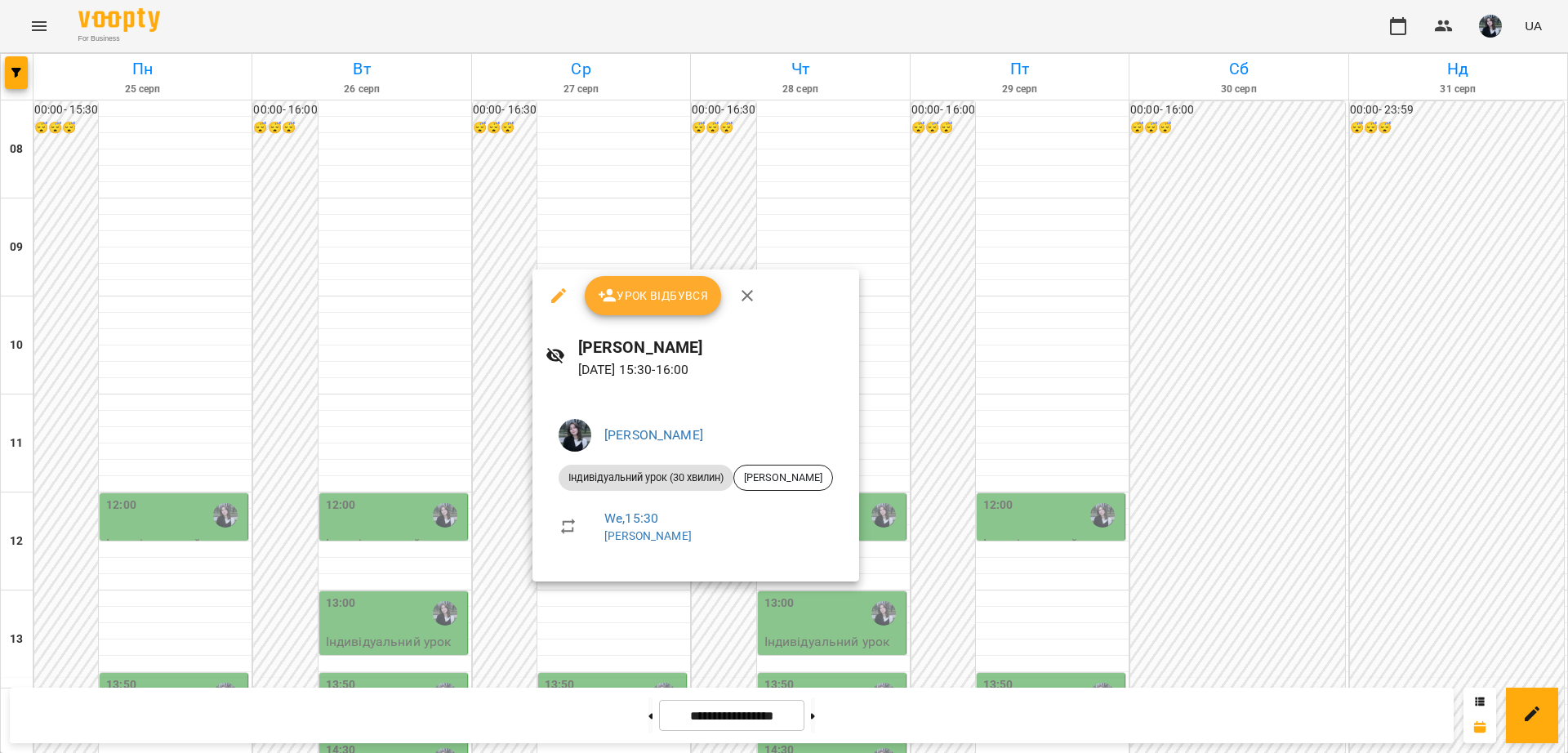
click at [520, 587] on div at bounding box center [784, 376] width 1568 height 753
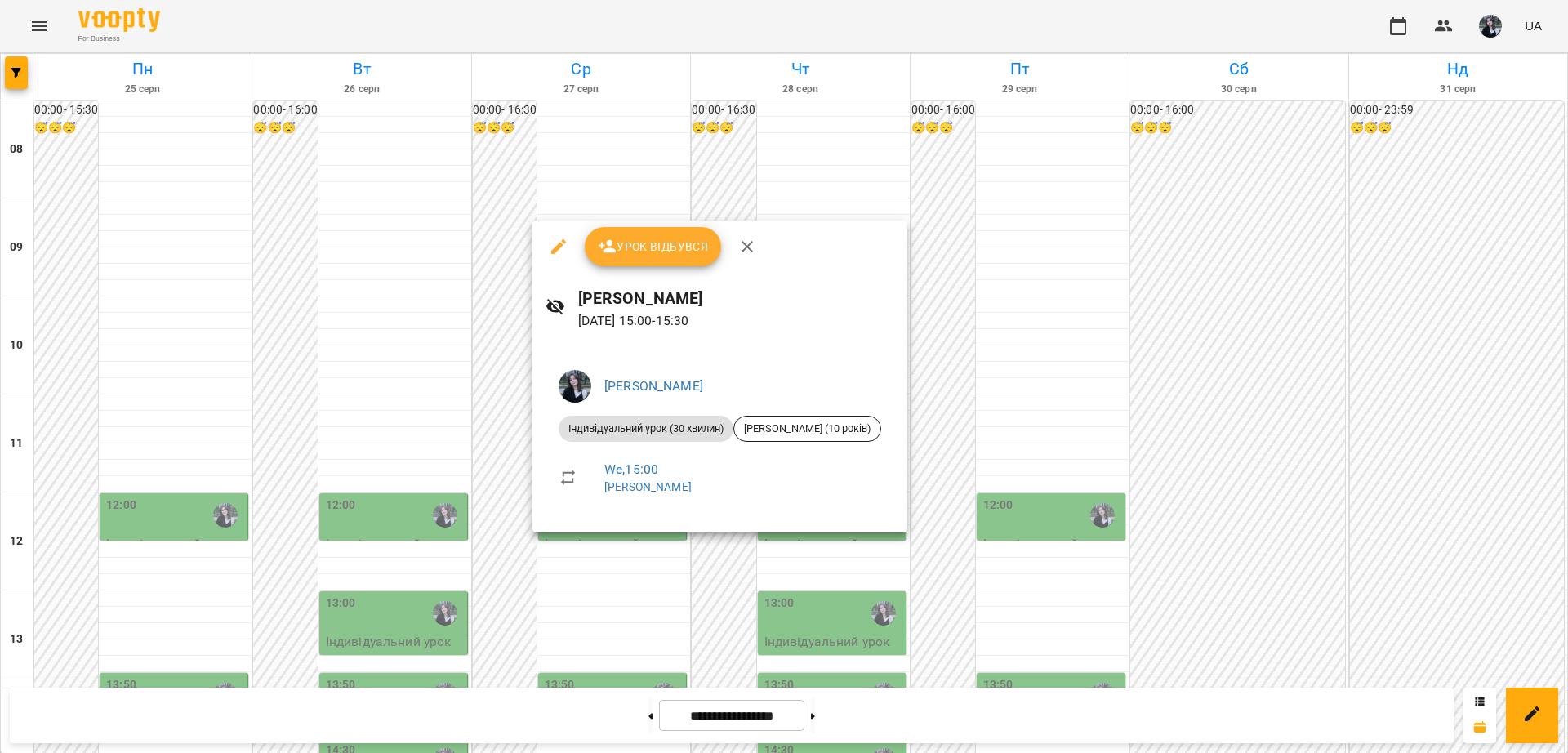
click at [527, 571] on div at bounding box center [784, 376] width 1568 height 753
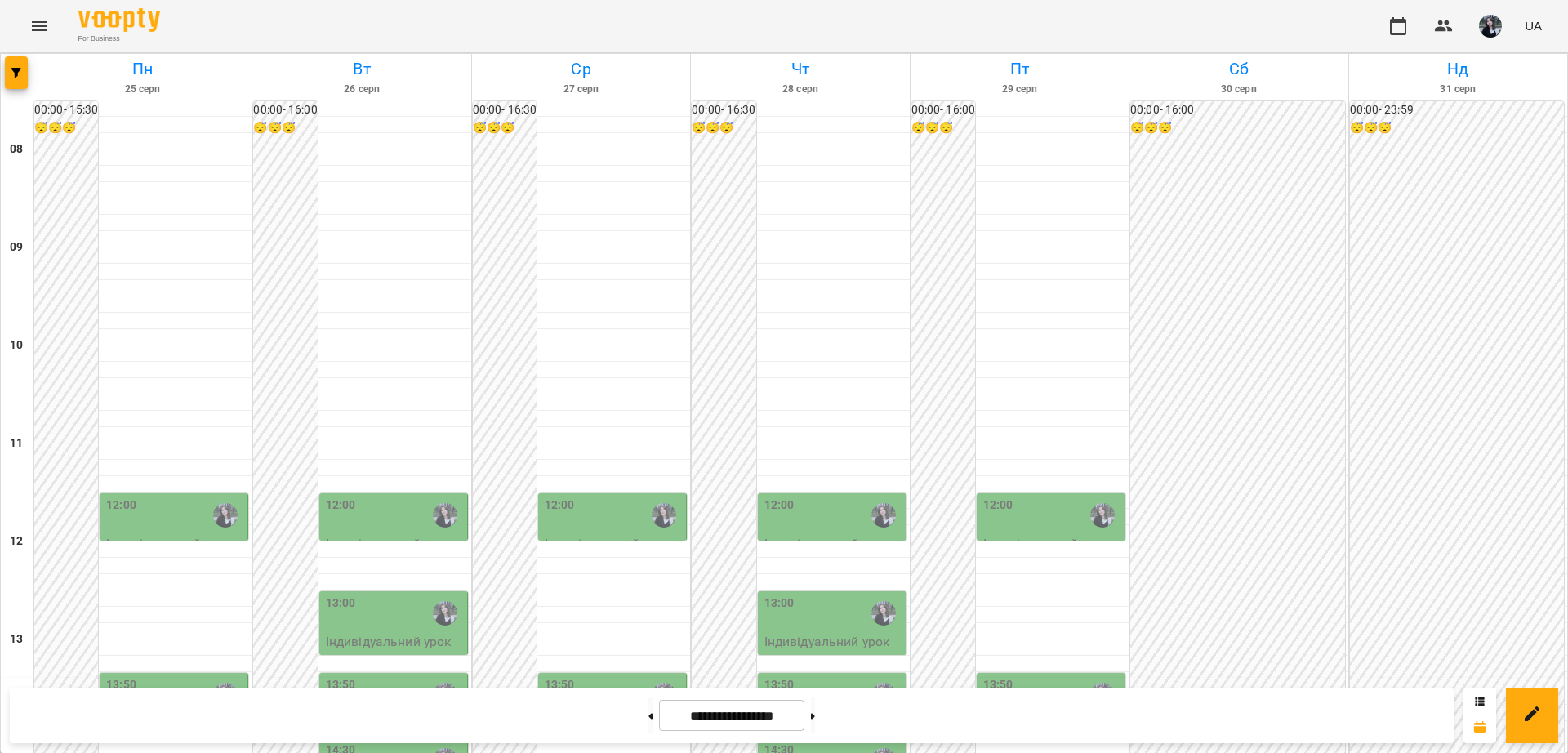
click at [588, 677] on div "13:50" at bounding box center [614, 695] width 138 height 38
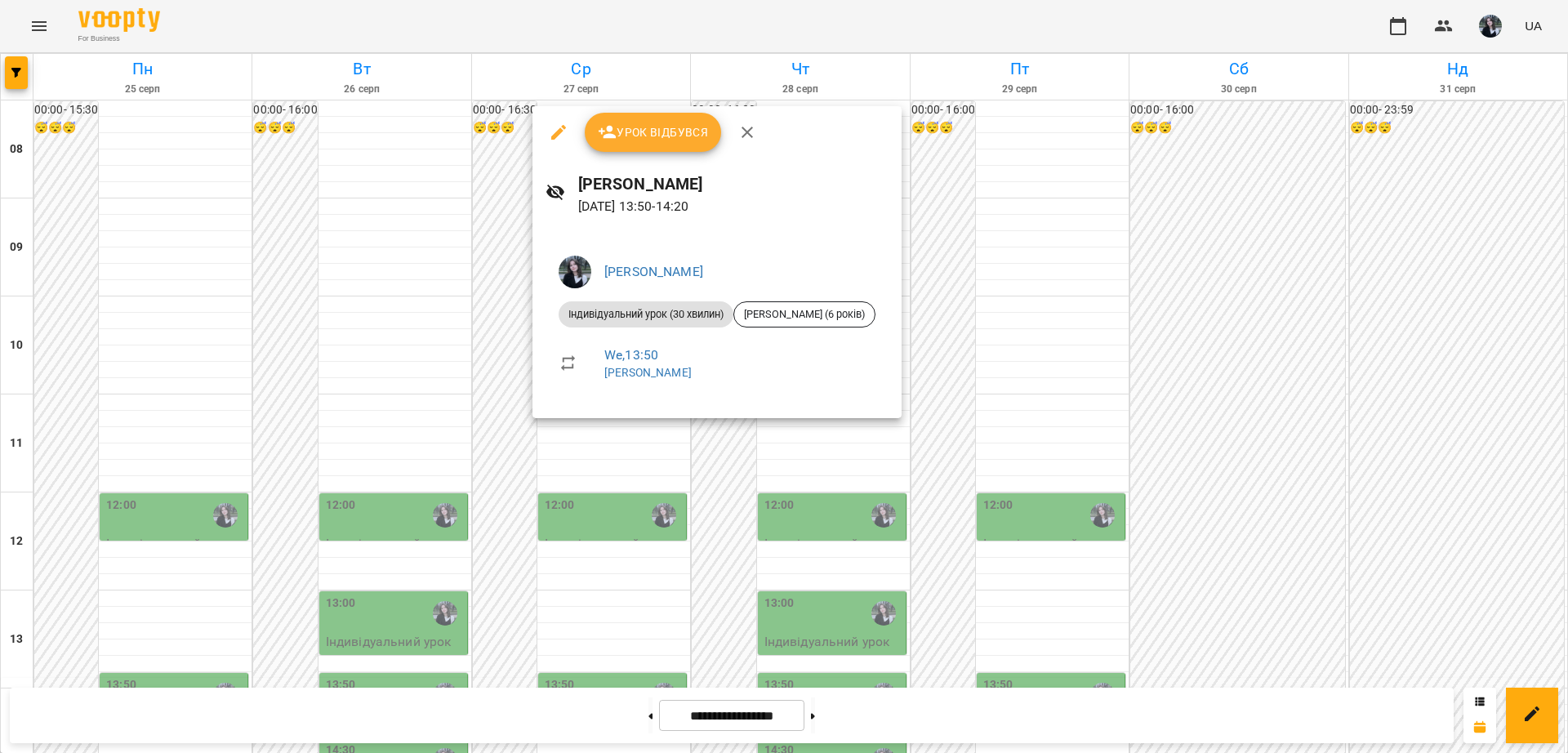
click at [516, 472] on div at bounding box center [784, 376] width 1568 height 753
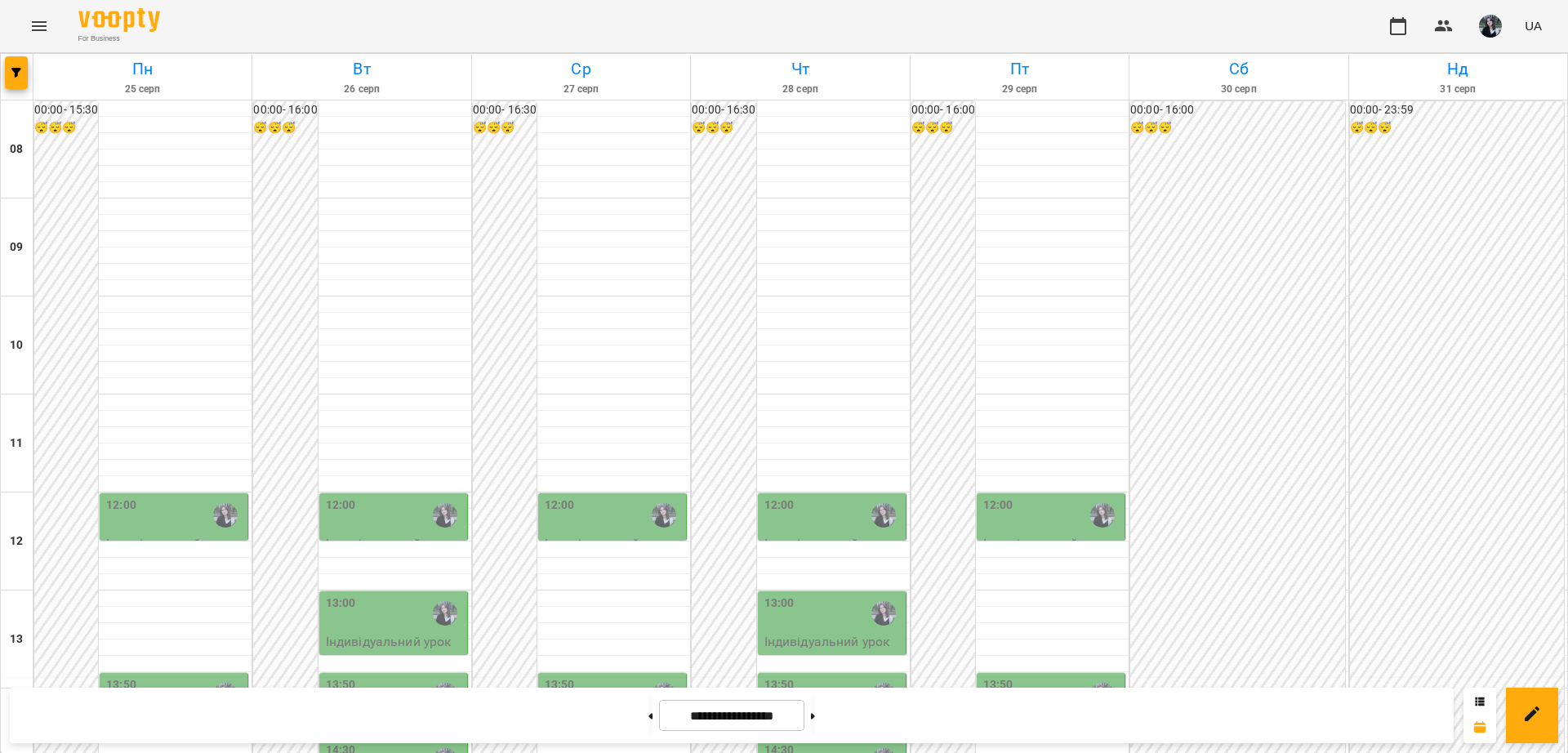
click at [615, 497] on div "12:00" at bounding box center [614, 516] width 138 height 38
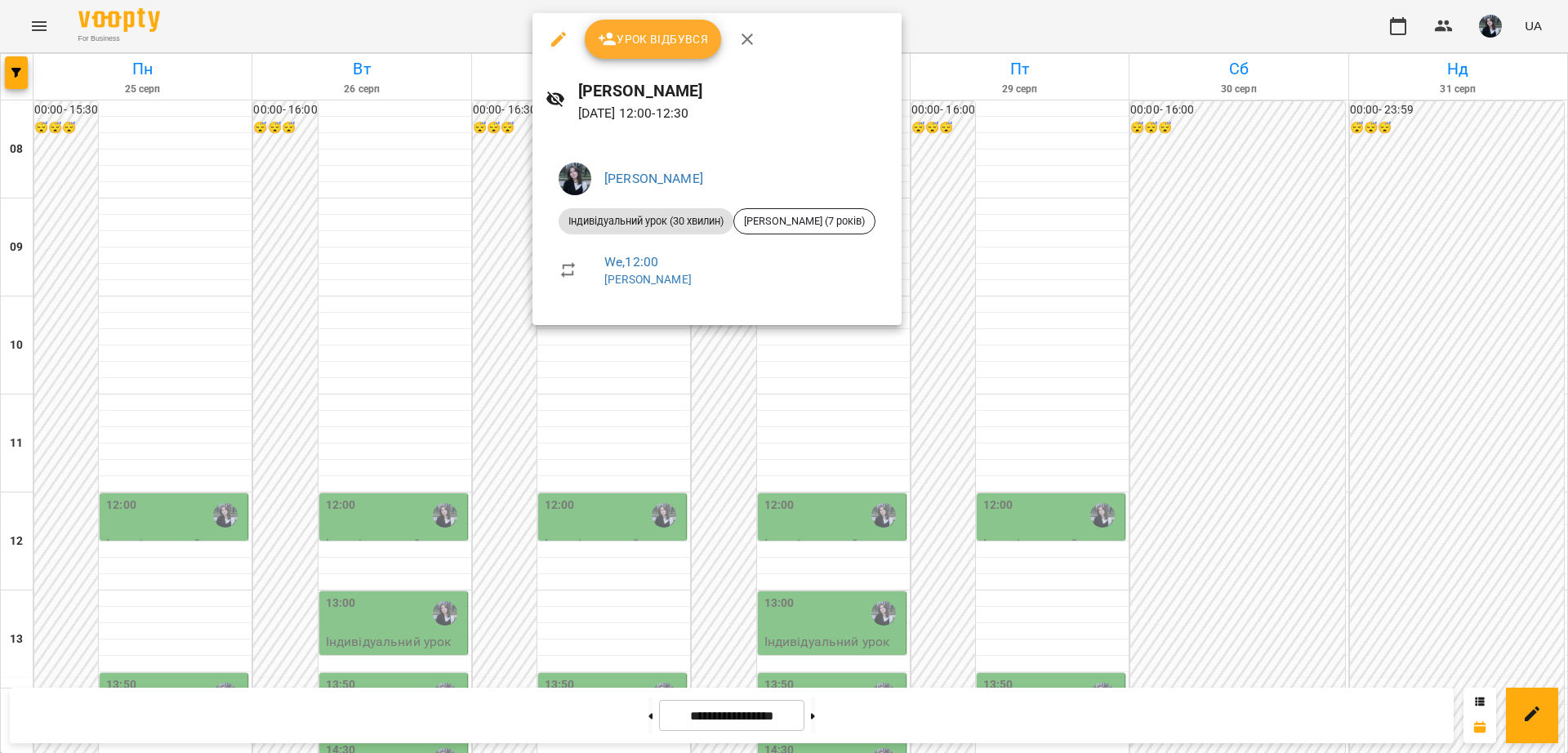
click at [530, 362] on div at bounding box center [784, 376] width 1568 height 753
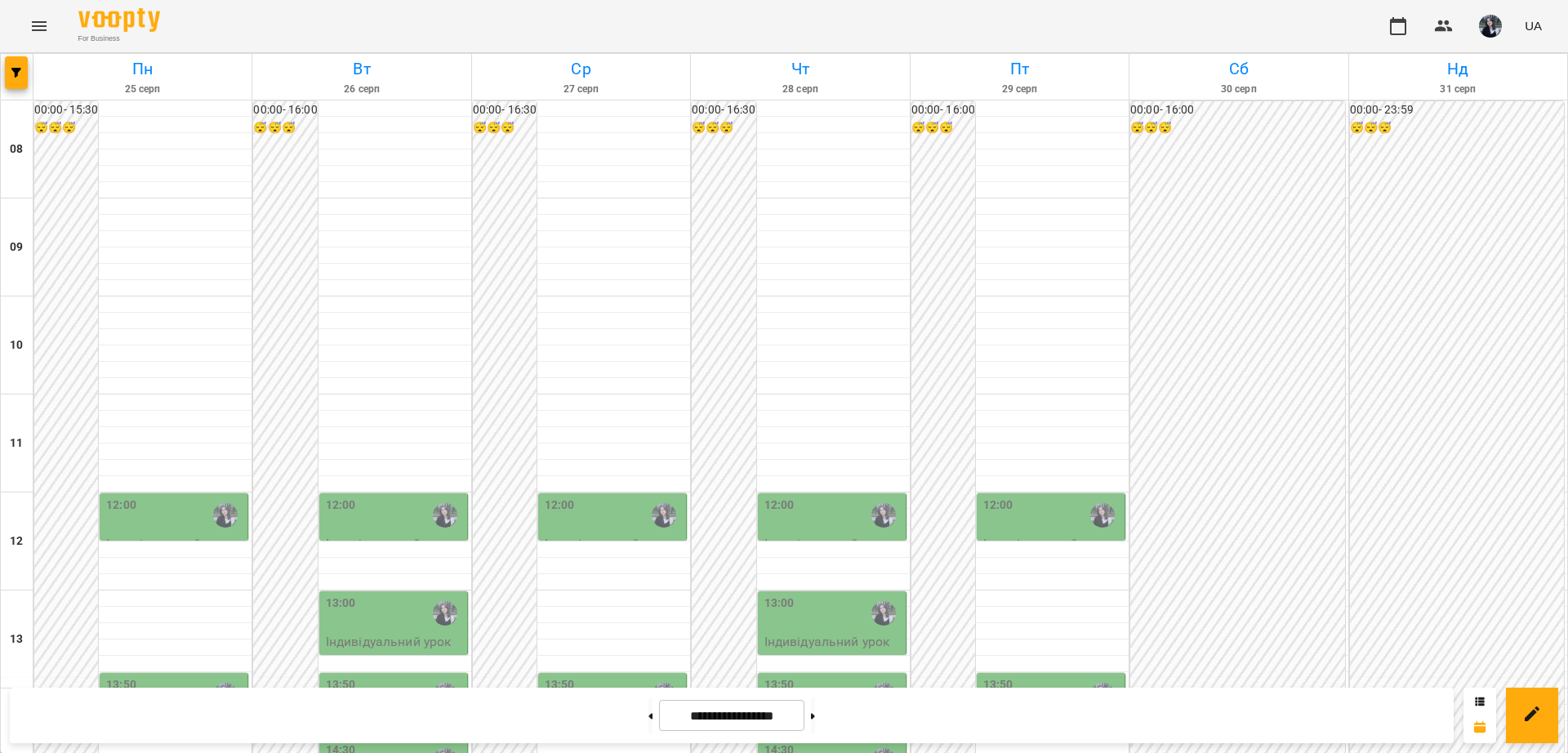
click at [758, 493] on div "12:00 Індивідуальний урок (30 хвилин) - Магас Роман" at bounding box center [832, 545] width 148 height 102
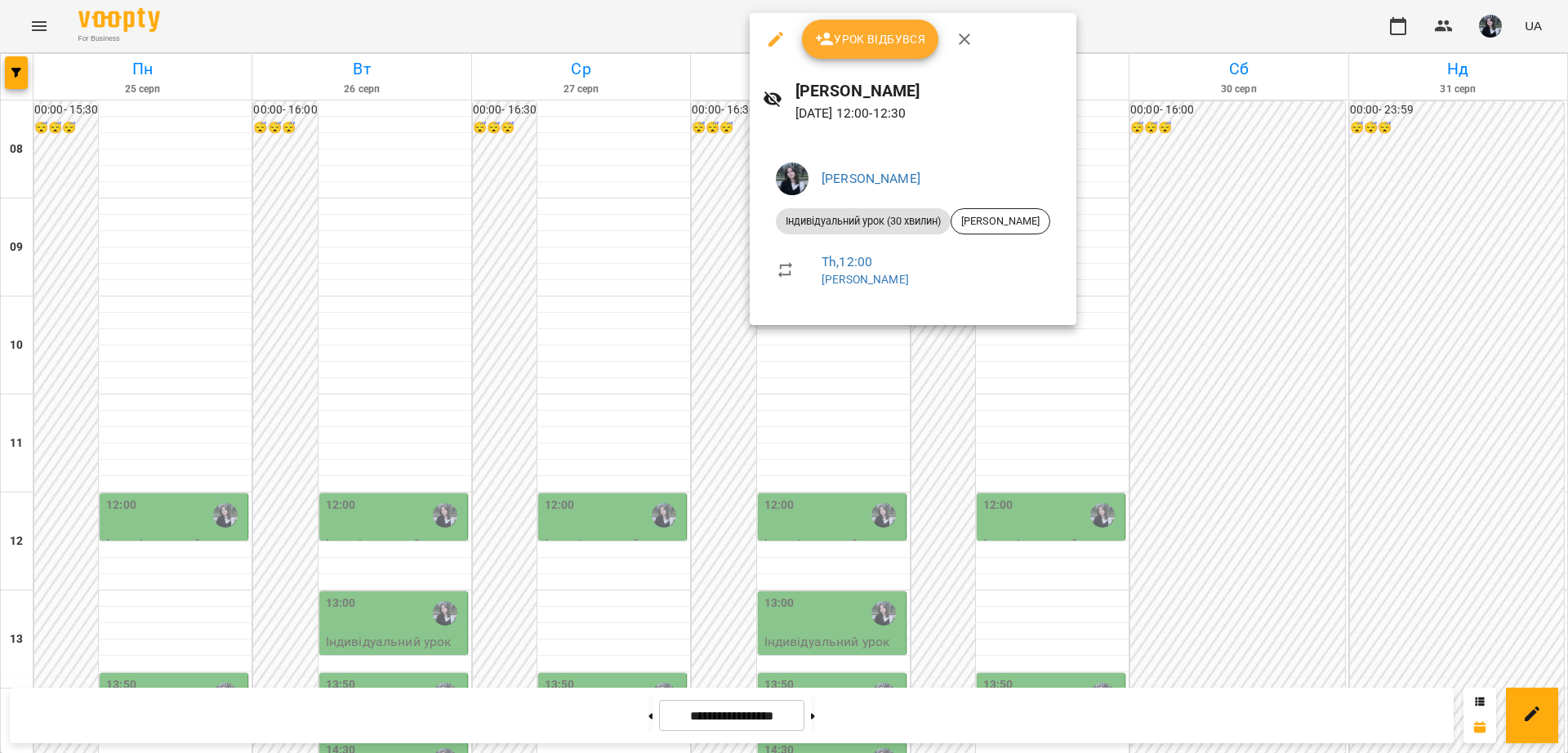
click at [693, 347] on div at bounding box center [784, 376] width 1568 height 753
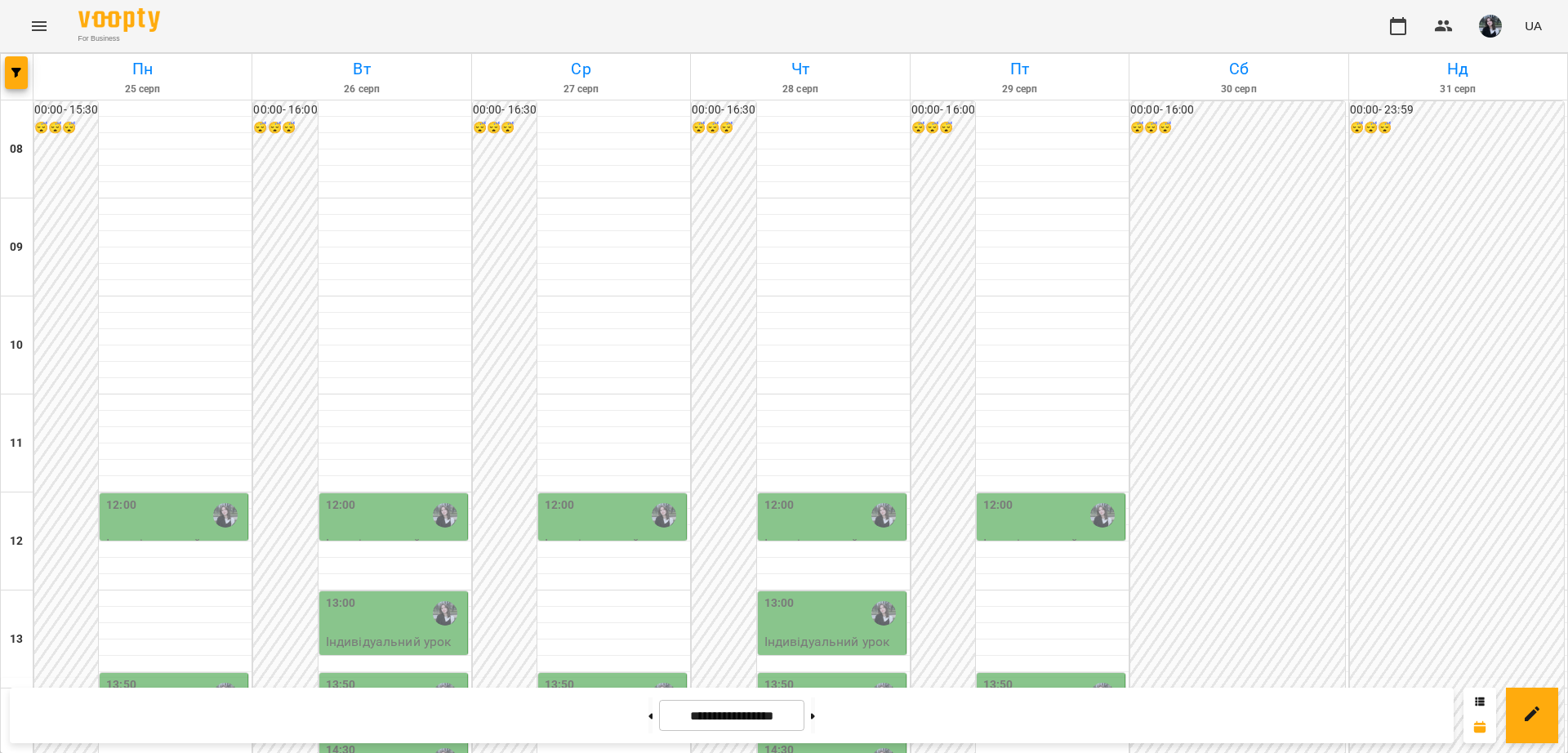
click at [848, 595] on div "13:00" at bounding box center [834, 614] width 138 height 38
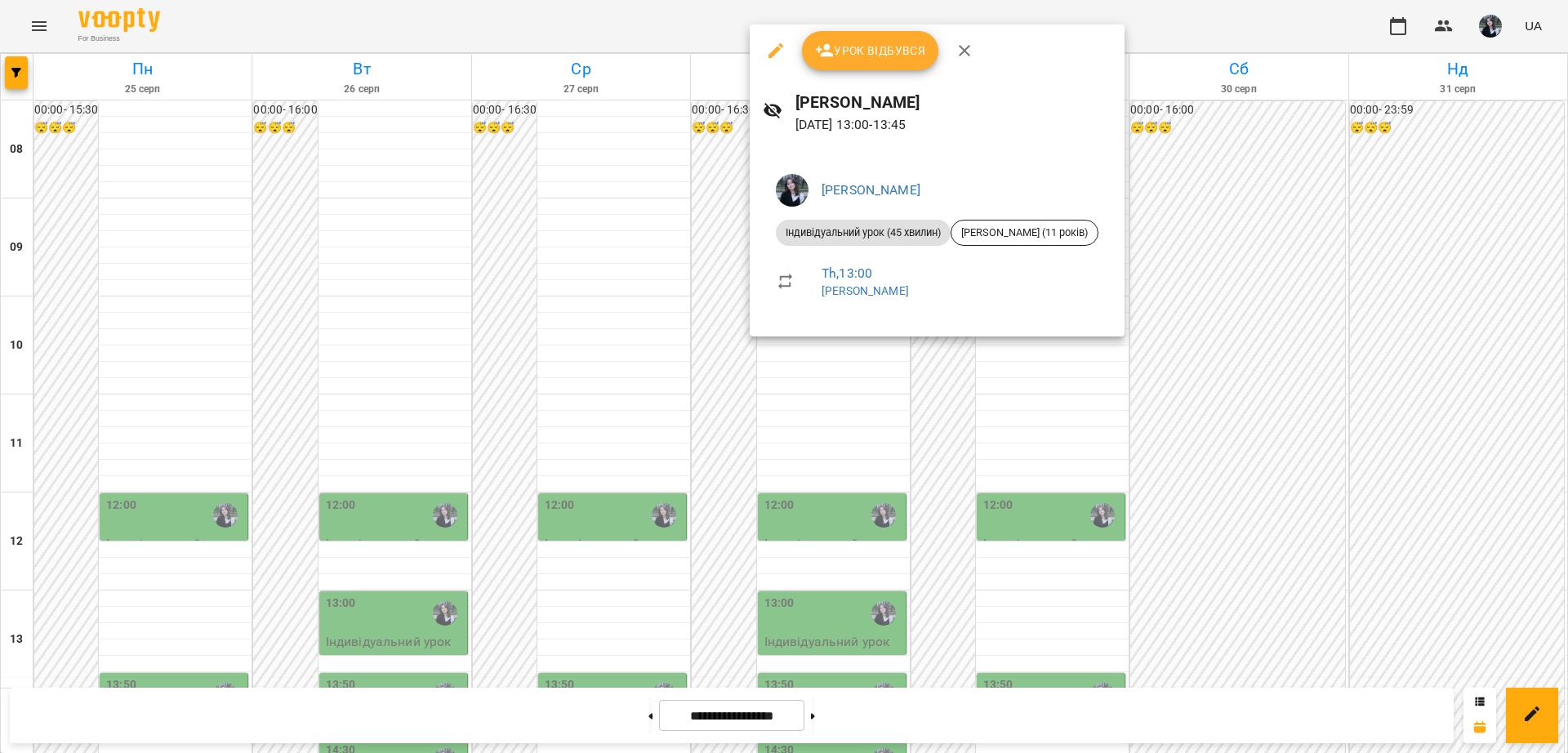
click at [735, 389] on div at bounding box center [784, 376] width 1568 height 753
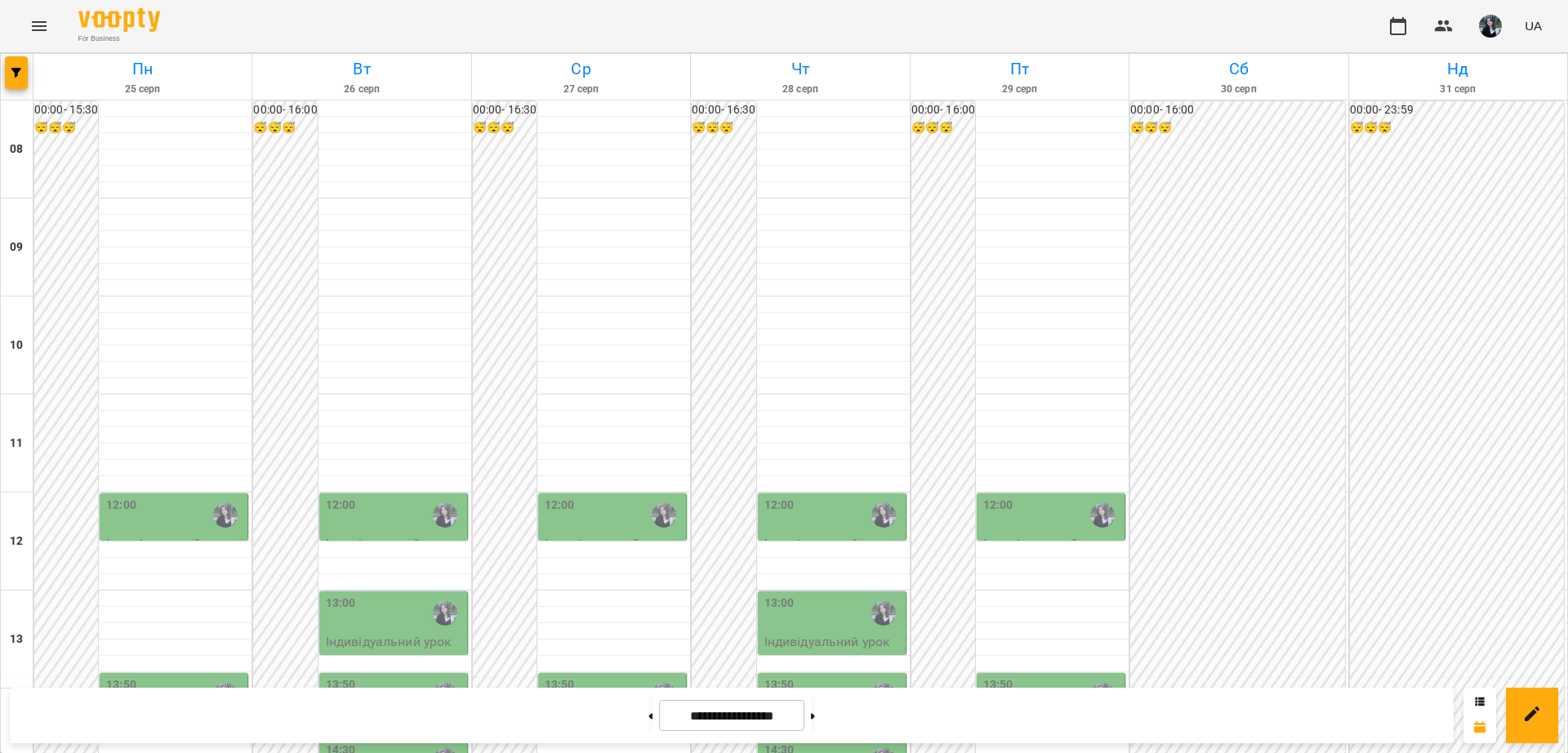
click at [865, 677] on div at bounding box center [884, 695] width 38 height 38
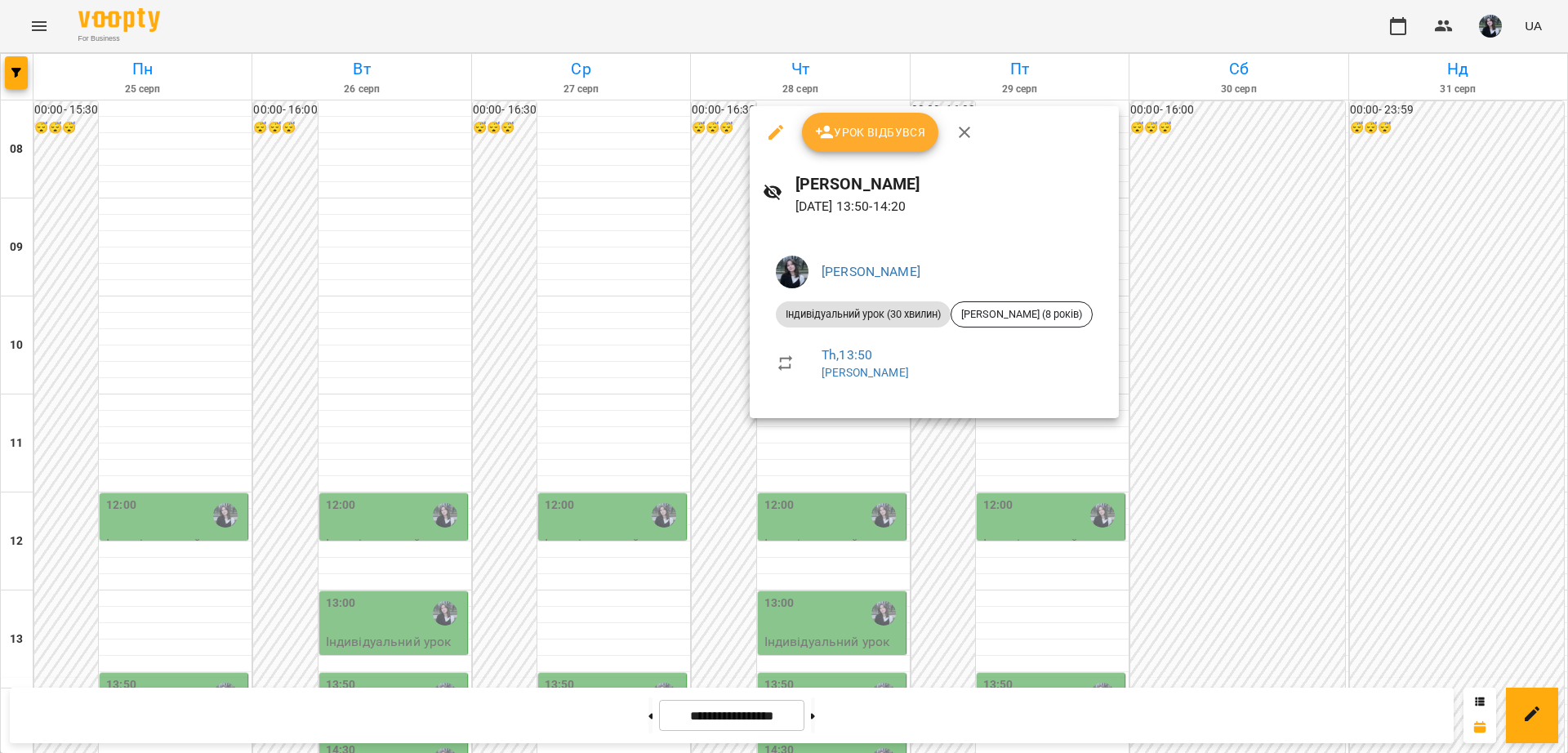
click at [772, 448] on div at bounding box center [784, 376] width 1568 height 753
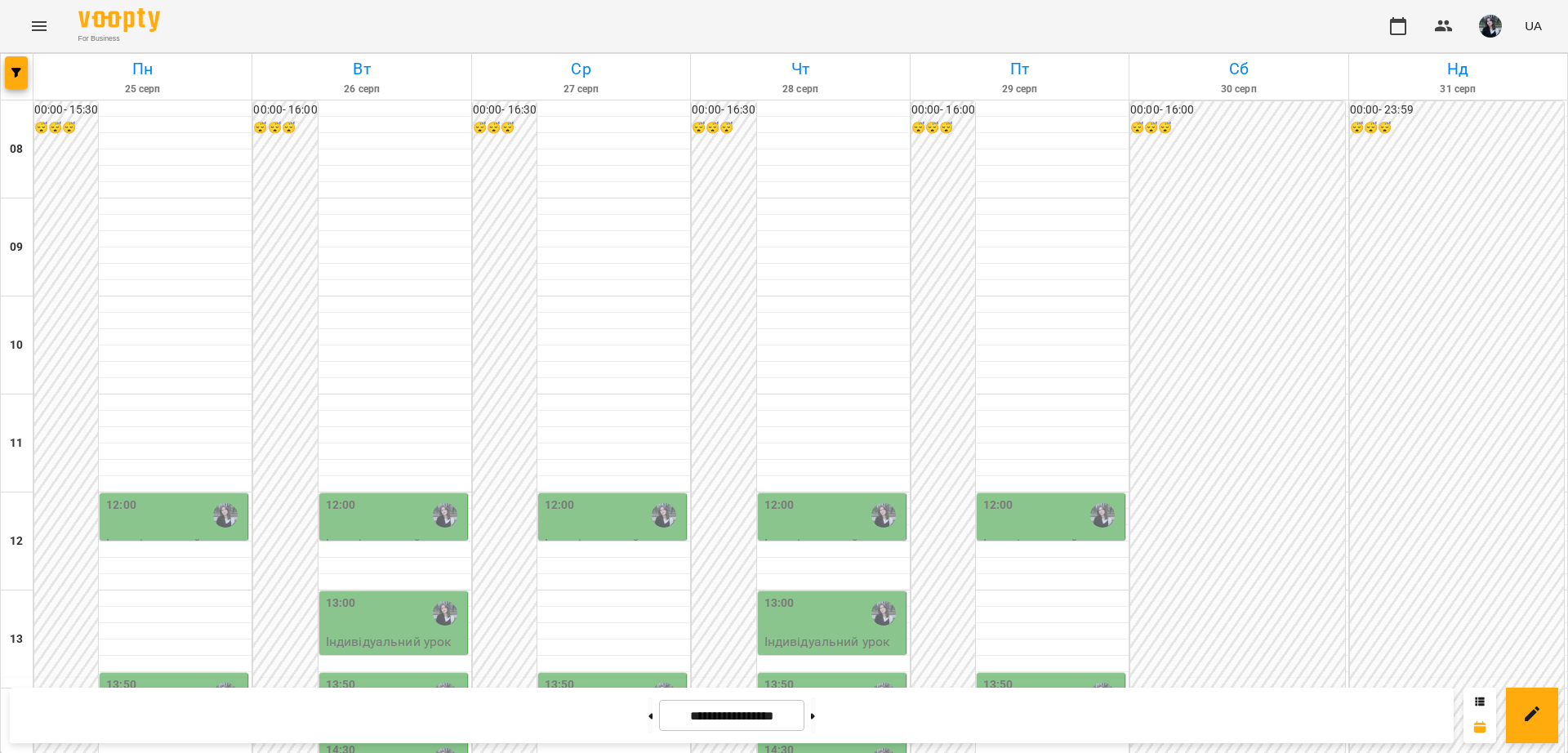
click at [795, 677] on div "13:50" at bounding box center [834, 695] width 138 height 38
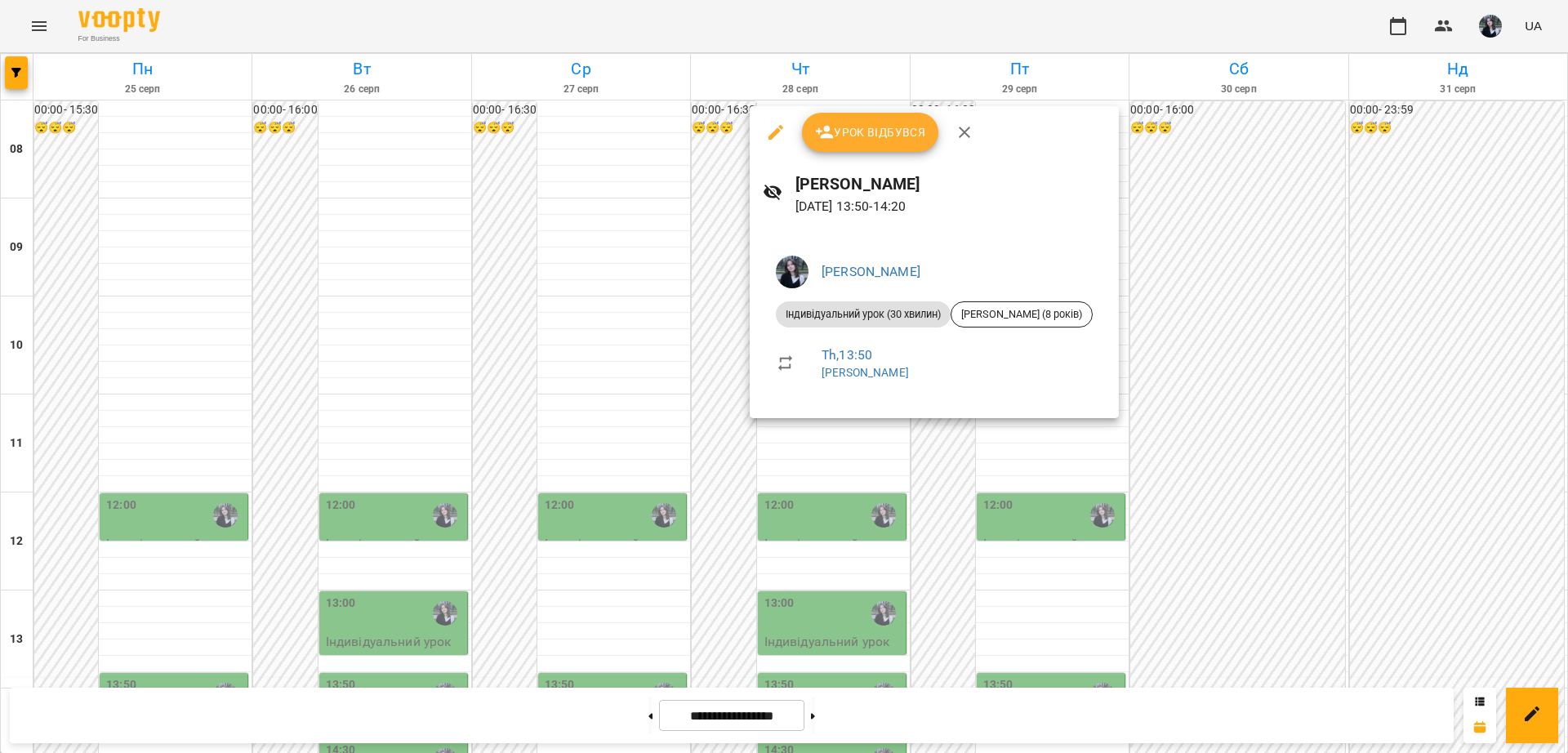
click at [757, 448] on div at bounding box center [784, 376] width 1568 height 753
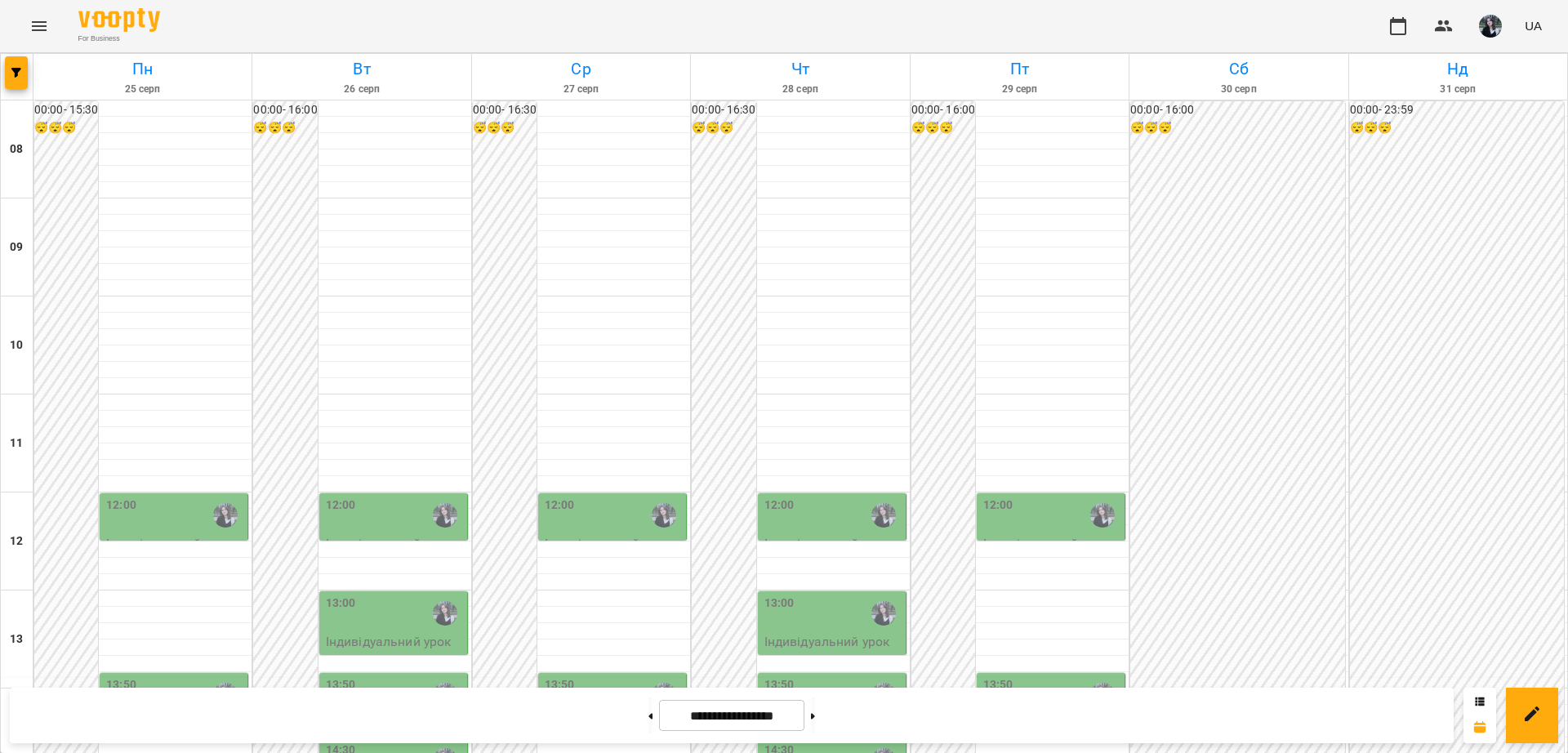
click at [830, 741] on div "14:30" at bounding box center [834, 760] width 138 height 38
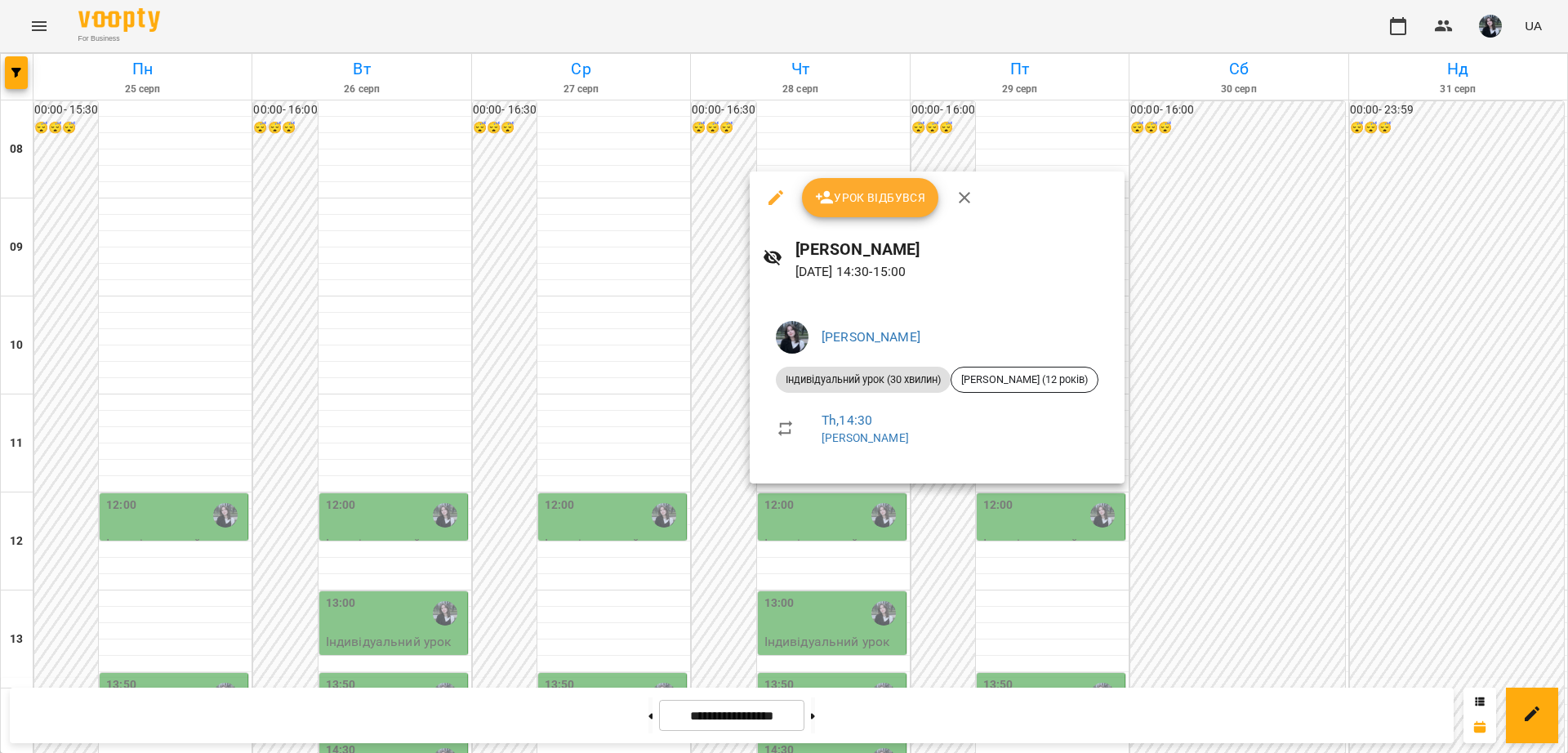
click at [791, 481] on div "Сікора Марія Юріївна Індивідуальний урок (30 хвилин) Куценко Ліза (12 років) Th…" at bounding box center [936, 389] width 375 height 189
click at [803, 505] on div at bounding box center [784, 376] width 1568 height 753
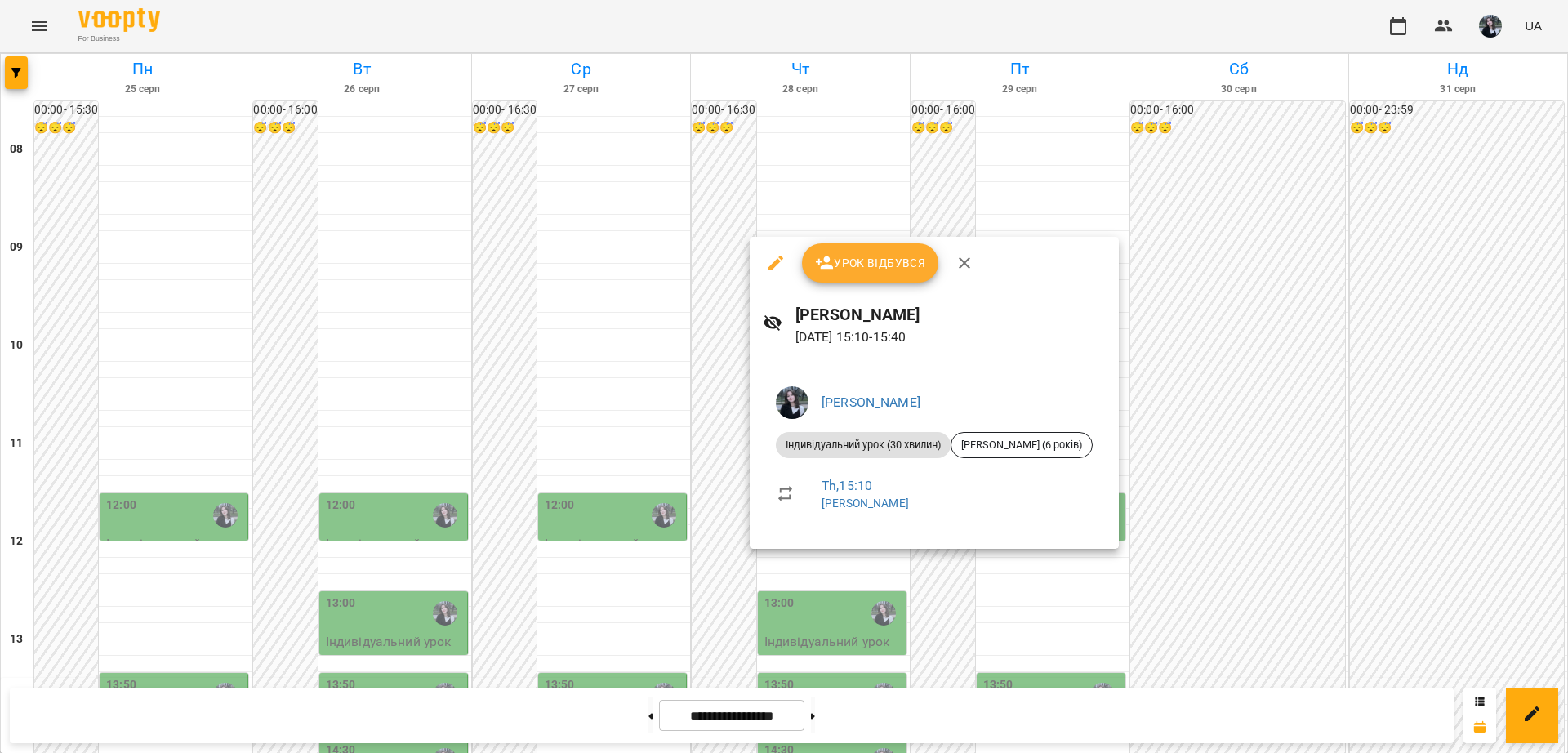
click at [805, 563] on div at bounding box center [784, 376] width 1568 height 753
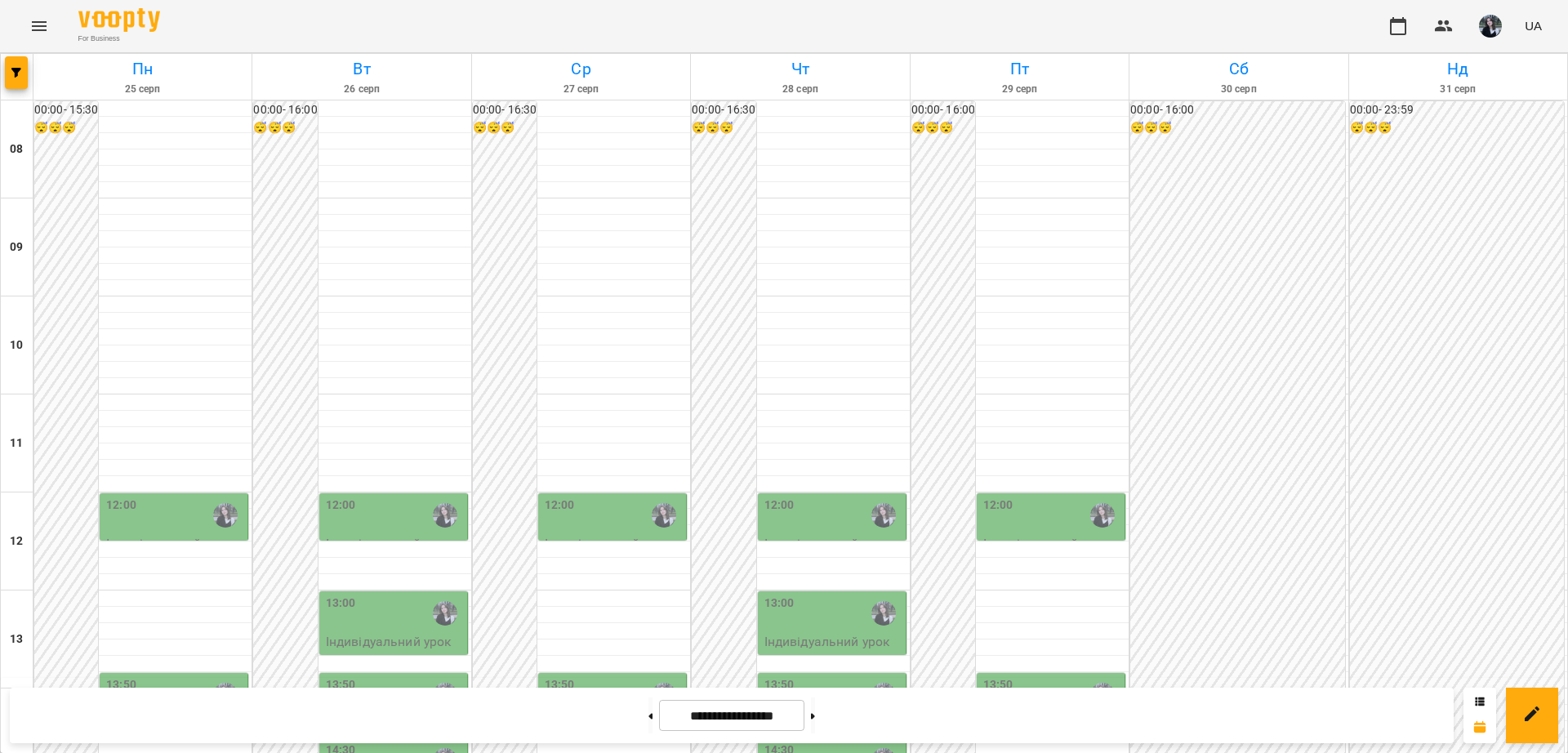
click at [1027, 497] on div "12:00" at bounding box center [1052, 516] width 138 height 38
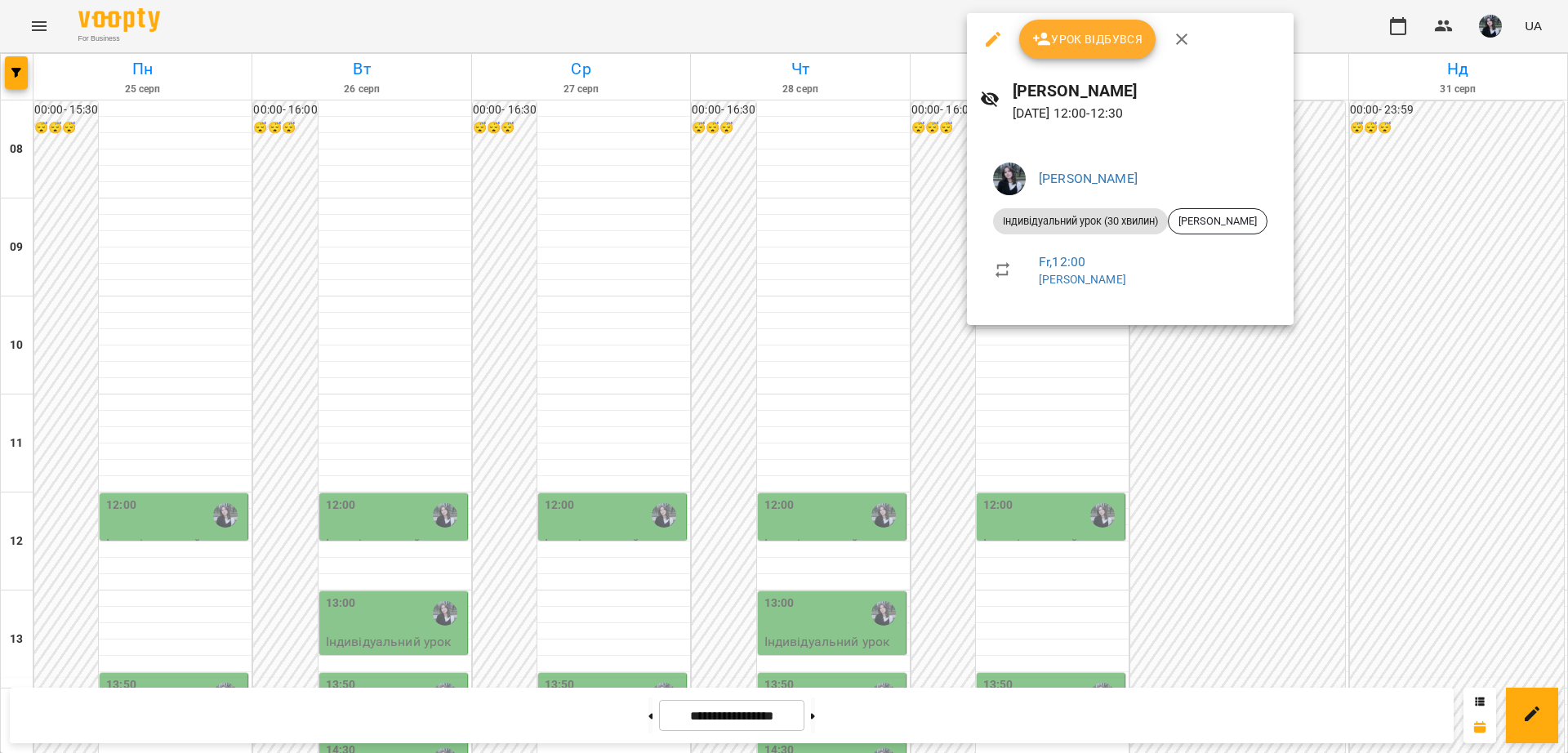
drag, startPoint x: 941, startPoint y: 352, endPoint x: 965, endPoint y: 365, distance: 27.3
click at [941, 355] on div at bounding box center [784, 376] width 1568 height 753
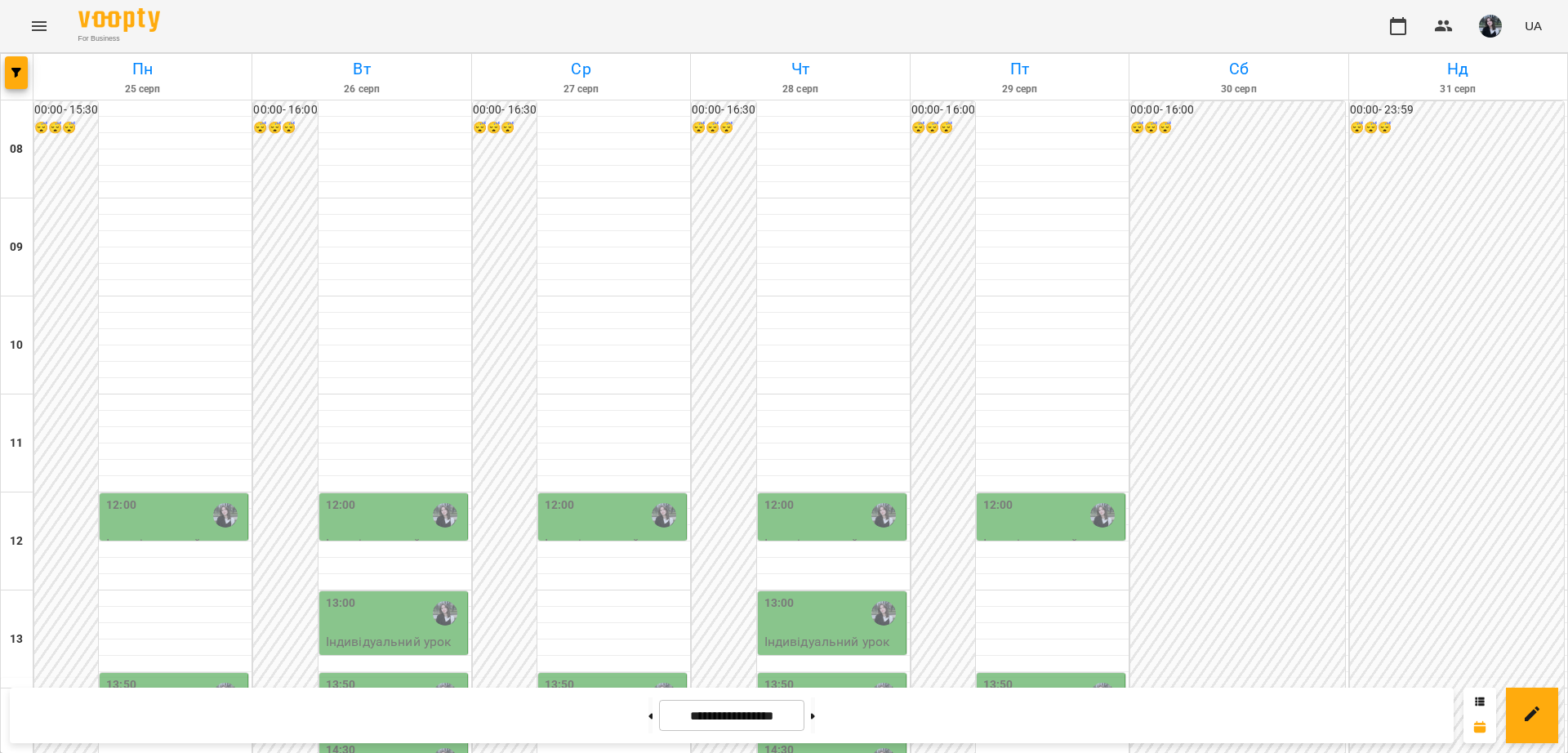
click at [994, 677] on div "13:50" at bounding box center [998, 695] width 31 height 38
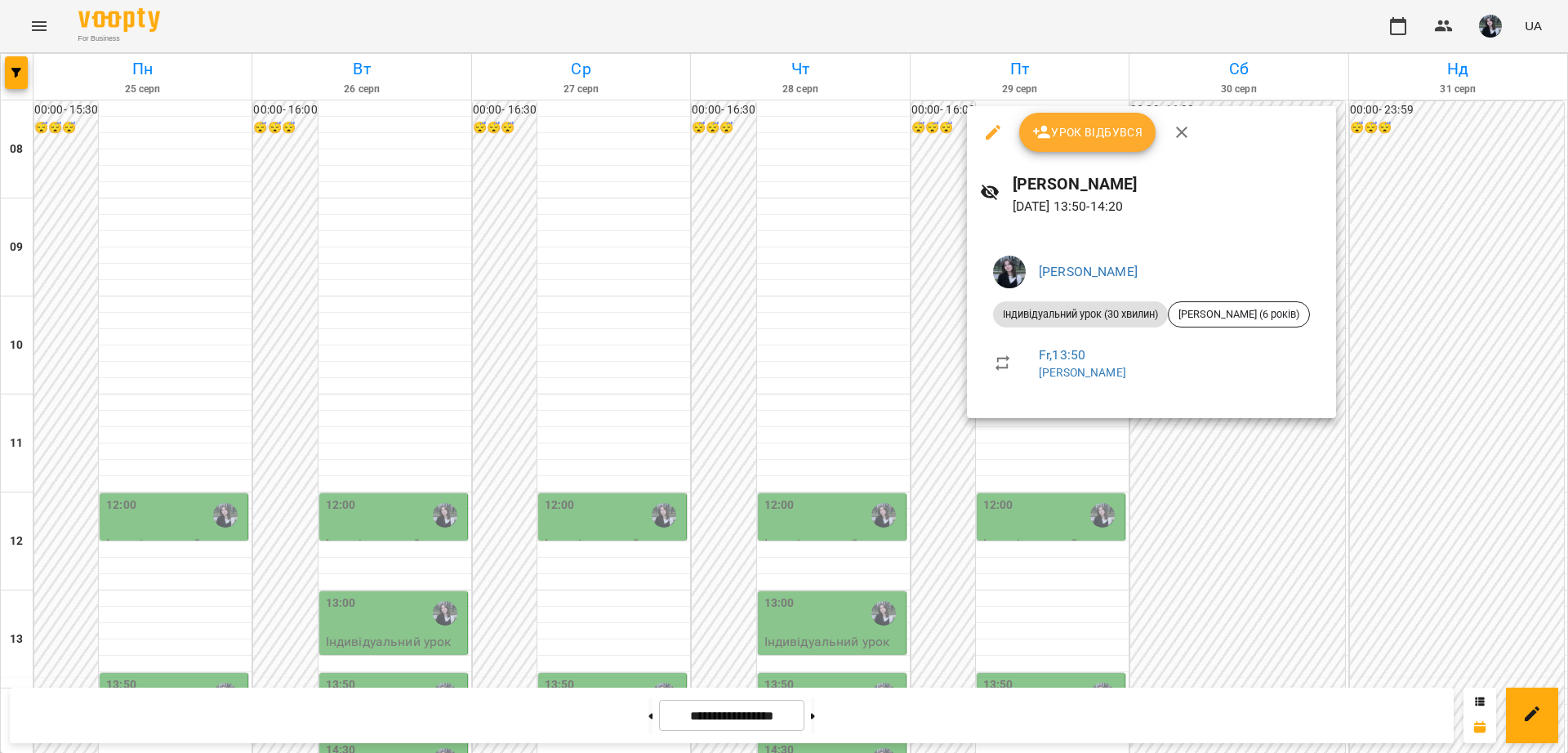
click at [989, 448] on div at bounding box center [784, 376] width 1568 height 753
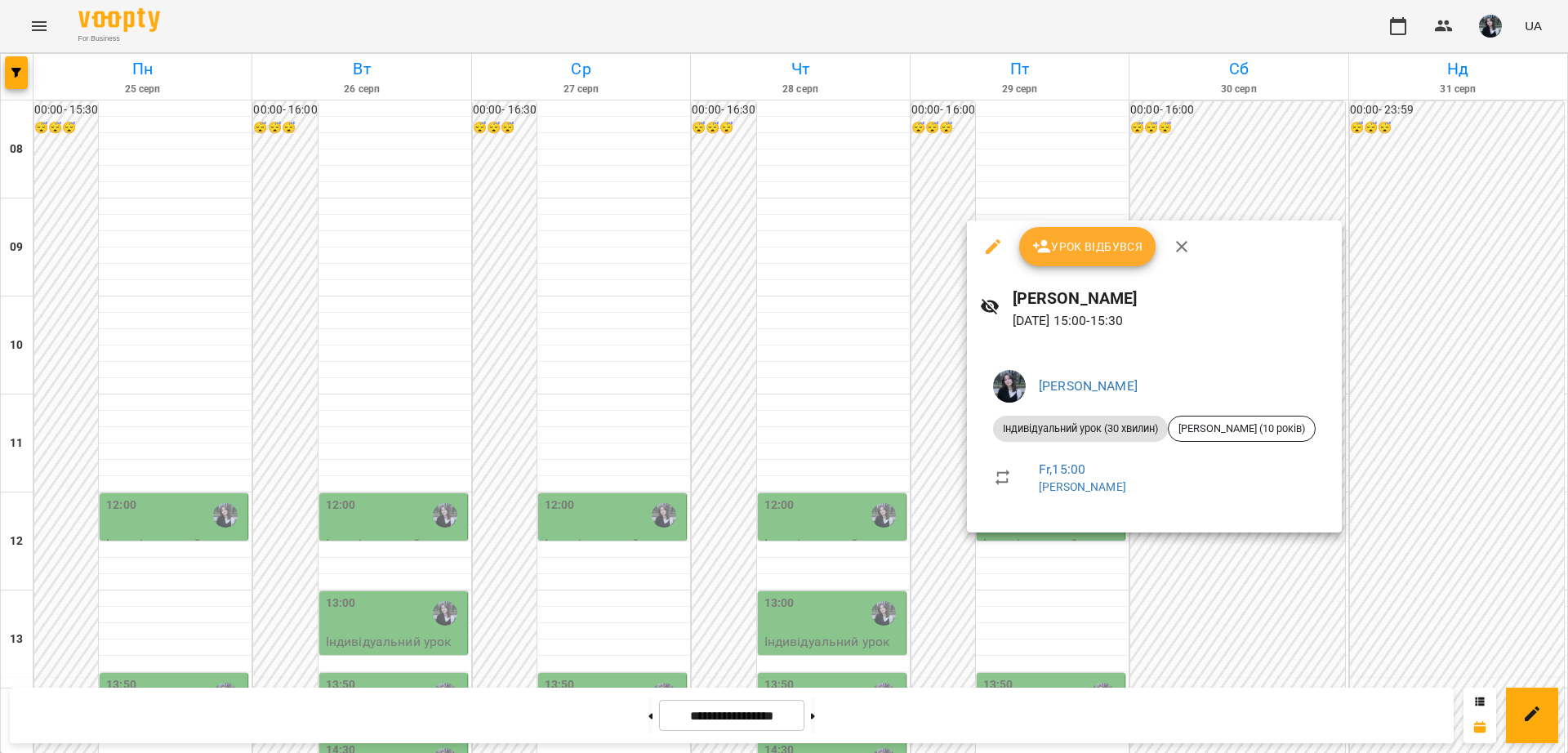
click at [930, 536] on div at bounding box center [784, 376] width 1568 height 753
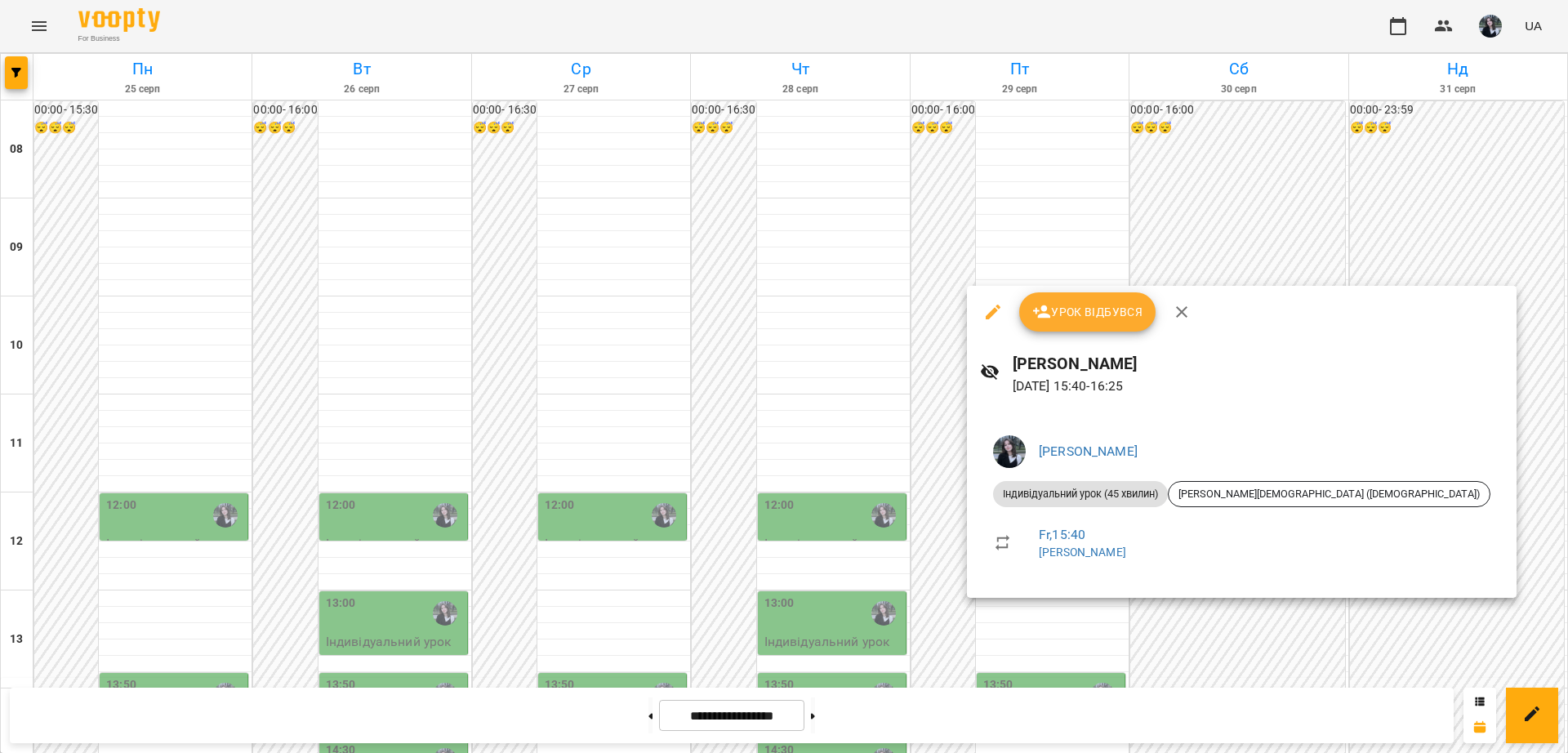
click at [890, 560] on div at bounding box center [784, 376] width 1568 height 753
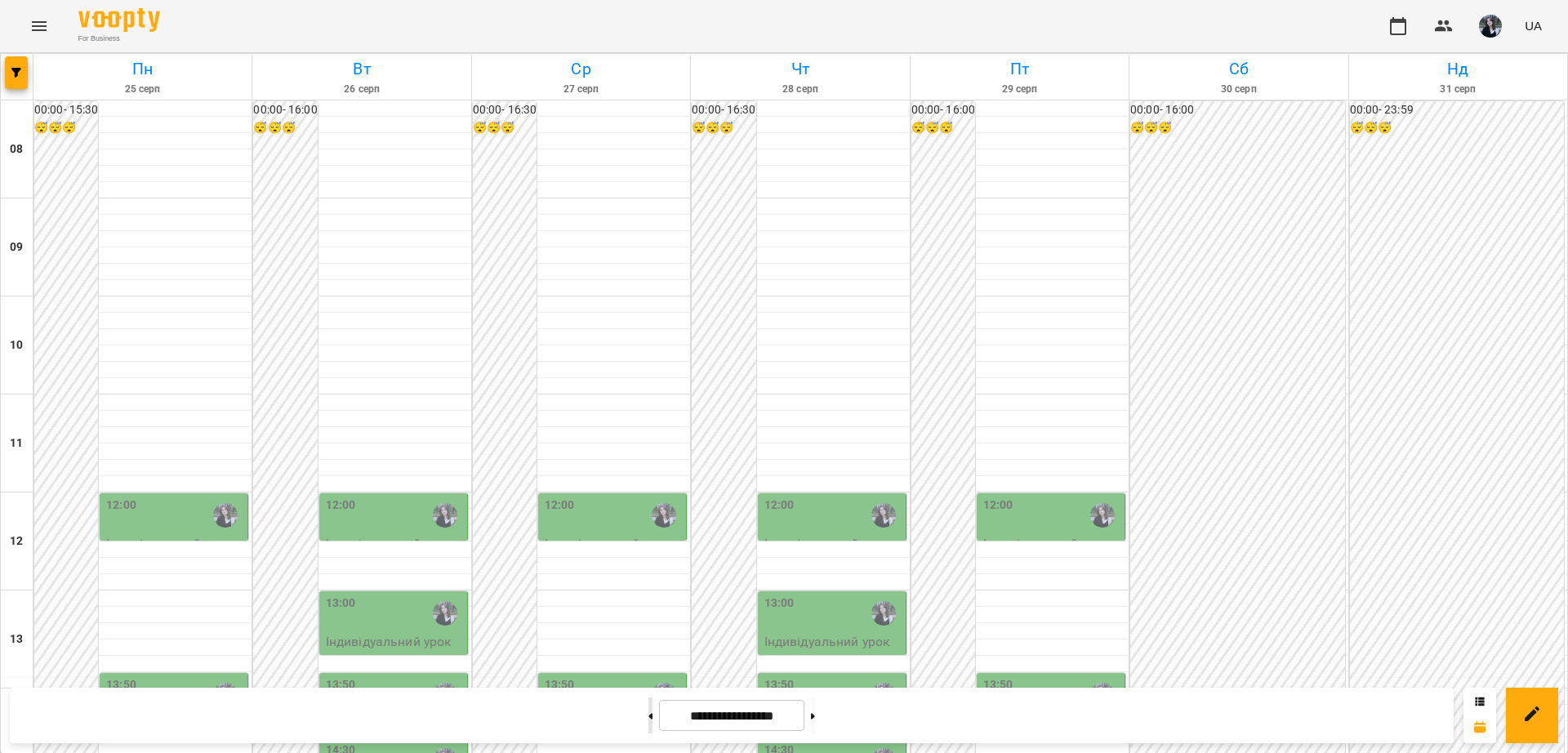
click at [649, 717] on icon at bounding box center [651, 716] width 4 height 6
type input "**********"
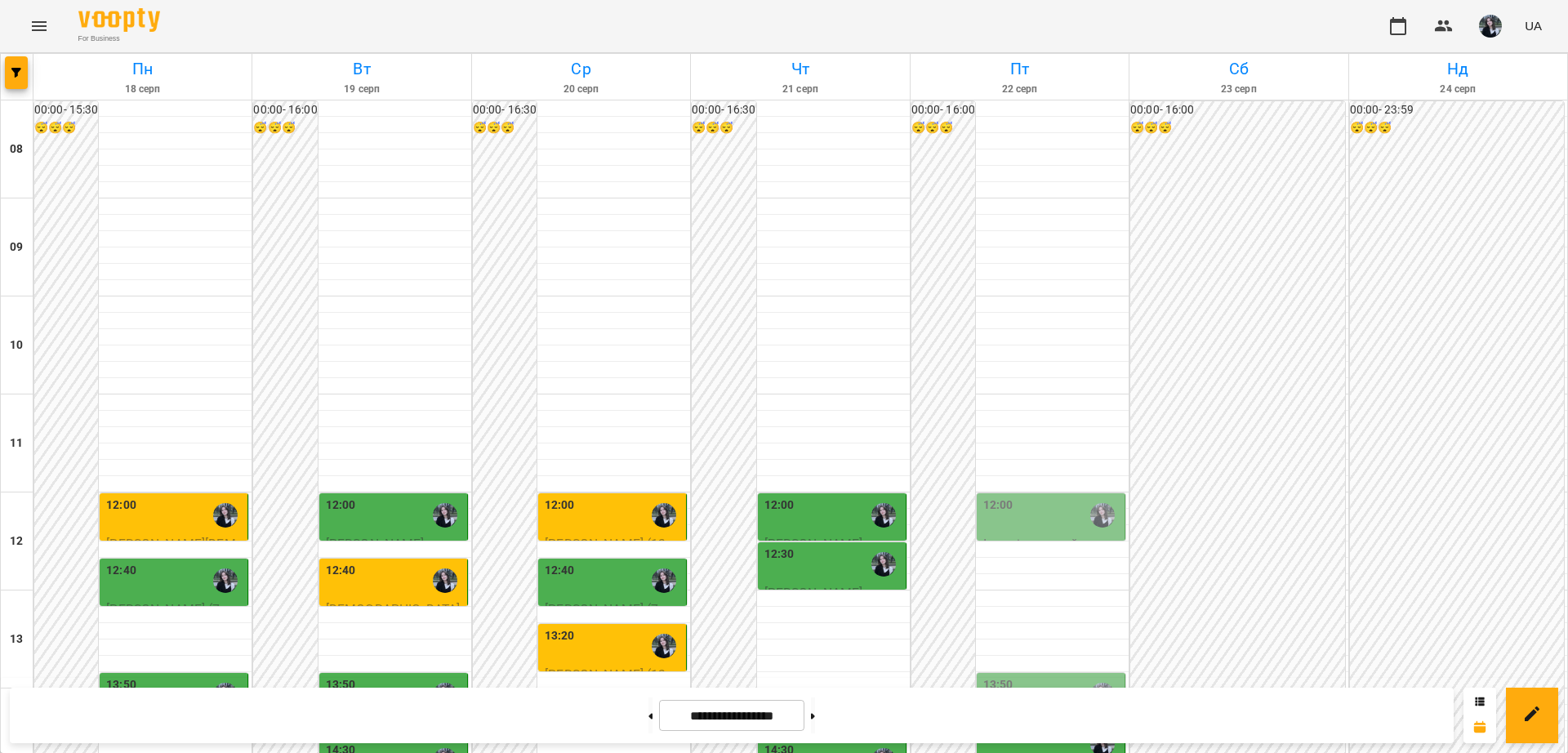
click at [1060, 497] on div "12:00" at bounding box center [1052, 516] width 138 height 38
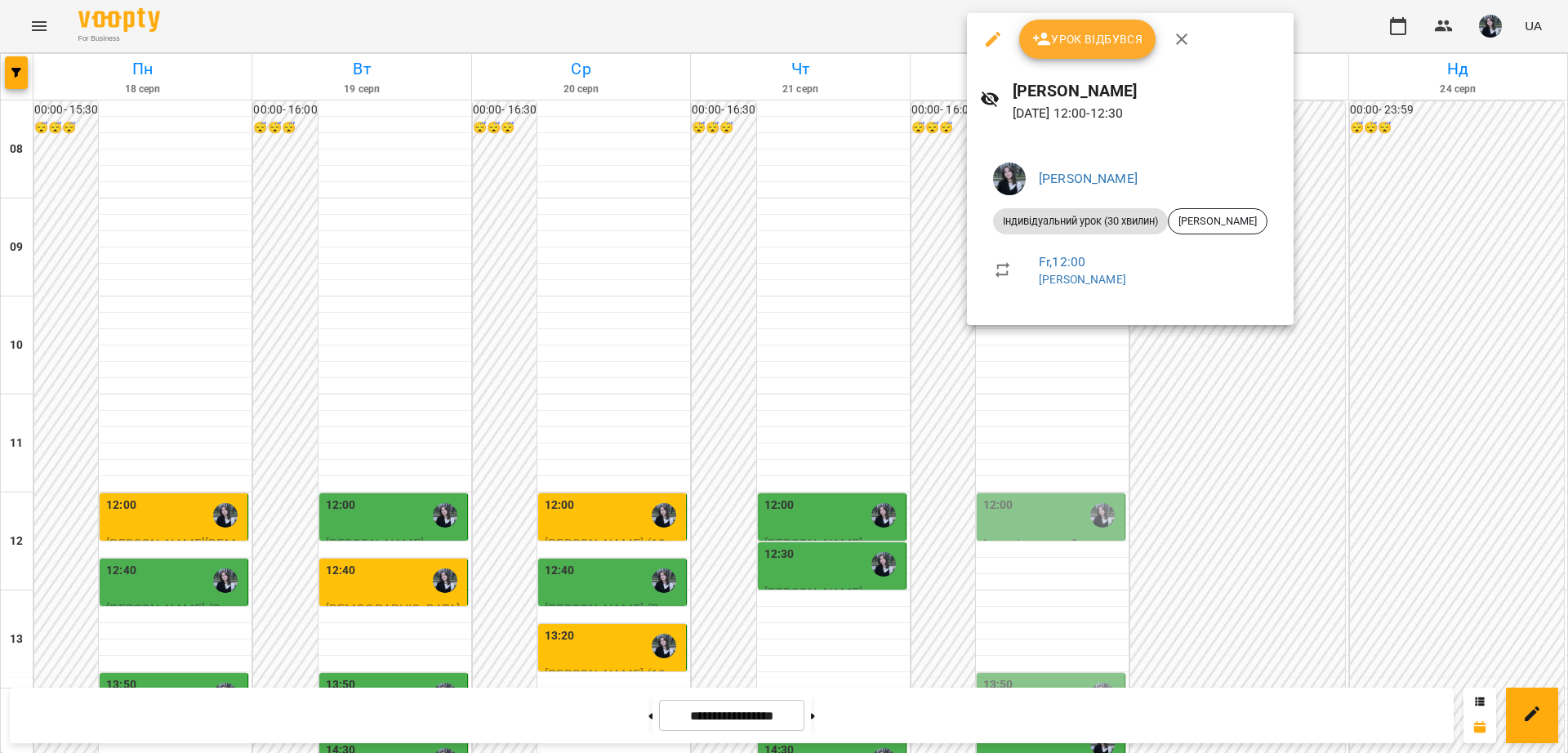
click at [1051, 394] on div at bounding box center [784, 376] width 1568 height 753
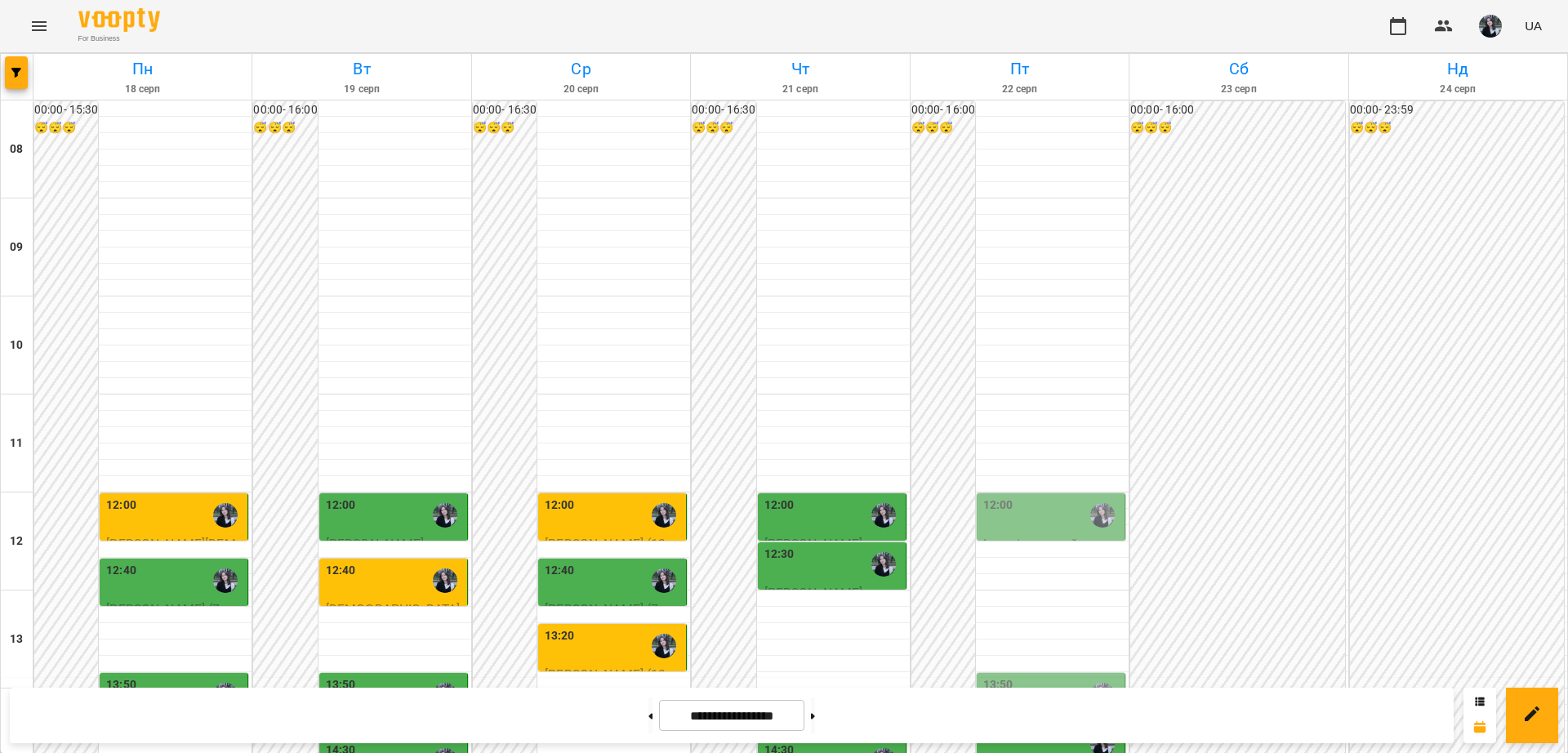
click at [1035, 677] on div "13:50" at bounding box center [1052, 695] width 138 height 38
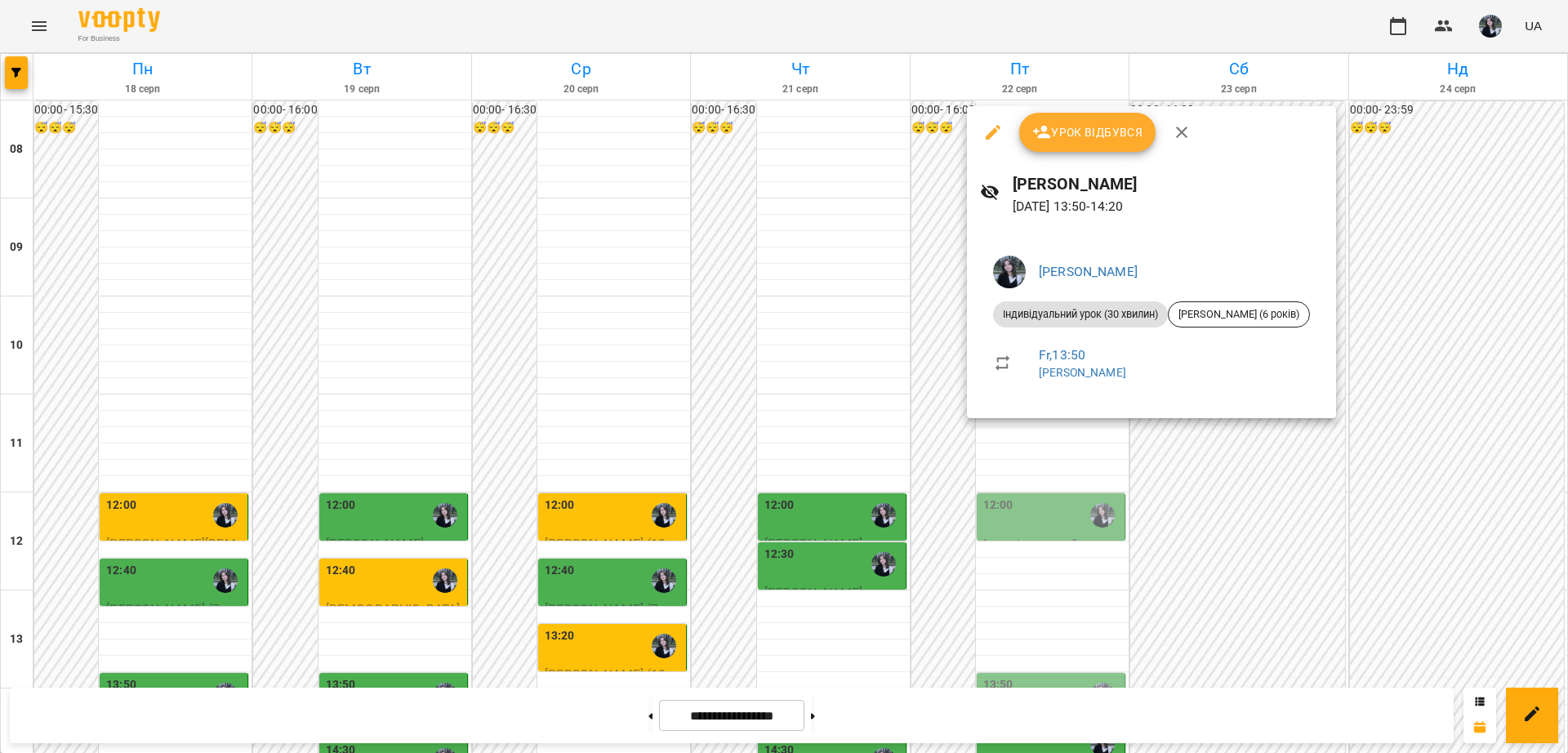
click at [1030, 438] on div at bounding box center [784, 376] width 1568 height 753
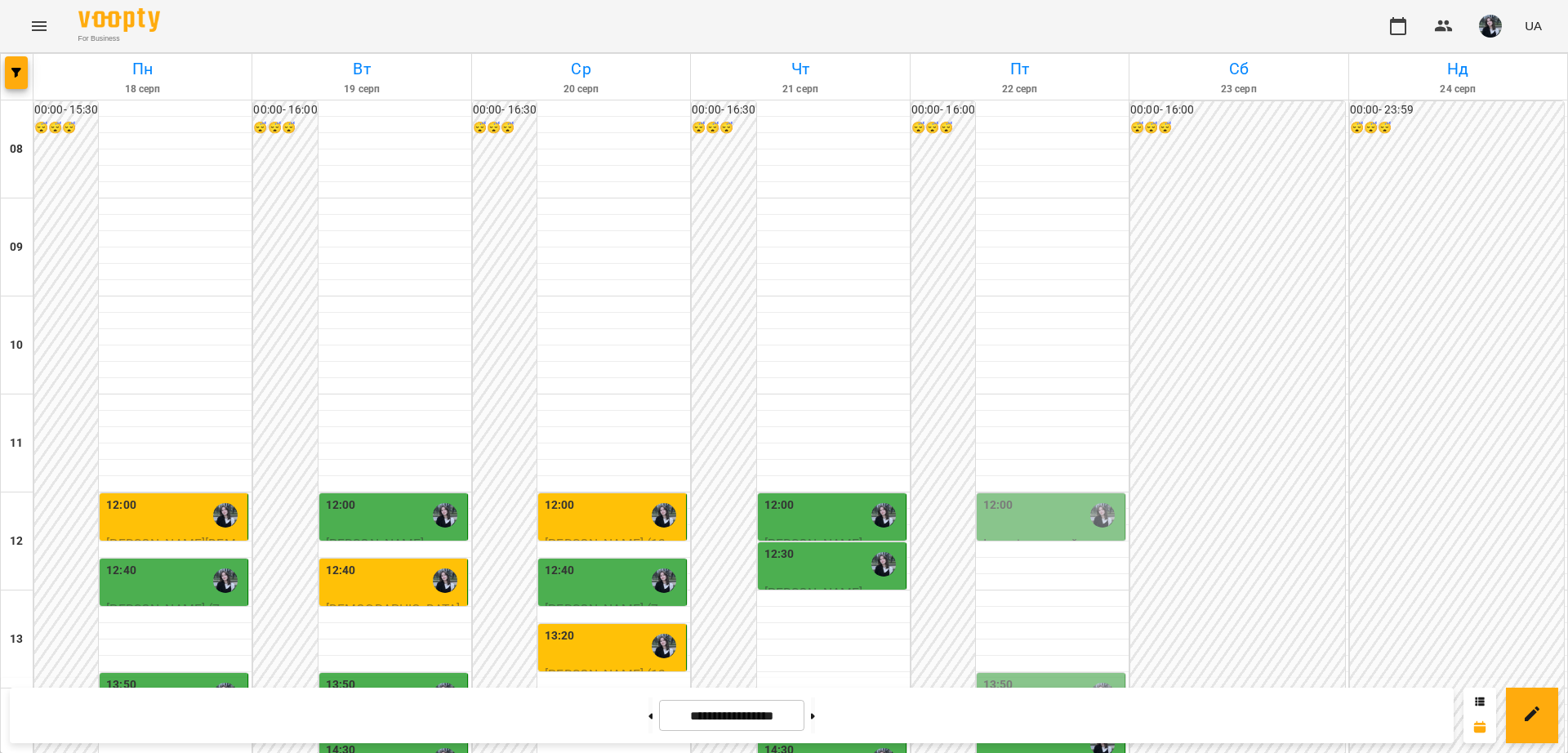
click at [1030, 725] on div "14:20" at bounding box center [1052, 744] width 138 height 38
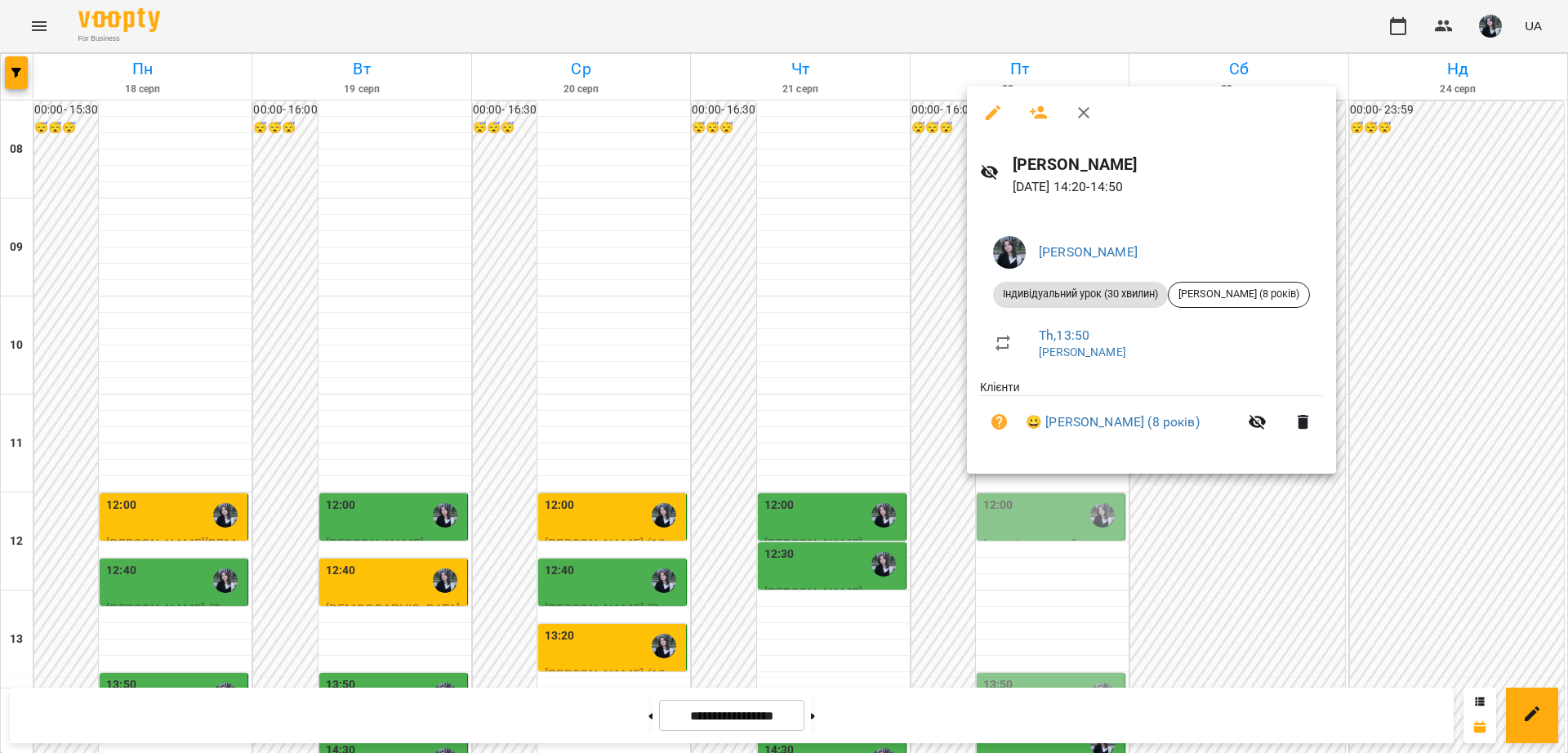
click at [1011, 495] on div at bounding box center [784, 376] width 1568 height 753
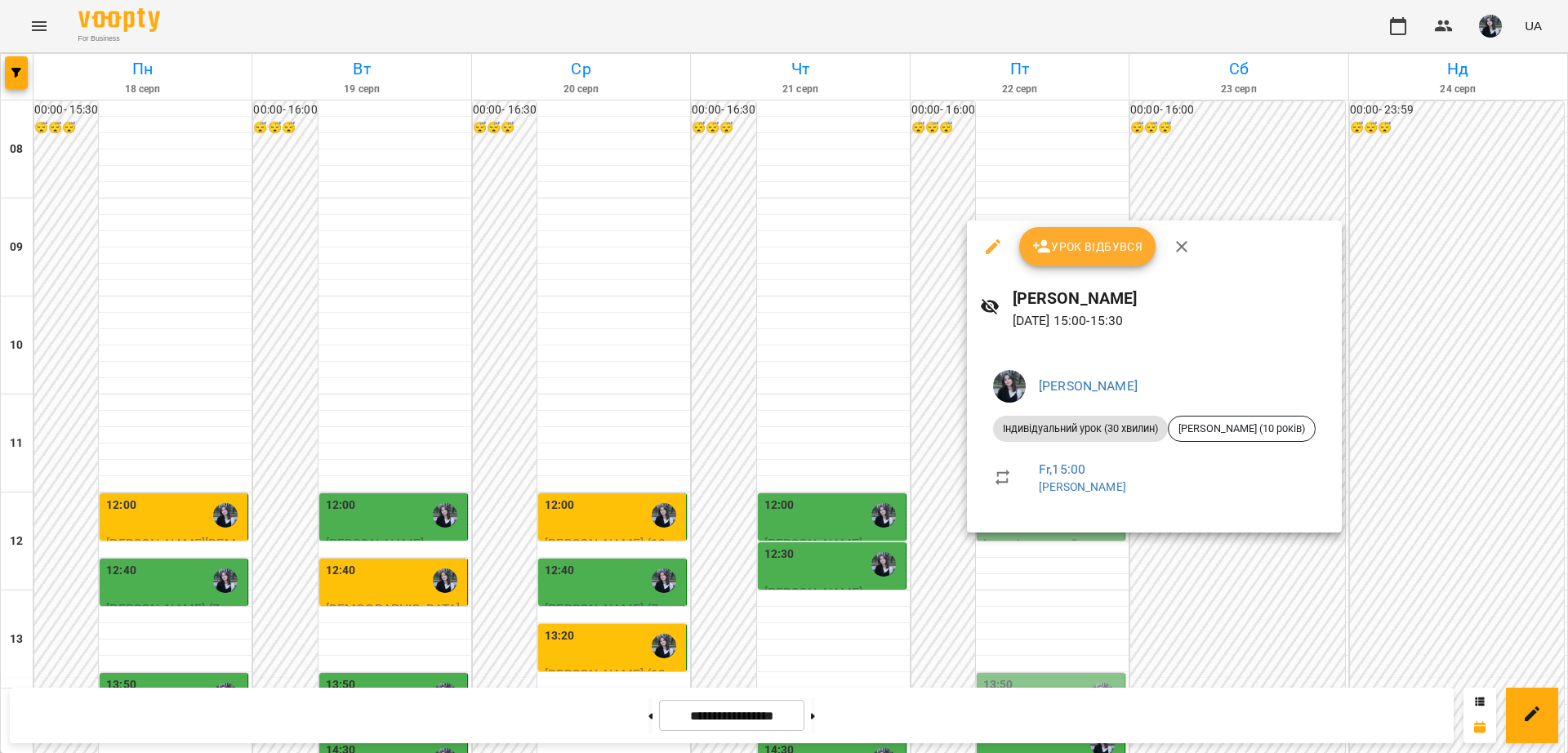
click at [1032, 563] on div at bounding box center [784, 376] width 1568 height 753
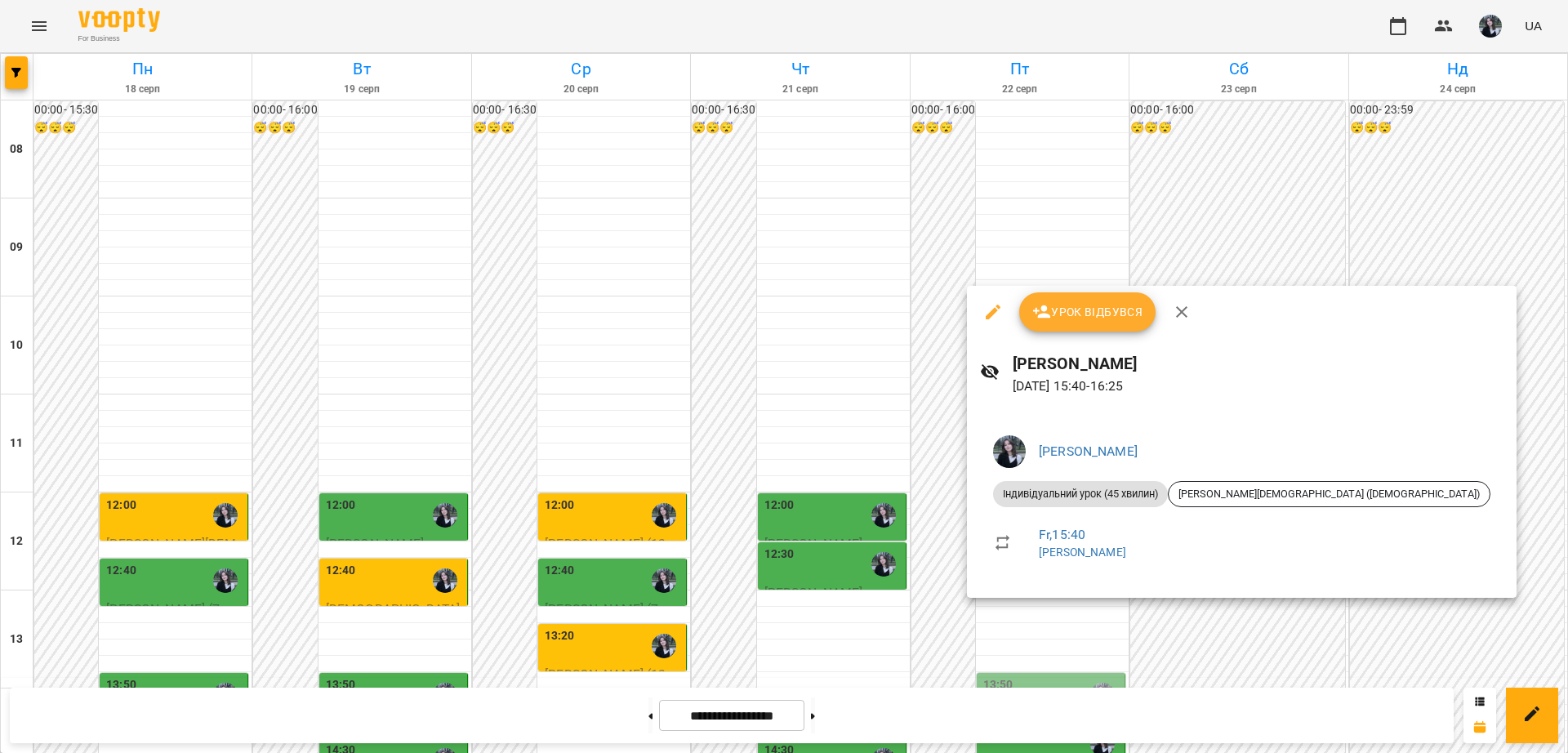
click at [1021, 614] on div at bounding box center [784, 376] width 1568 height 753
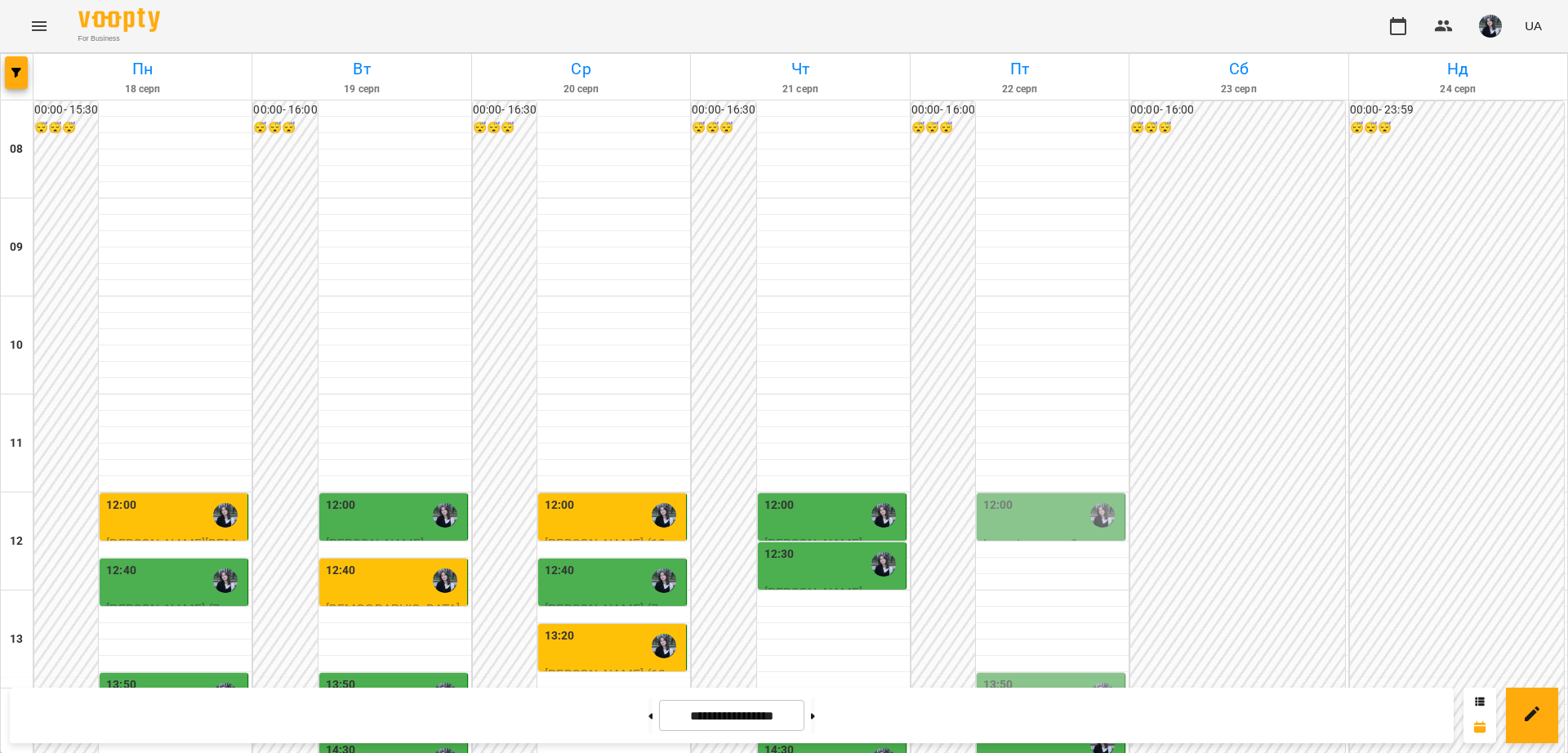
scroll to position [510, 0]
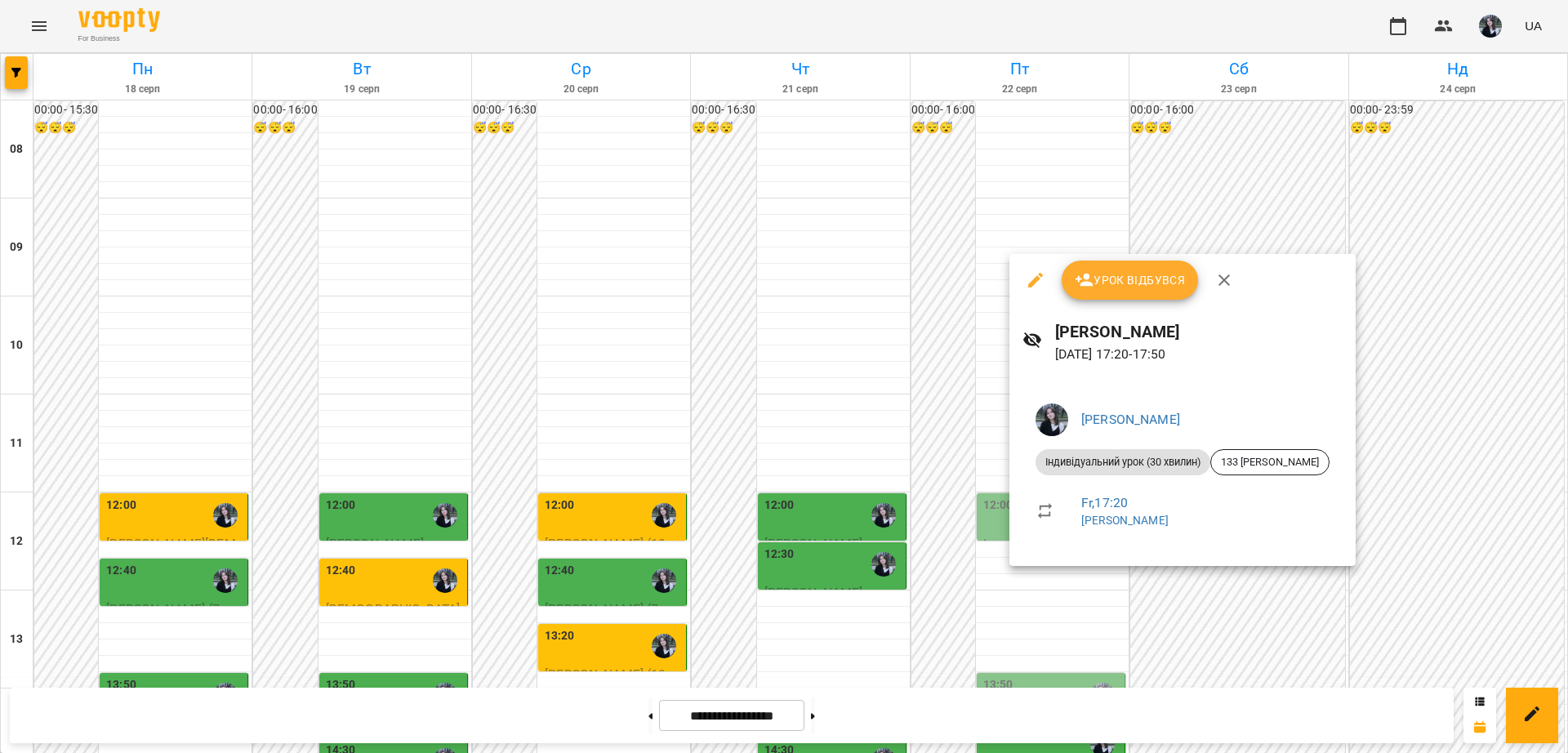
click at [913, 602] on div at bounding box center [784, 376] width 1568 height 753
